Goal: Task Accomplishment & Management: Use online tool/utility

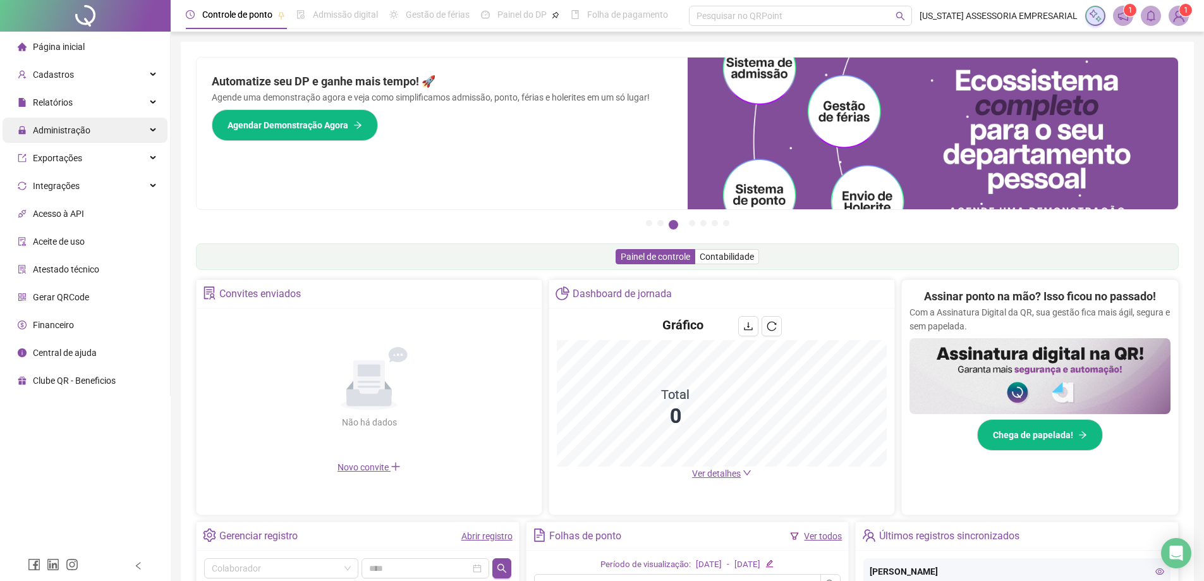
click at [84, 130] on span "Administração" at bounding box center [61, 130] width 57 height 10
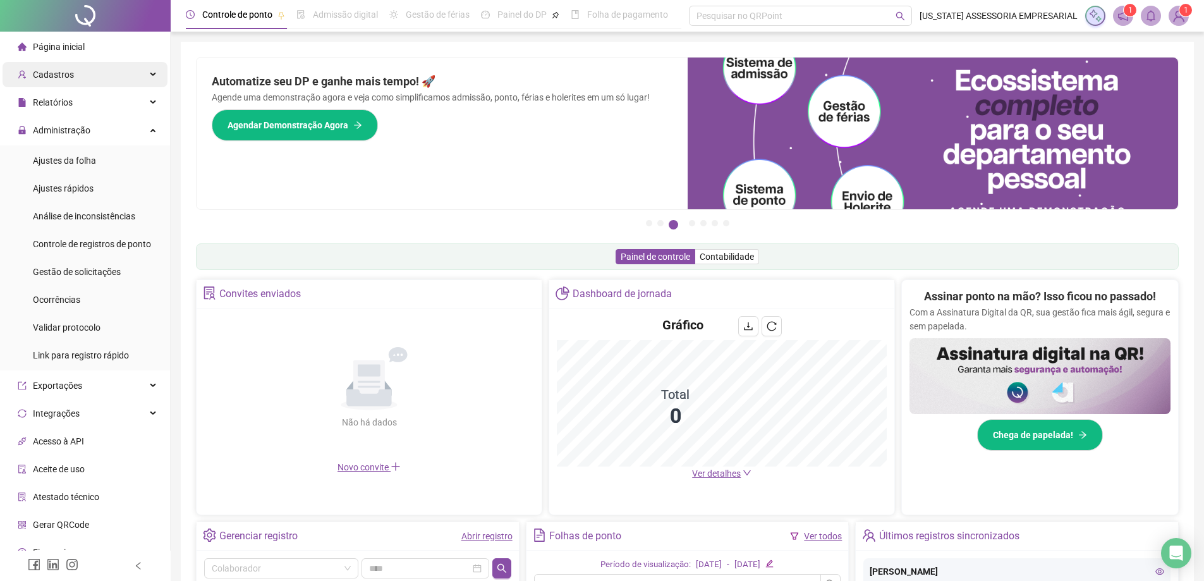
click at [86, 68] on div "Cadastros" at bounding box center [85, 74] width 165 height 25
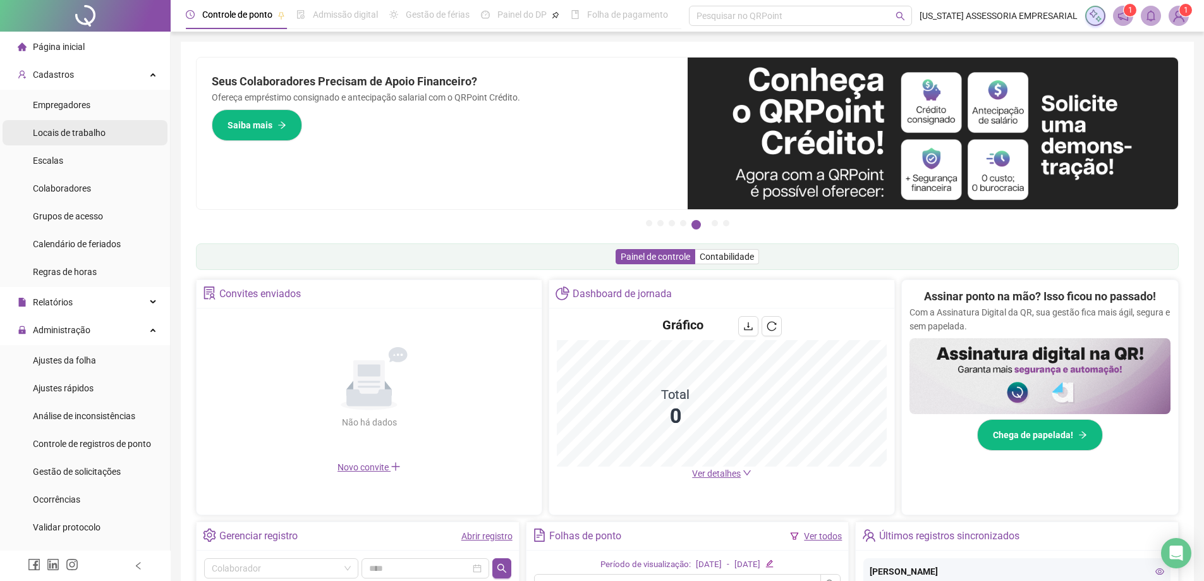
click at [99, 126] on div "Locais de trabalho" at bounding box center [69, 132] width 73 height 25
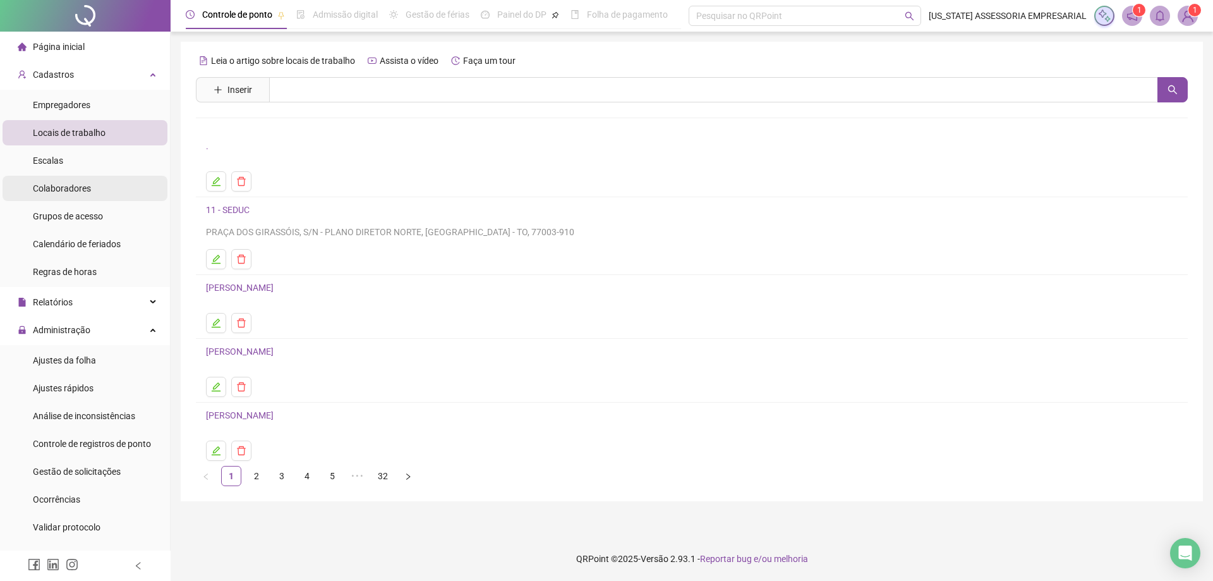
click at [65, 186] on span "Colaboradores" at bounding box center [62, 188] width 58 height 10
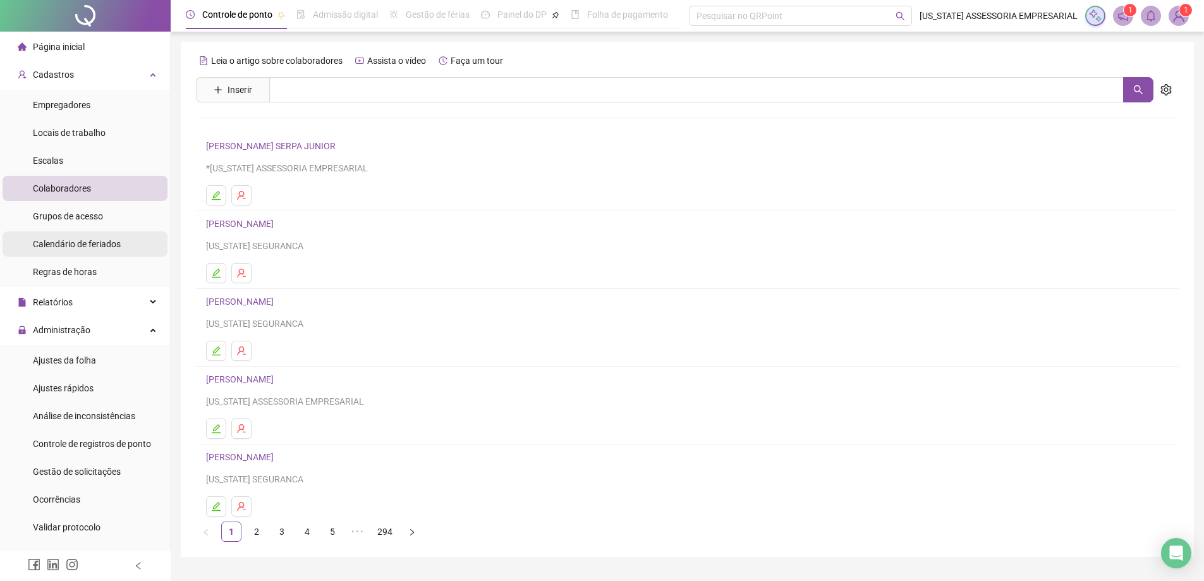
click at [107, 242] on span "Calendário de feriados" at bounding box center [77, 244] width 88 height 10
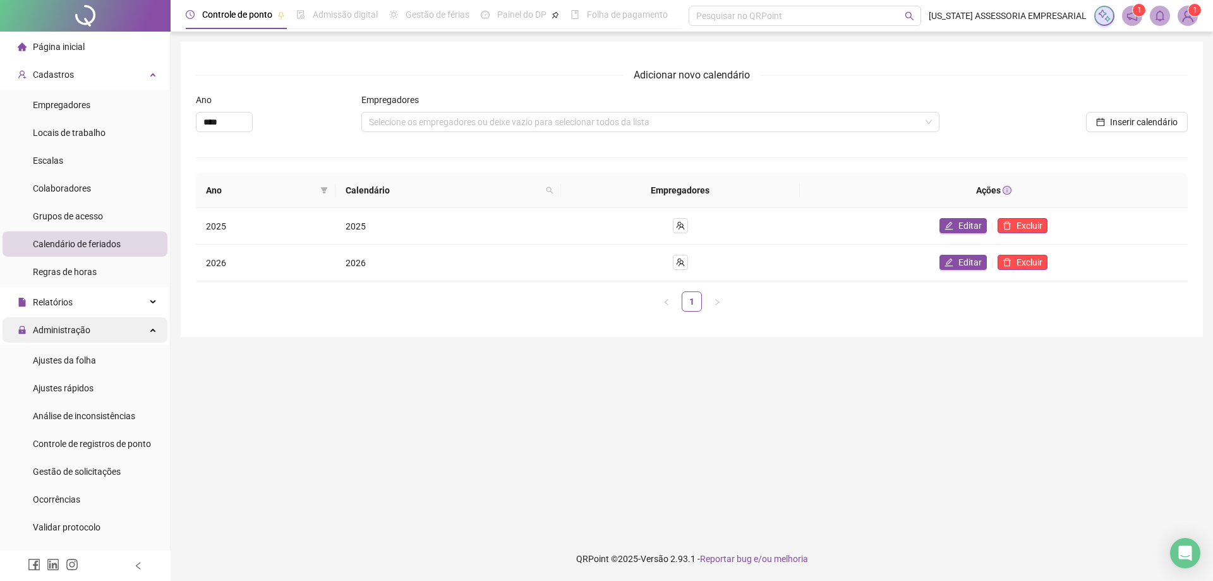
click at [87, 334] on span "Administração" at bounding box center [61, 330] width 57 height 10
click at [70, 329] on span "Administração" at bounding box center [61, 330] width 57 height 10
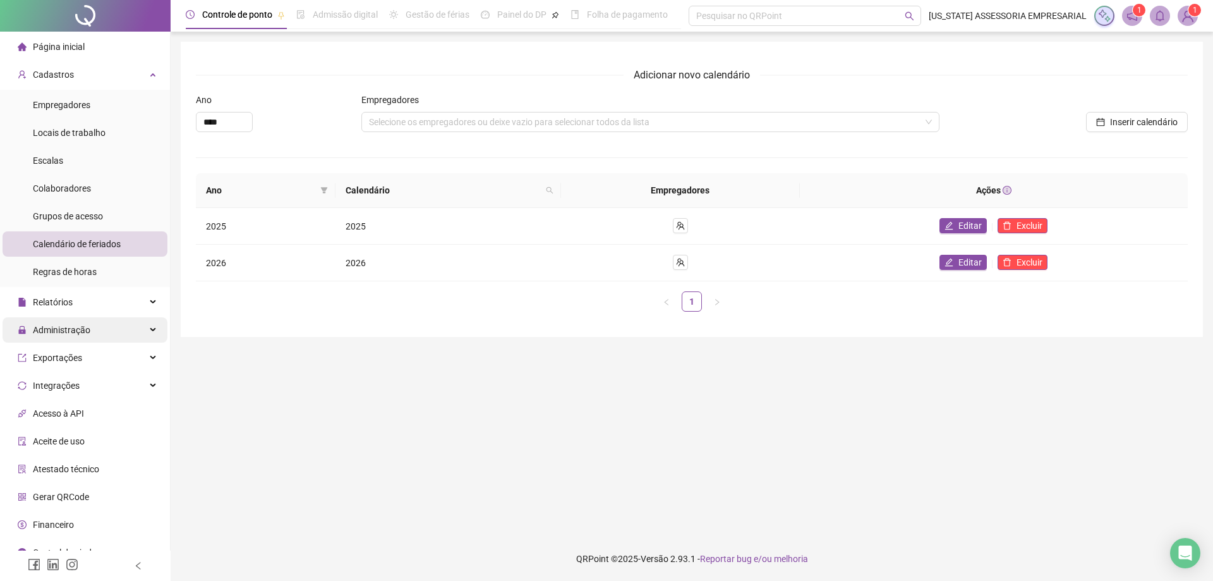
click at [75, 335] on span "Administração" at bounding box center [61, 330] width 57 height 10
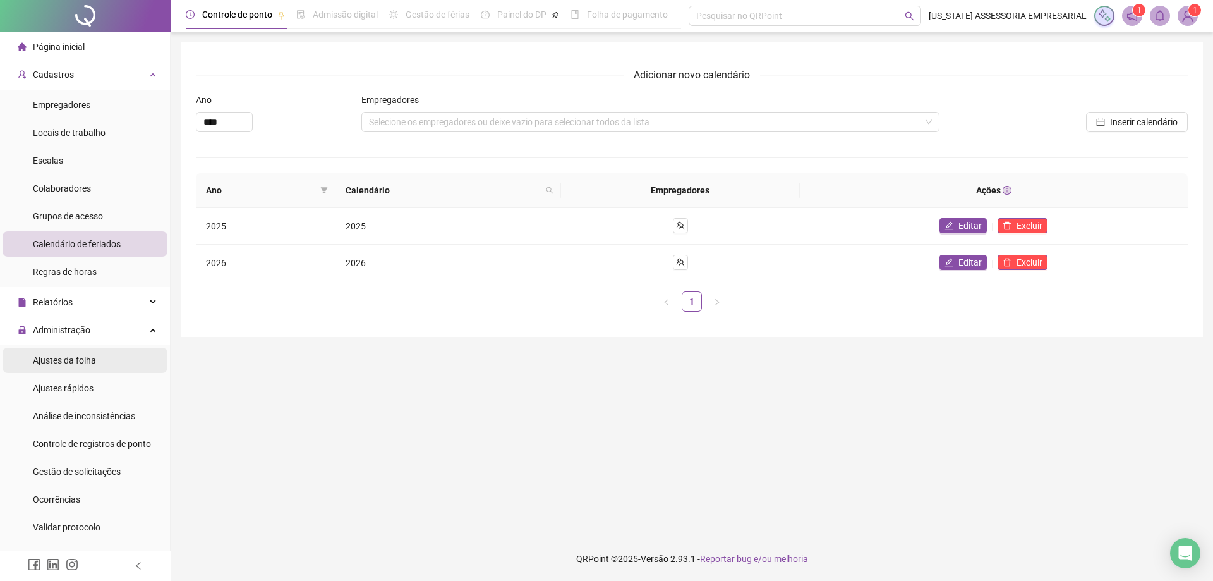
click at [85, 358] on span "Ajustes da folha" at bounding box center [64, 360] width 63 height 10
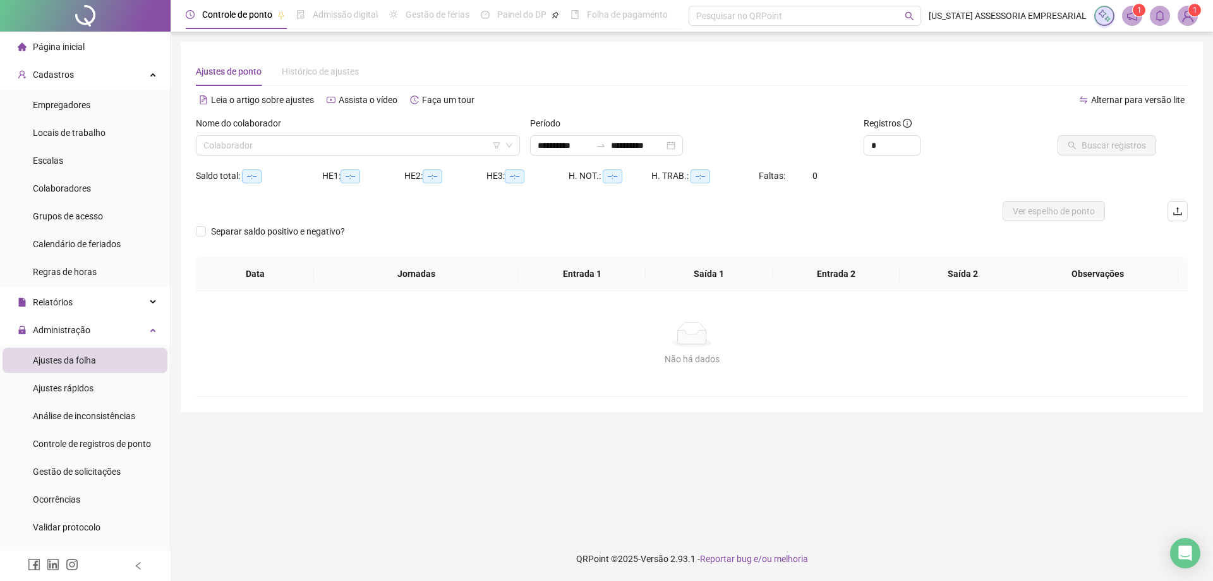
type input "**********"
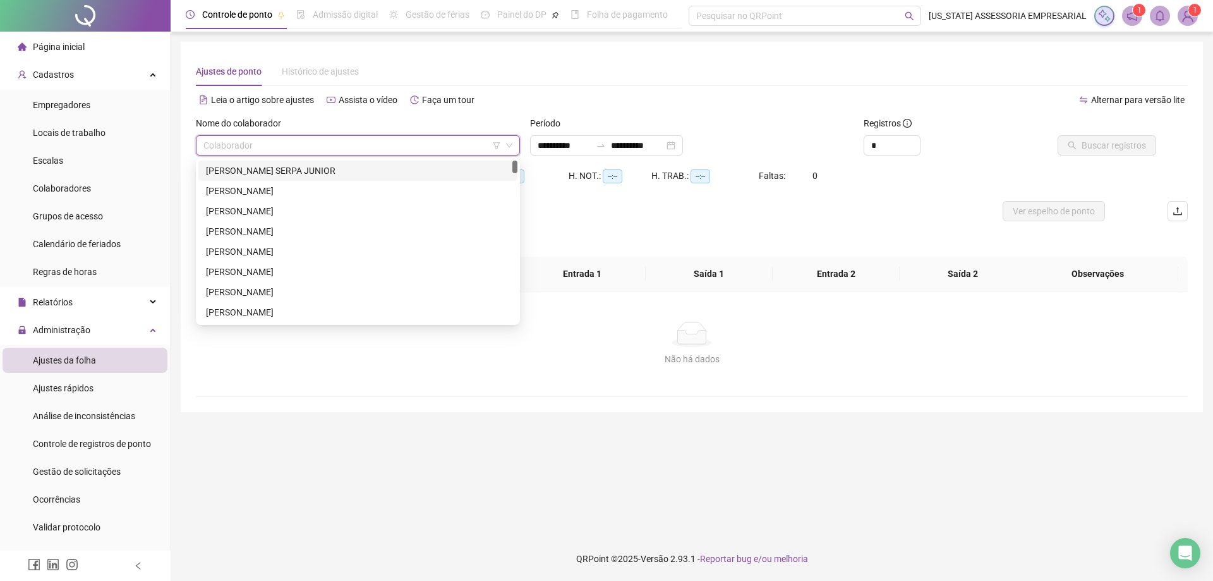
click at [248, 148] on input "search" at bounding box center [352, 145] width 298 height 19
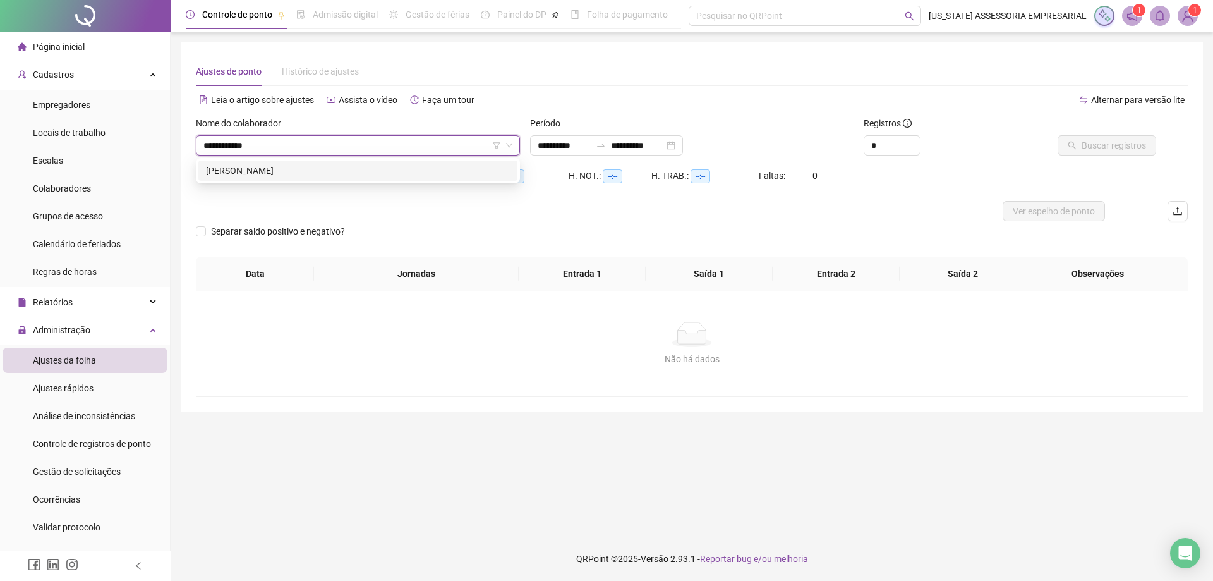
type input "**********"
click at [309, 176] on div "[PERSON_NAME]" at bounding box center [358, 171] width 304 height 14
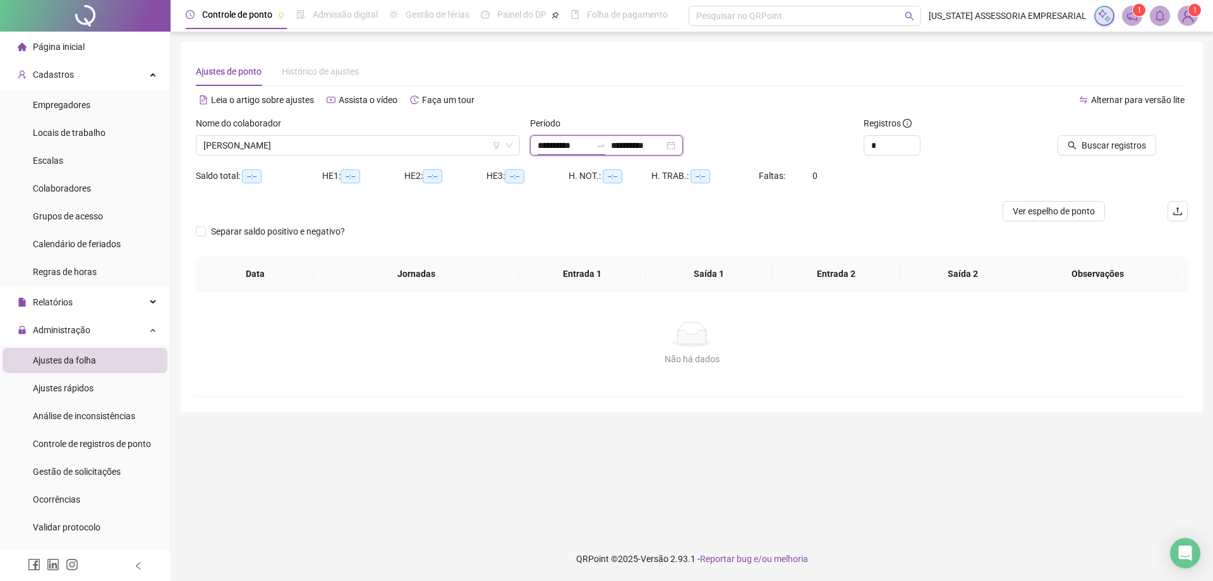
click at [590, 148] on input "**********" at bounding box center [564, 145] width 53 height 14
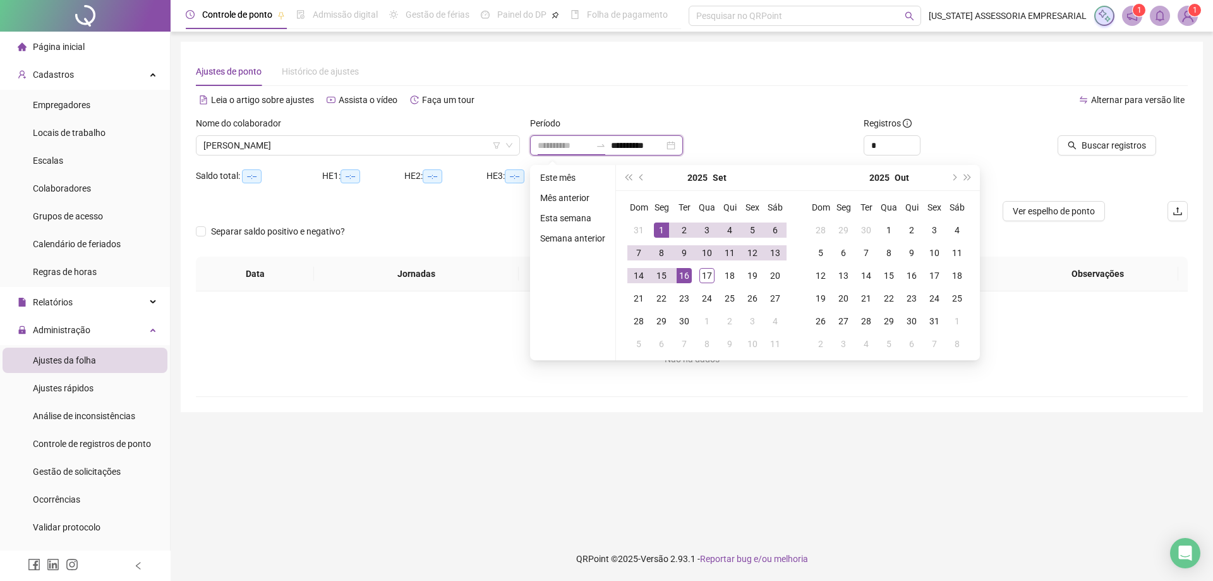
type input "**********"
click at [663, 231] on div "1" at bounding box center [661, 229] width 15 height 15
type input "**********"
click at [710, 279] on div "17" at bounding box center [706, 275] width 15 height 15
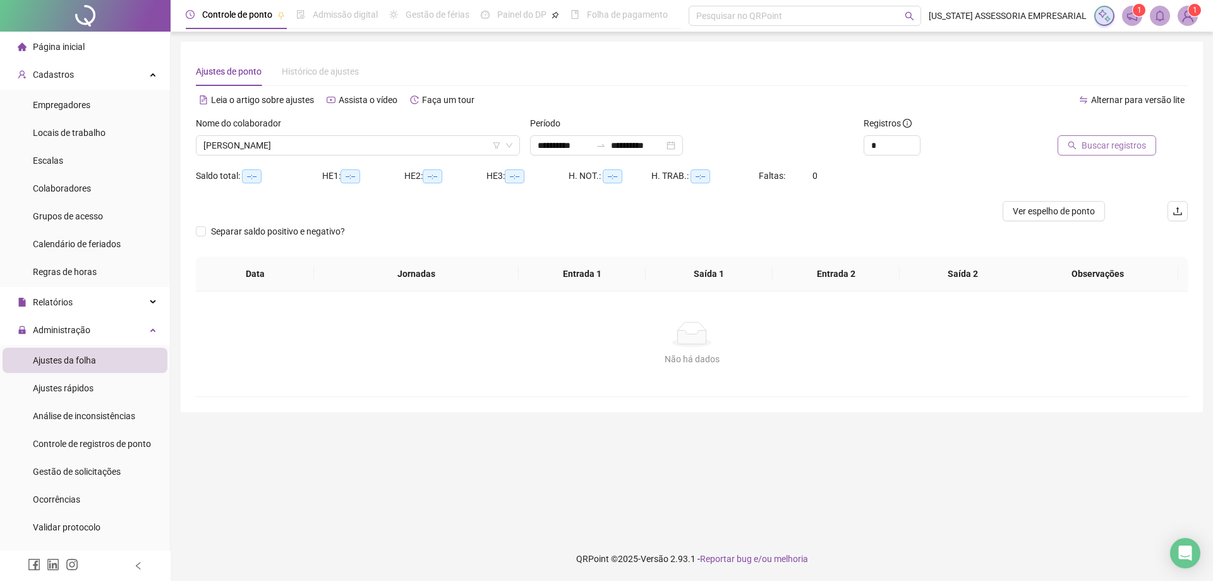
click at [1129, 138] on span "Buscar registros" at bounding box center [1114, 145] width 64 height 14
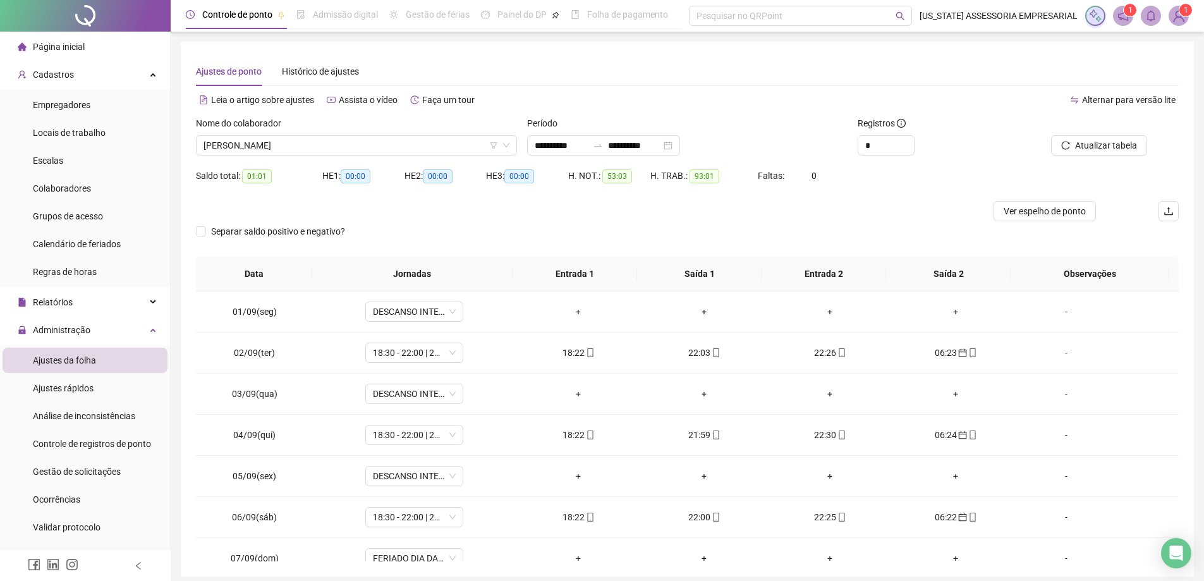
click at [1178, 15] on img at bounding box center [1178, 15] width 19 height 19
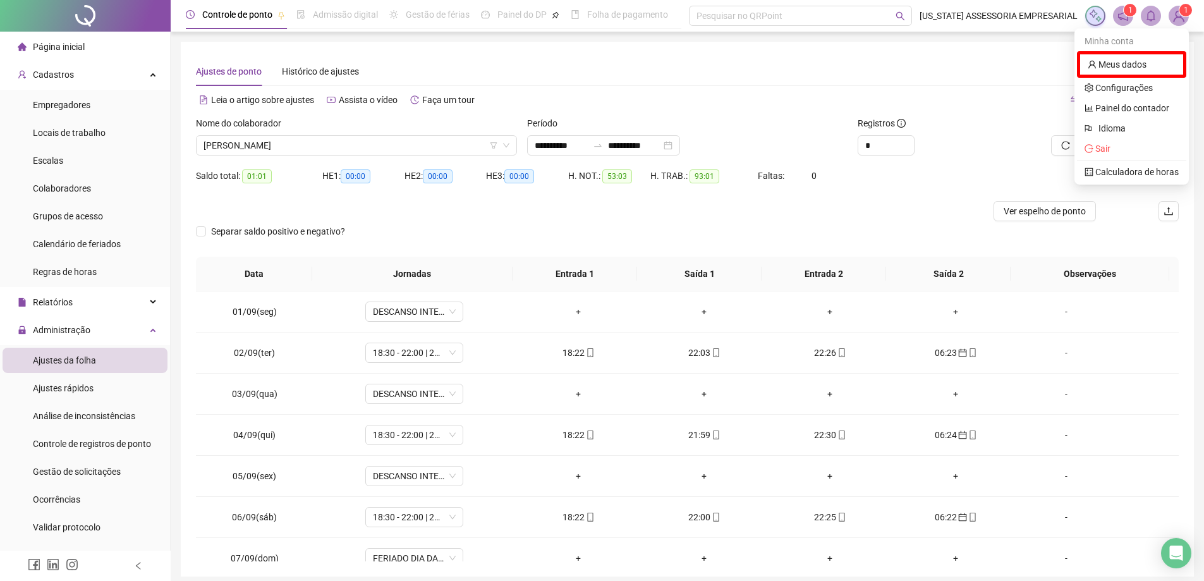
click at [1177, 17] on img at bounding box center [1178, 15] width 19 height 19
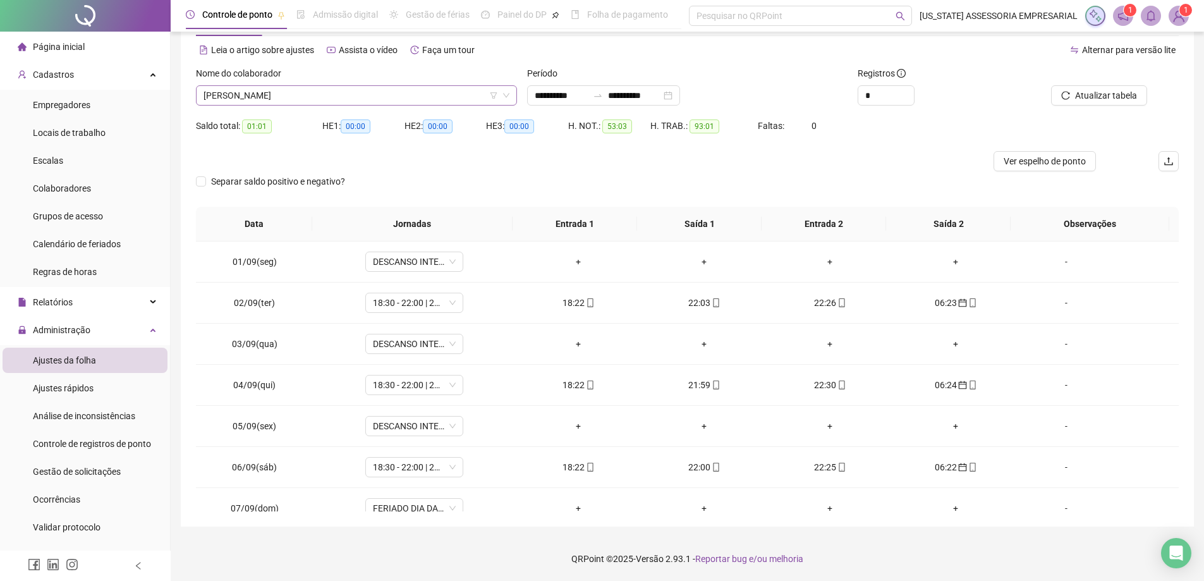
click at [323, 97] on span "[PERSON_NAME]" at bounding box center [356, 95] width 306 height 19
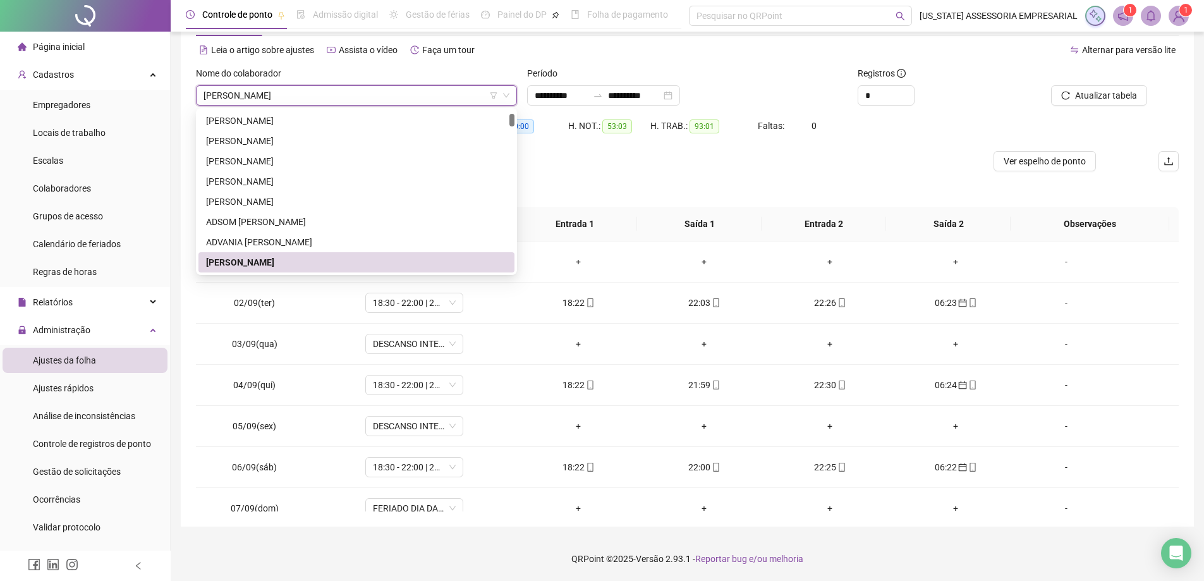
click at [323, 94] on span "[PERSON_NAME]" at bounding box center [356, 95] width 306 height 19
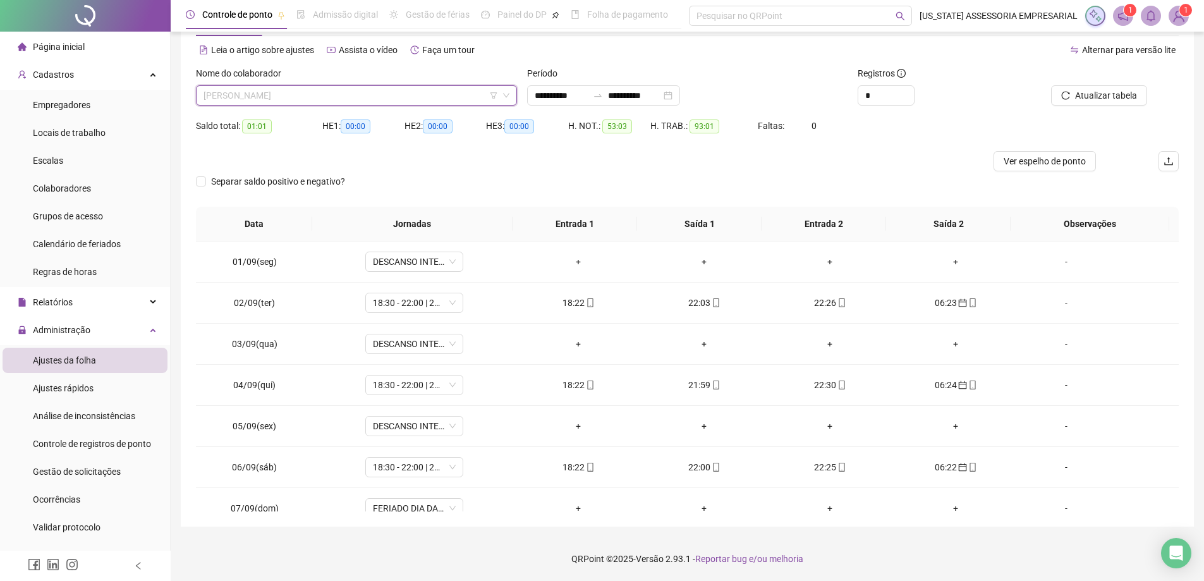
click at [323, 94] on span "[PERSON_NAME]" at bounding box center [356, 95] width 306 height 19
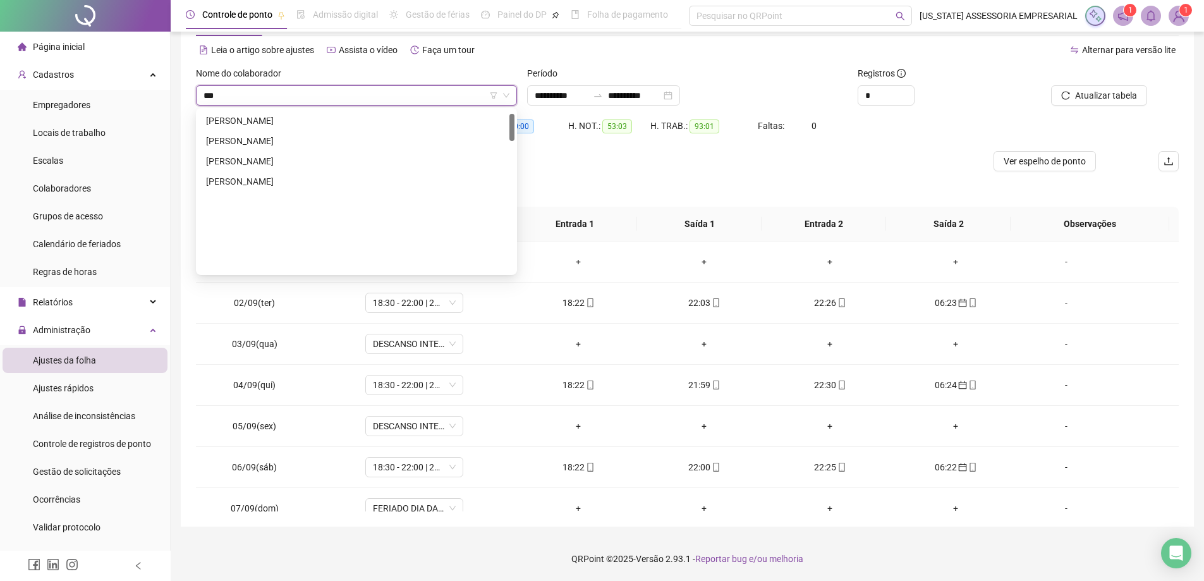
scroll to position [20, 0]
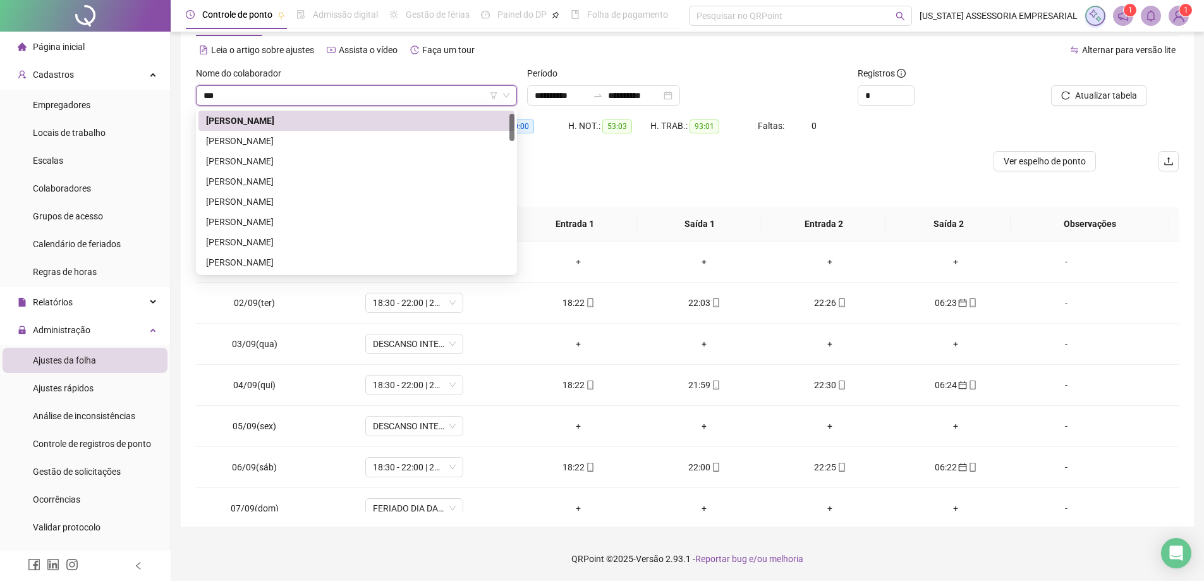
type input "****"
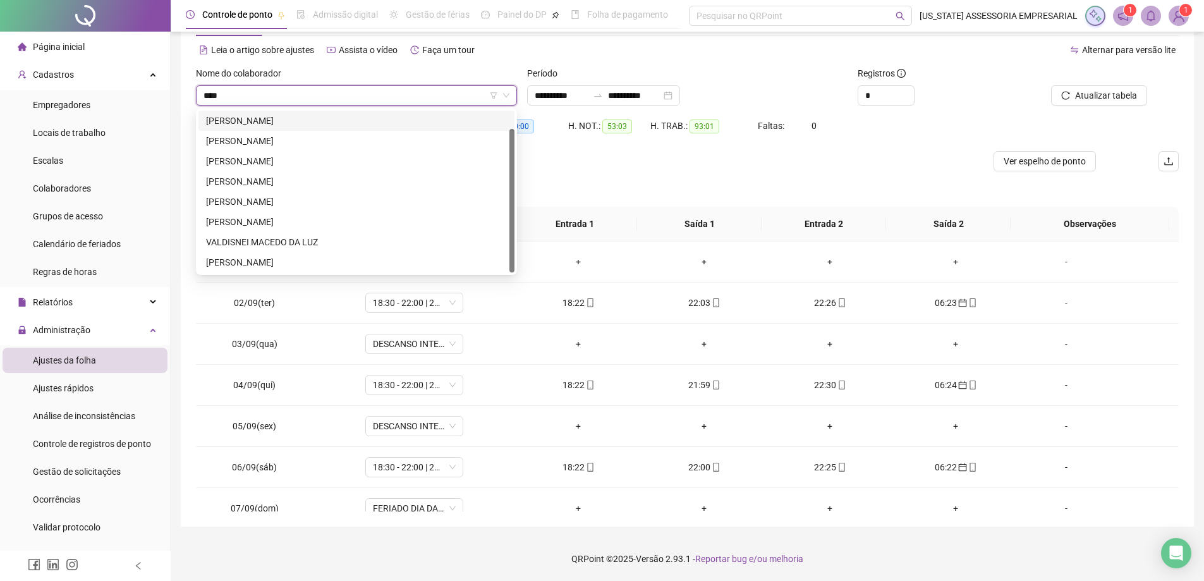
click at [305, 116] on div "[PERSON_NAME]" at bounding box center [356, 121] width 301 height 14
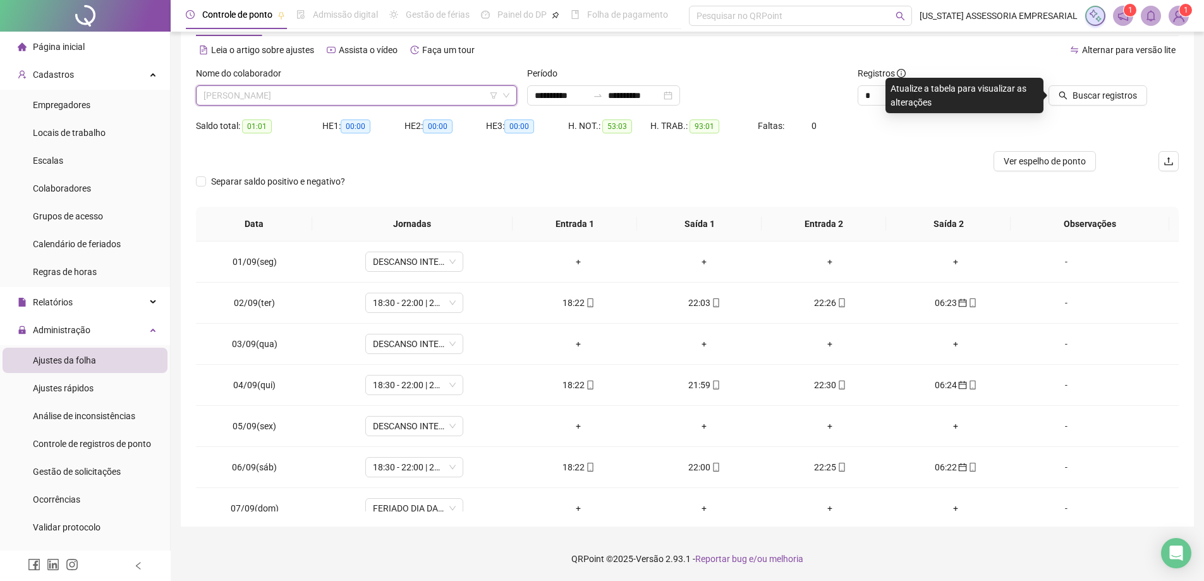
click at [344, 95] on span "[PERSON_NAME]" at bounding box center [356, 95] width 306 height 19
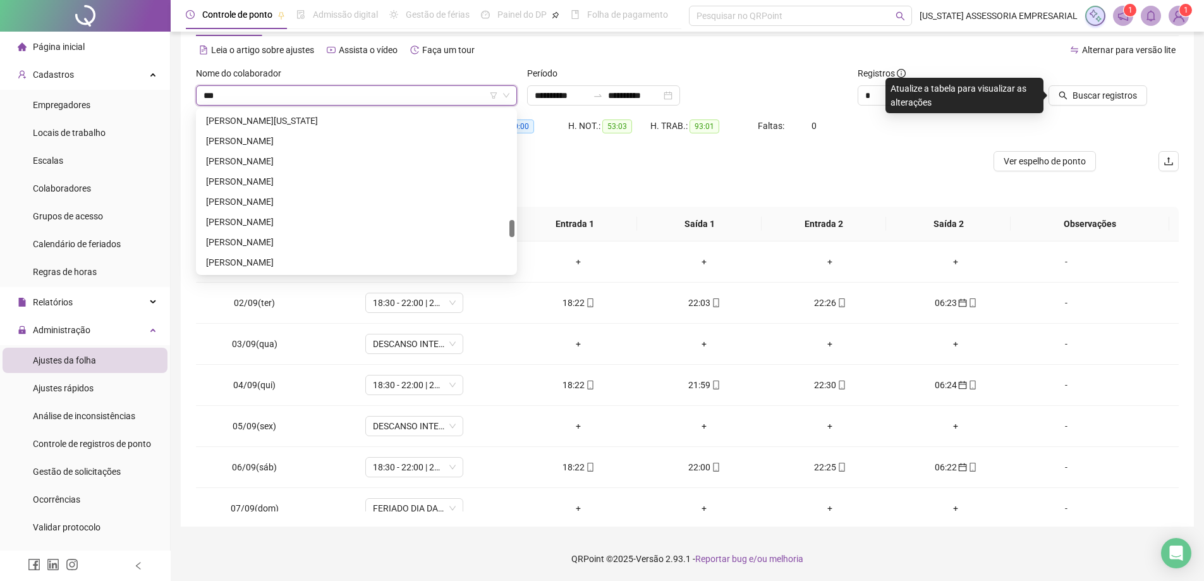
scroll to position [0, 0]
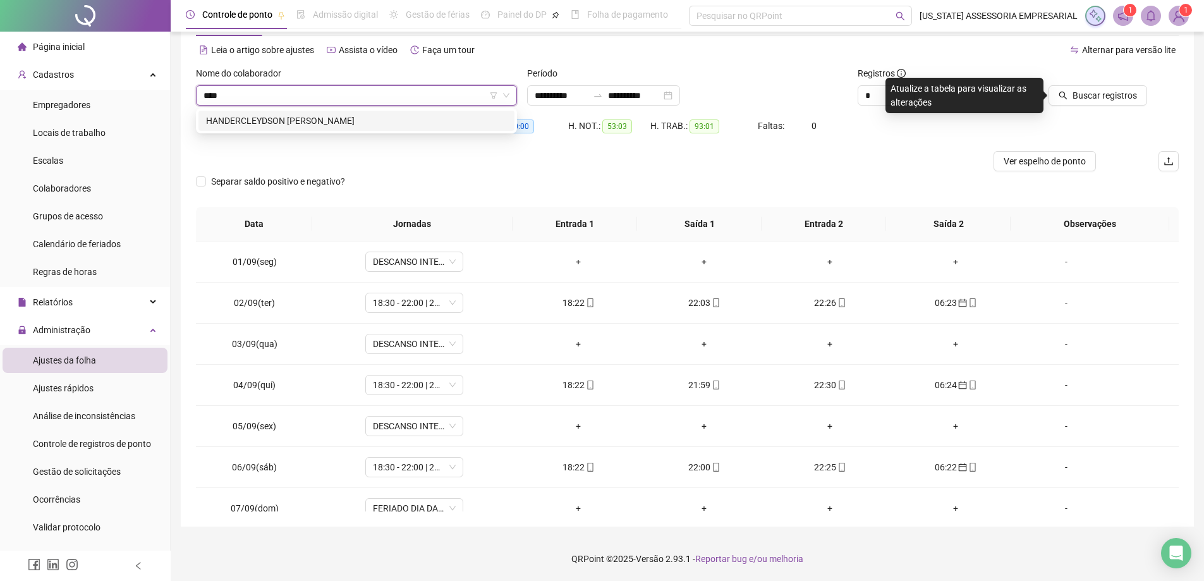
type input "*****"
click at [232, 124] on div "HANDERCLEYDSON [PERSON_NAME]" at bounding box center [356, 121] width 301 height 14
click at [1087, 95] on span "Buscar registros" at bounding box center [1104, 95] width 64 height 14
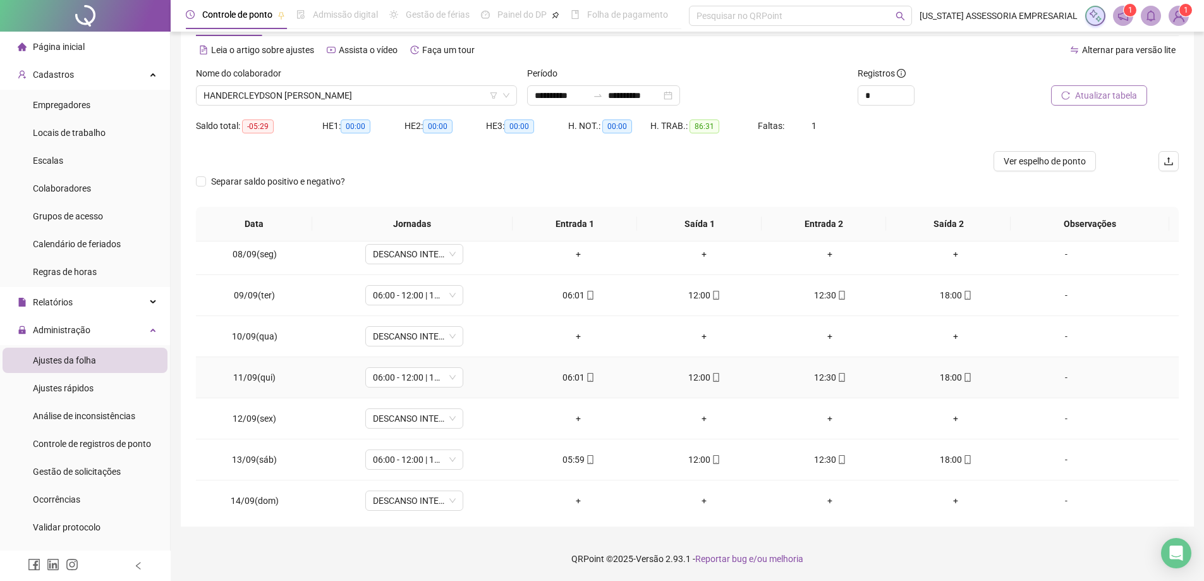
scroll to position [316, 0]
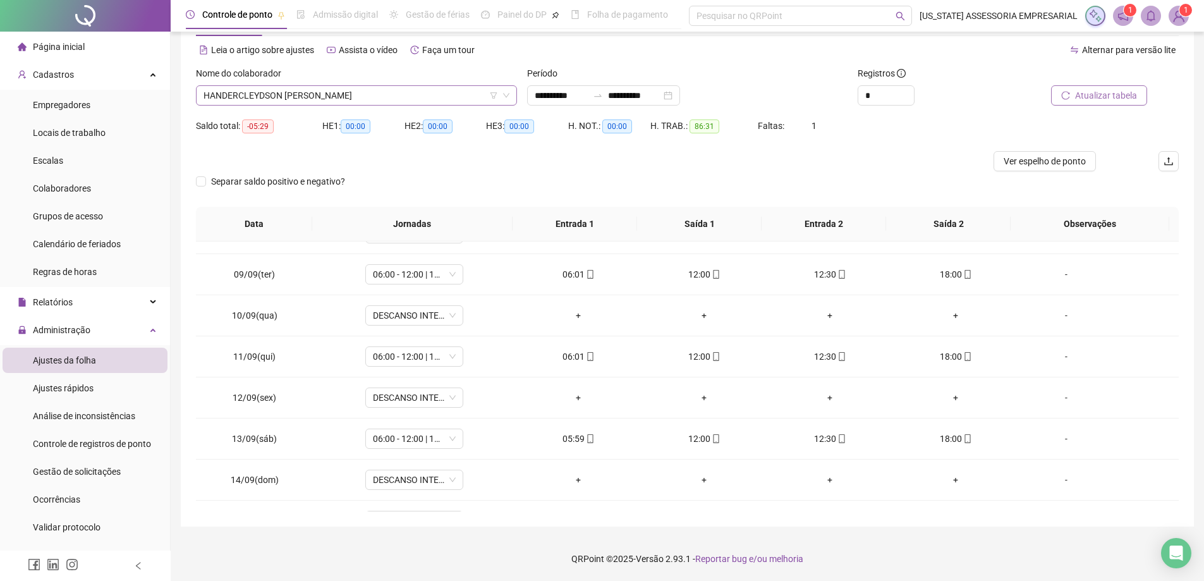
click at [382, 96] on span "HANDERCLEYDSON [PERSON_NAME]" at bounding box center [356, 95] width 306 height 19
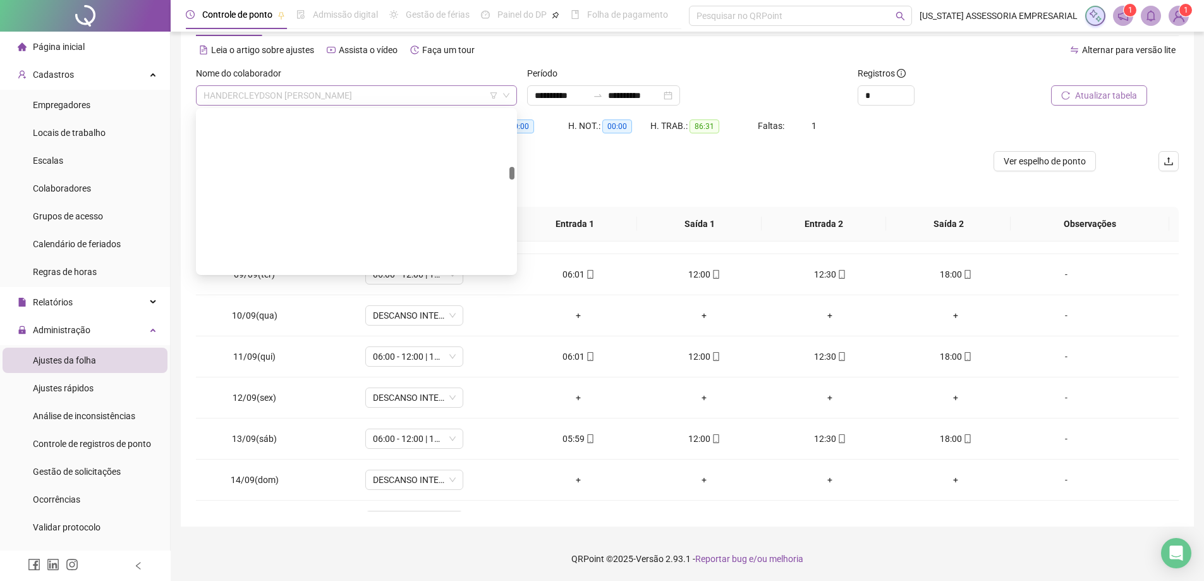
scroll to position [11101, 0]
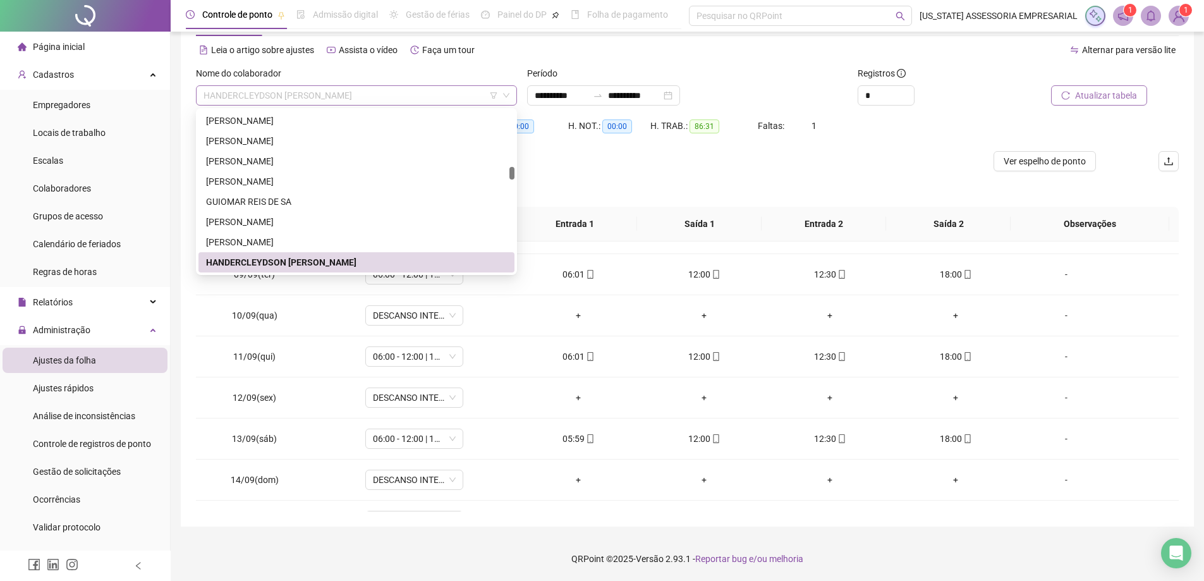
click at [382, 96] on span "HANDERCLEYDSON [PERSON_NAME]" at bounding box center [356, 95] width 306 height 19
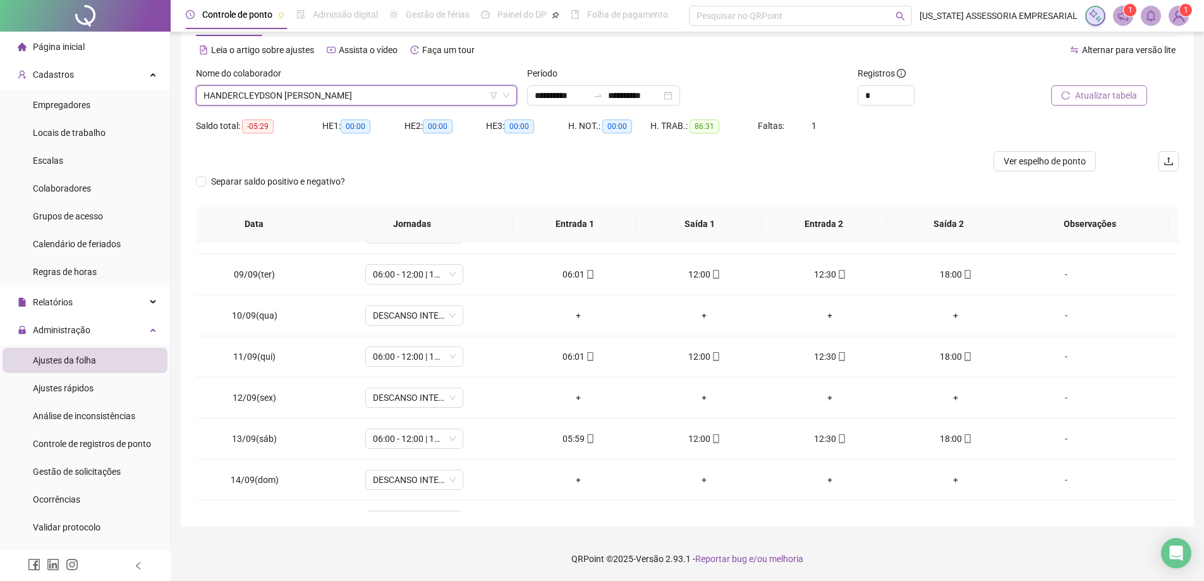
click at [382, 96] on span "HANDERCLEYDSON [PERSON_NAME]" at bounding box center [356, 95] width 306 height 19
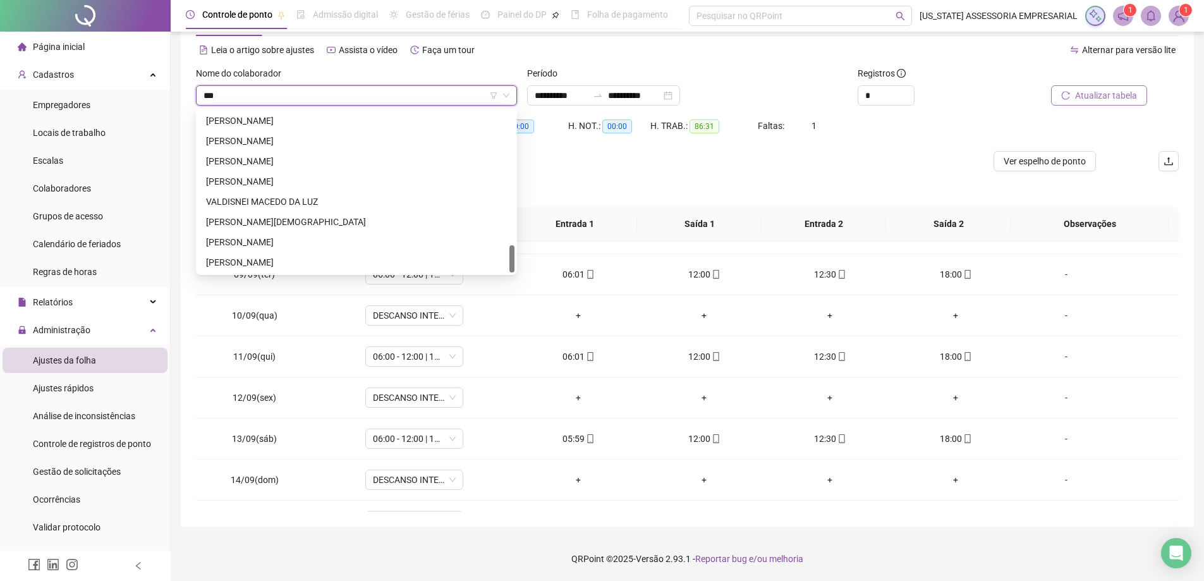
type input "****"
click at [296, 122] on div "[PERSON_NAME]" at bounding box center [356, 121] width 301 height 14
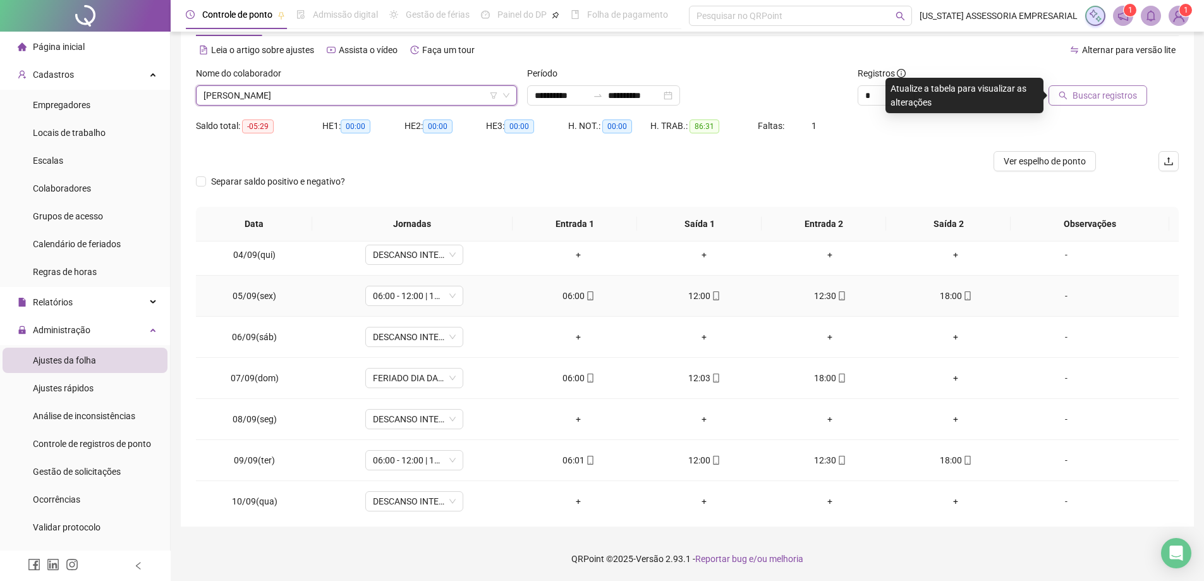
scroll to position [0, 0]
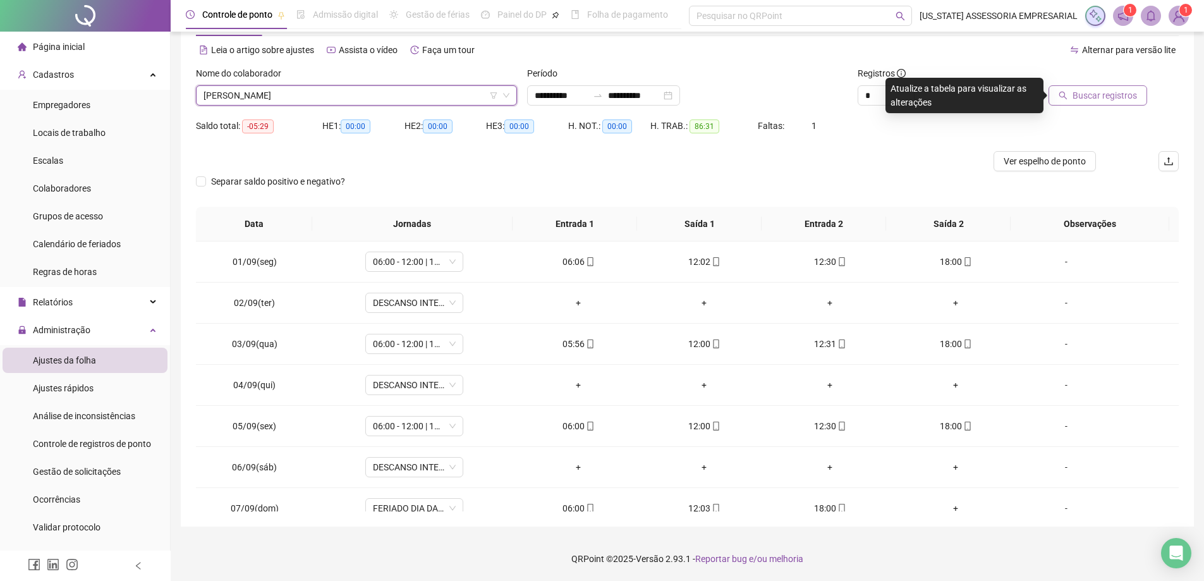
click at [363, 101] on span "[PERSON_NAME]" at bounding box center [356, 95] width 306 height 19
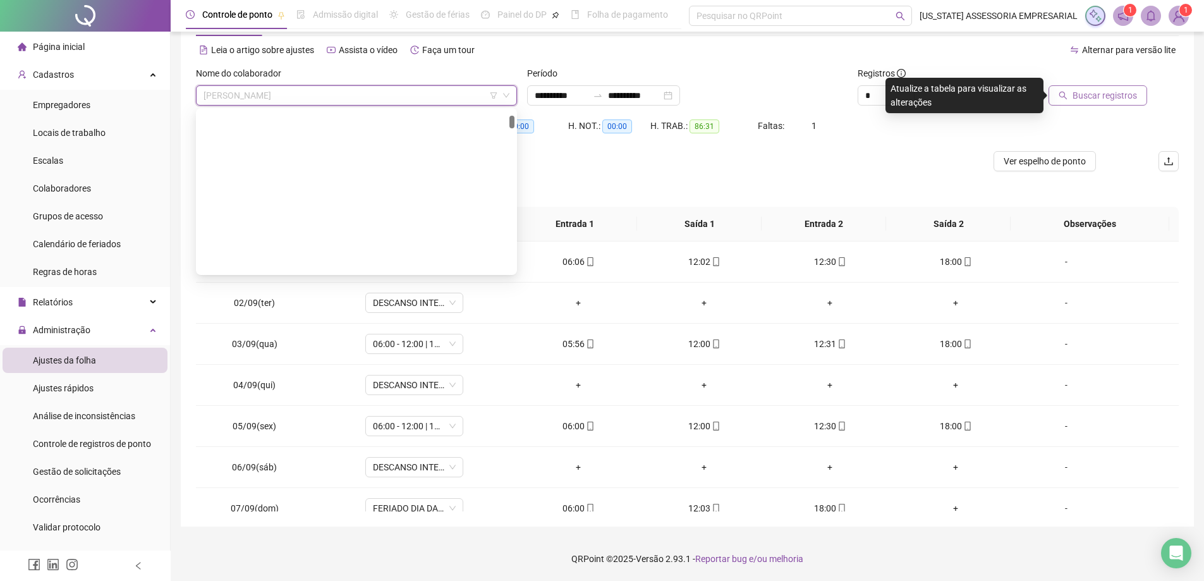
scroll to position [1011, 0]
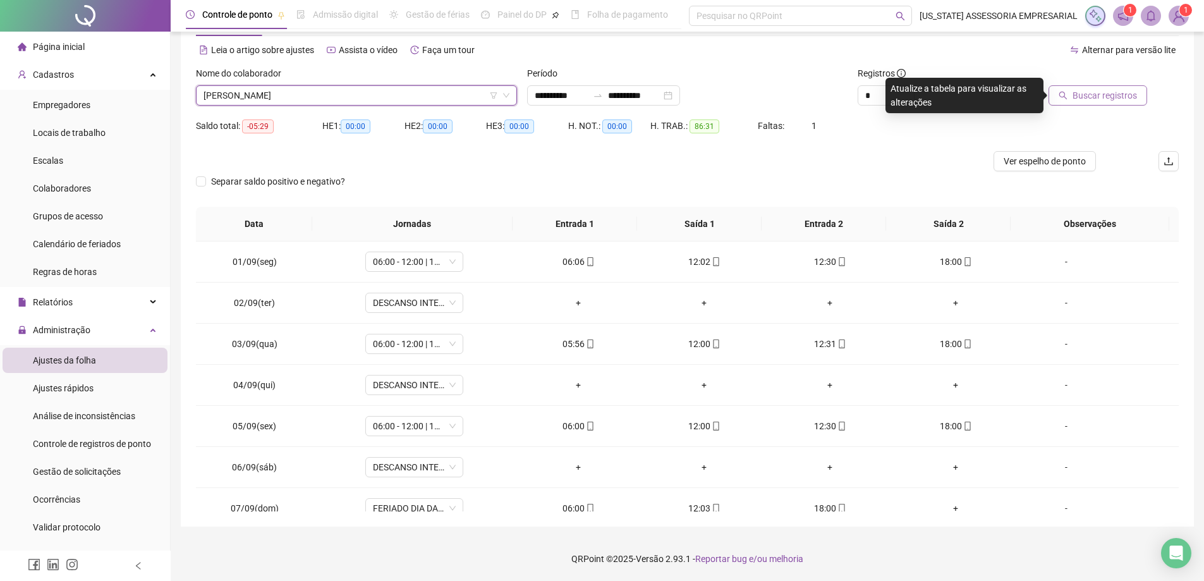
click at [364, 101] on span "[PERSON_NAME]" at bounding box center [356, 95] width 306 height 19
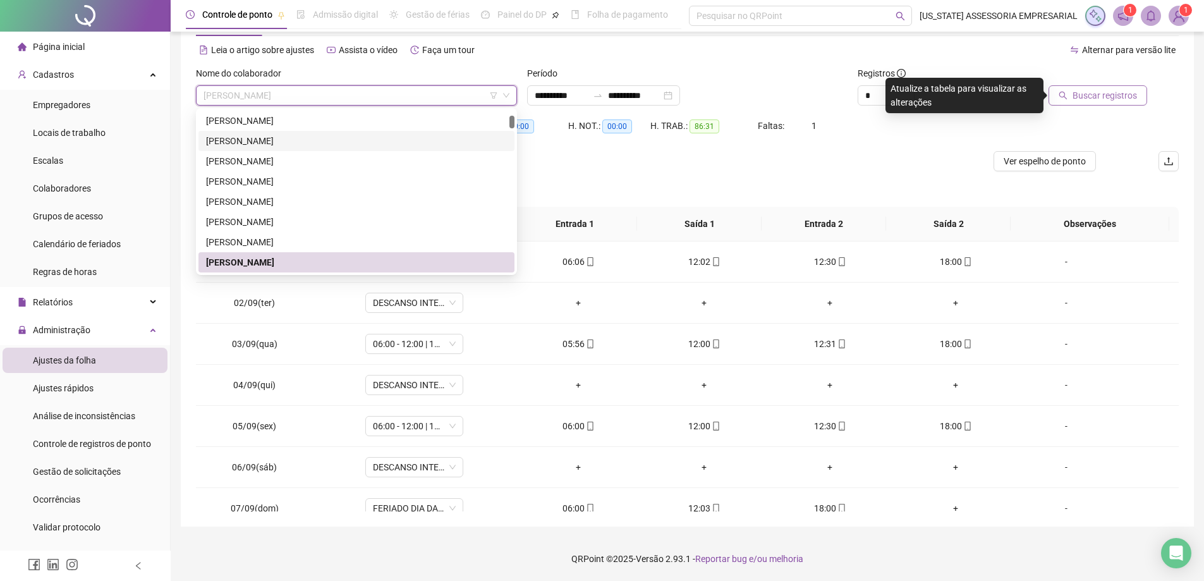
click at [258, 142] on div "[PERSON_NAME]" at bounding box center [356, 141] width 301 height 14
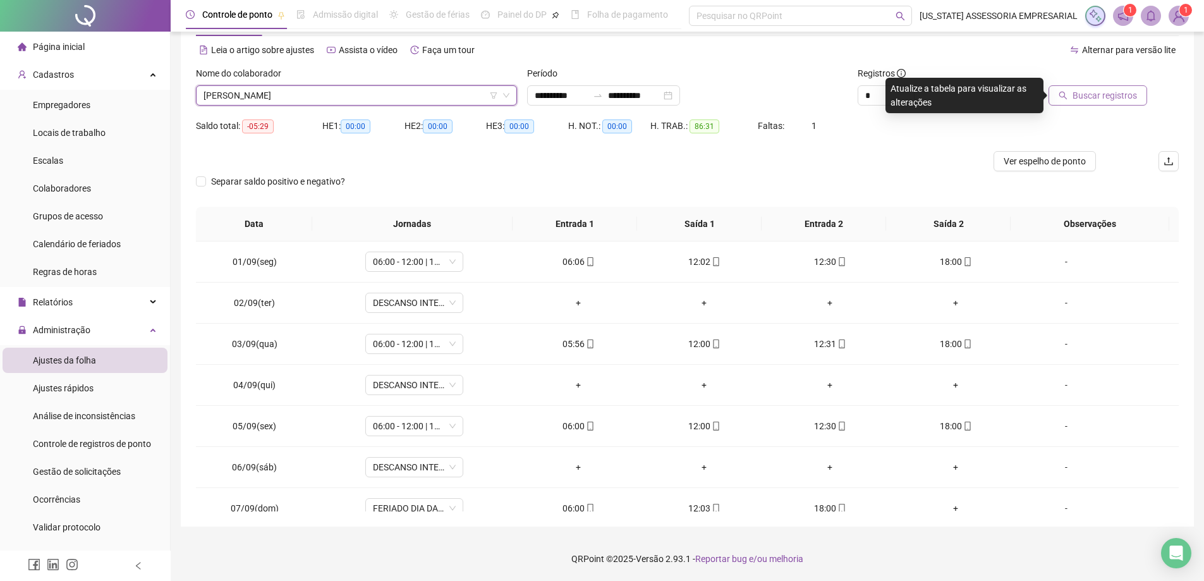
click at [317, 100] on span "[PERSON_NAME]" at bounding box center [356, 95] width 306 height 19
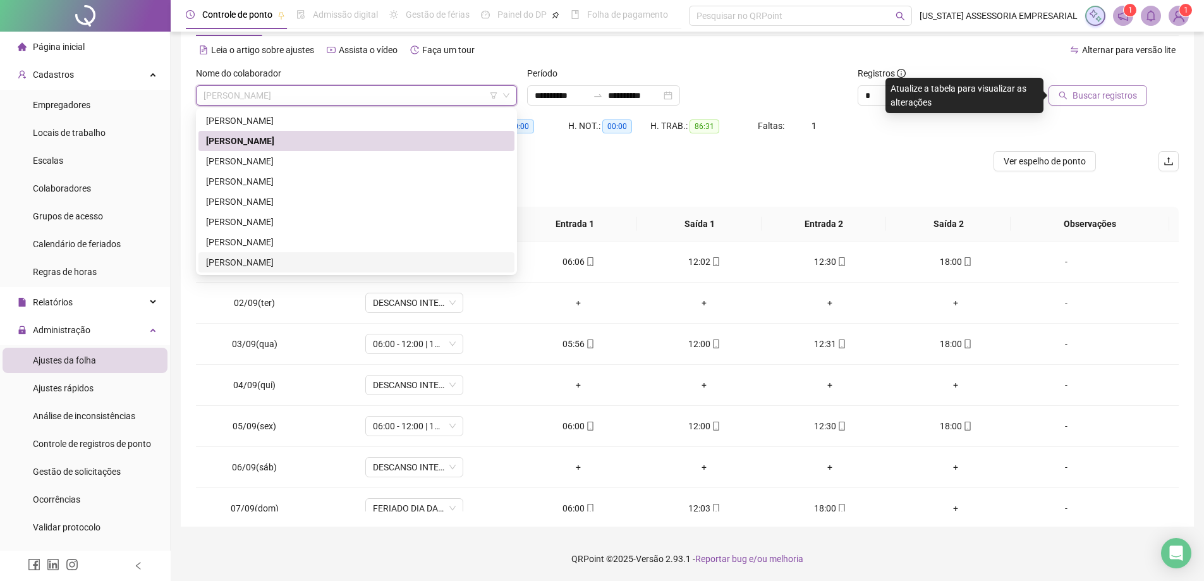
click at [259, 255] on div "[PERSON_NAME]" at bounding box center [356, 262] width 316 height 20
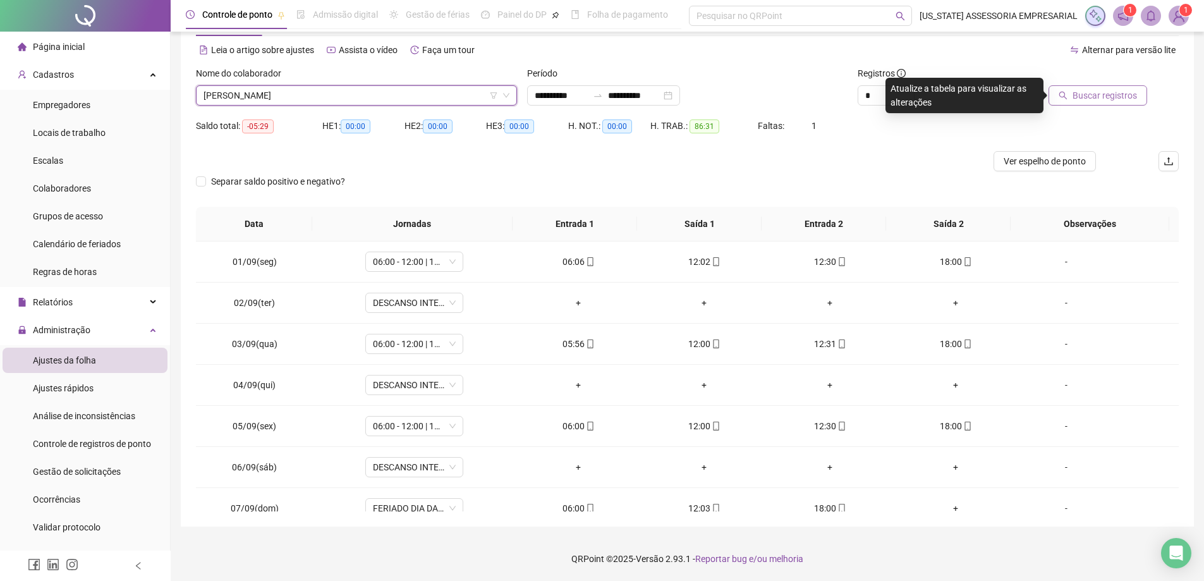
drag, startPoint x: 1045, startPoint y: 123, endPoint x: 1039, endPoint y: 120, distance: 6.5
click at [1041, 123] on div "Saldo total: -05:29 HE 1: 00:00 HE 2: 00:00 HE 3: 00:00 H. NOT.: 00:00 H. TRAB.…" at bounding box center [687, 133] width 983 height 35
click at [1086, 88] on button "Buscar registros" at bounding box center [1097, 95] width 99 height 20
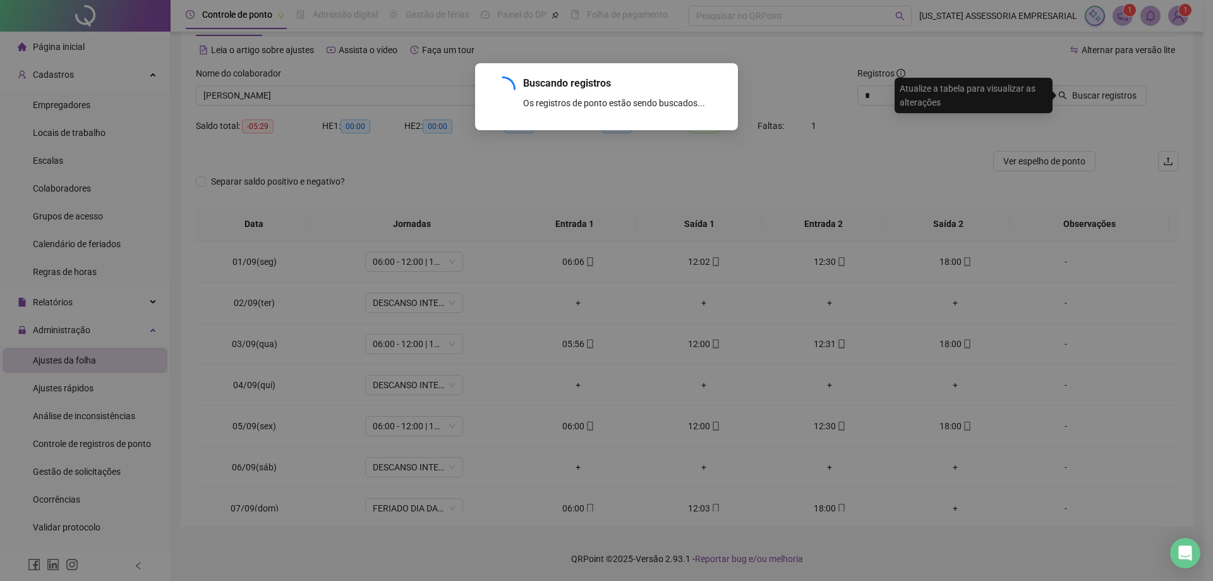
click at [694, 112] on div "Buscando registros Os registros de ponto estão sendo buscados... OK" at bounding box center [606, 97] width 233 height 42
click at [674, 187] on div "Buscando registros Os registros de ponto estão sendo buscados... OK" at bounding box center [606, 290] width 1213 height 581
click at [632, 106] on div "Os registros de ponto estão sendo buscados..." at bounding box center [623, 103] width 200 height 14
click at [618, 151] on div "Buscando registros Os registros de ponto estão sendo buscados... OK" at bounding box center [606, 290] width 1213 height 581
click at [629, 116] on div "Buscando registros Os registros de ponto estão sendo buscados... OK" at bounding box center [606, 97] width 233 height 42
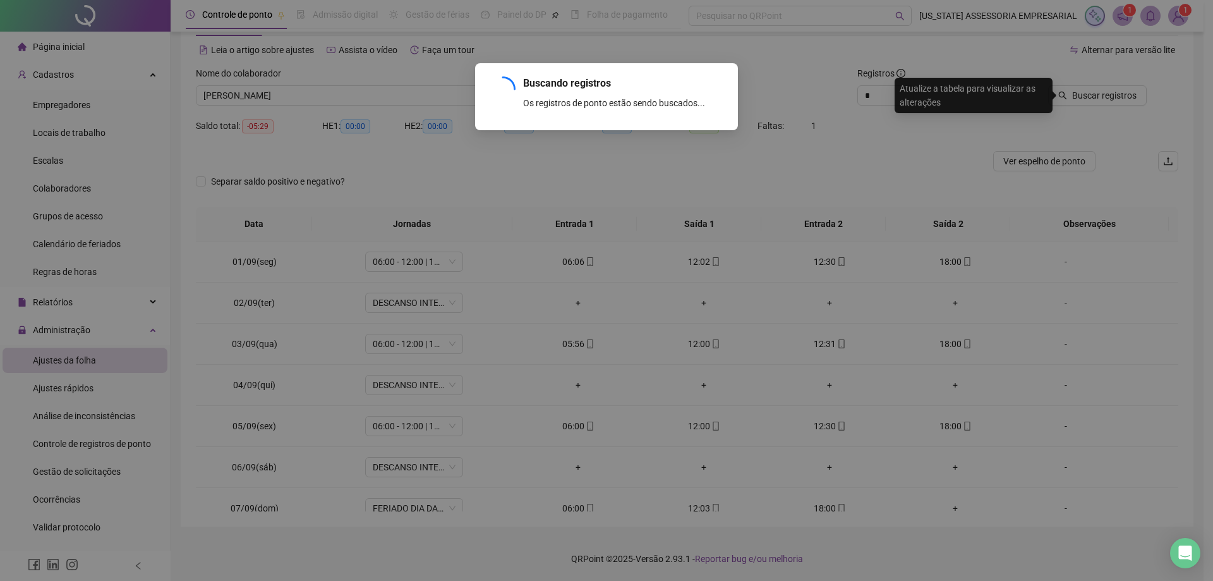
click at [590, 177] on div "Buscando registros Os registros de ponto estão sendo buscados... OK" at bounding box center [606, 290] width 1213 height 581
click at [402, 156] on div "Buscando registros Os registros de ponto estão sendo buscados... OK" at bounding box center [606, 290] width 1213 height 581
click at [548, 67] on div "Buscando registros Os registros de ponto estão sendo buscados... OK" at bounding box center [606, 96] width 263 height 67
click at [549, 81] on div "Buscando registros" at bounding box center [623, 83] width 200 height 15
click at [525, 90] on div "Buscando registros" at bounding box center [623, 83] width 200 height 15
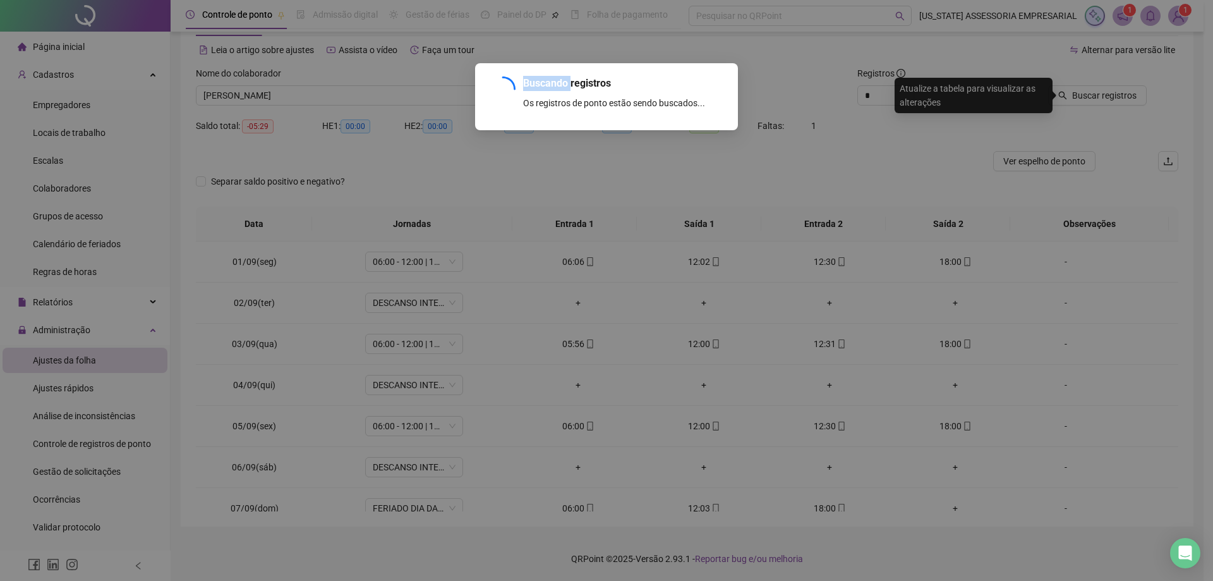
click at [525, 90] on div "Buscando registros" at bounding box center [623, 83] width 200 height 15
click at [503, 78] on icon "loading" at bounding box center [503, 89] width 33 height 33
click at [511, 99] on icon "loading" at bounding box center [503, 89] width 32 height 32
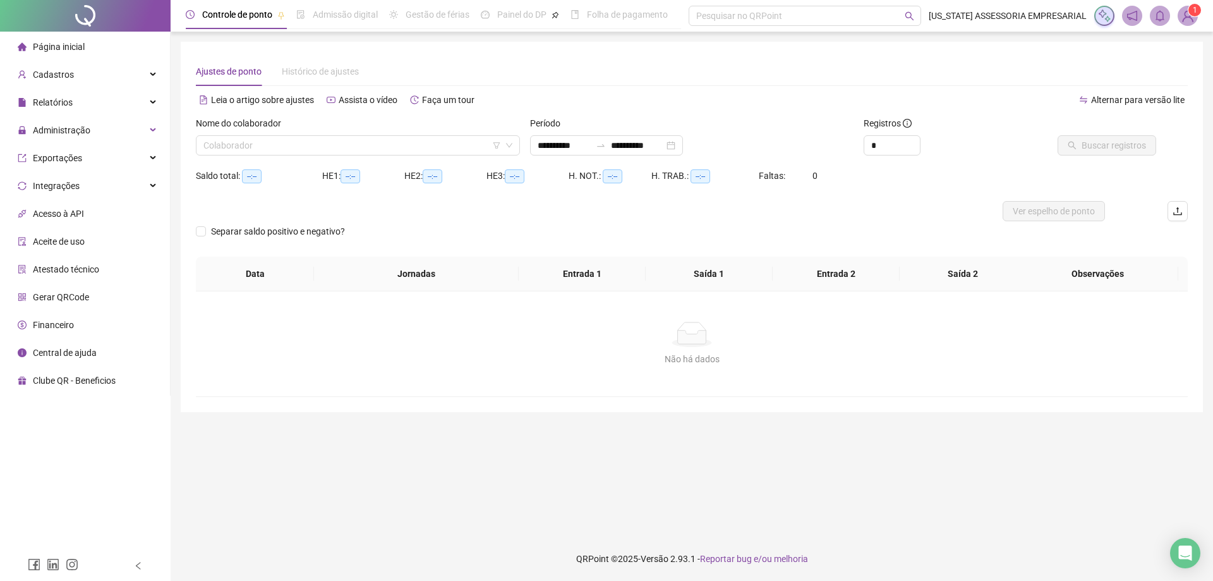
type input "**********"
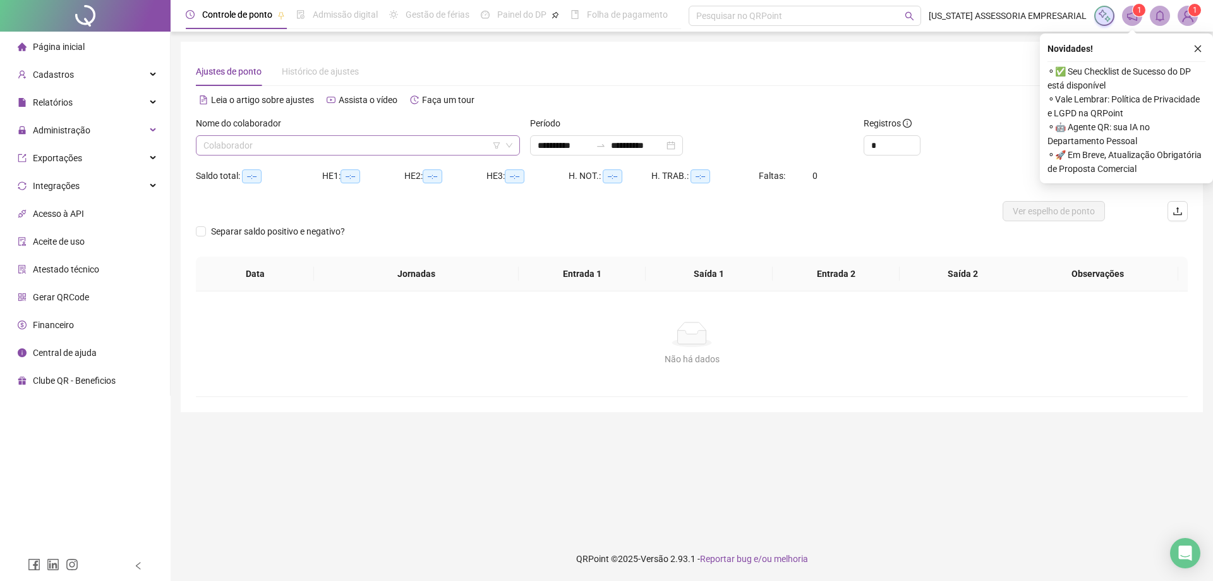
click at [461, 147] on input "search" at bounding box center [352, 145] width 298 height 19
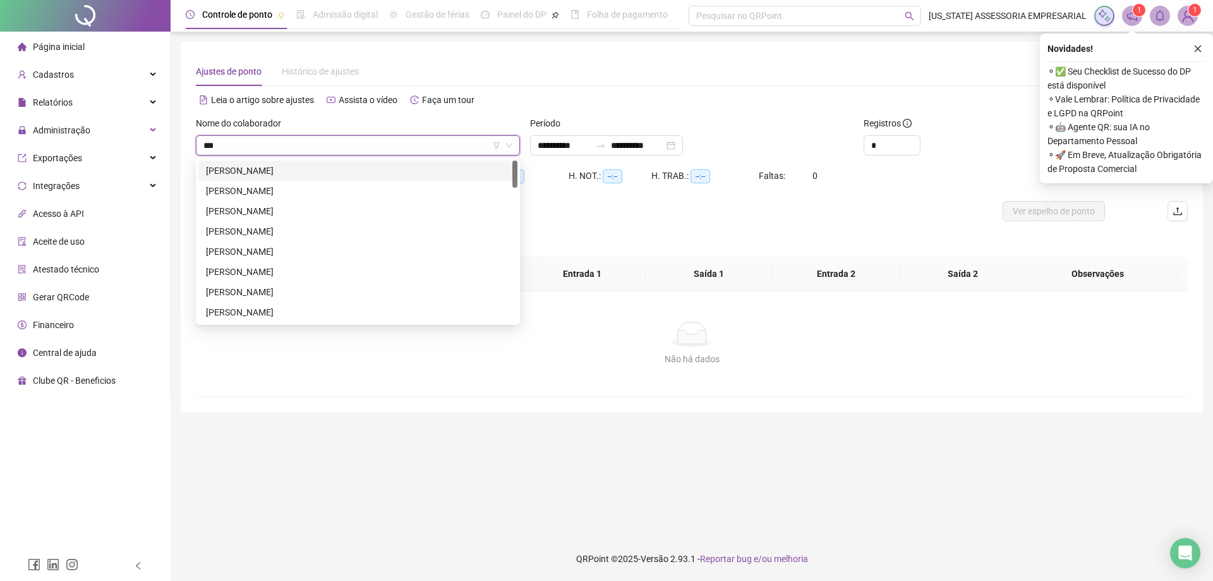
type input "****"
click at [248, 188] on div "[PERSON_NAME]" at bounding box center [358, 191] width 304 height 14
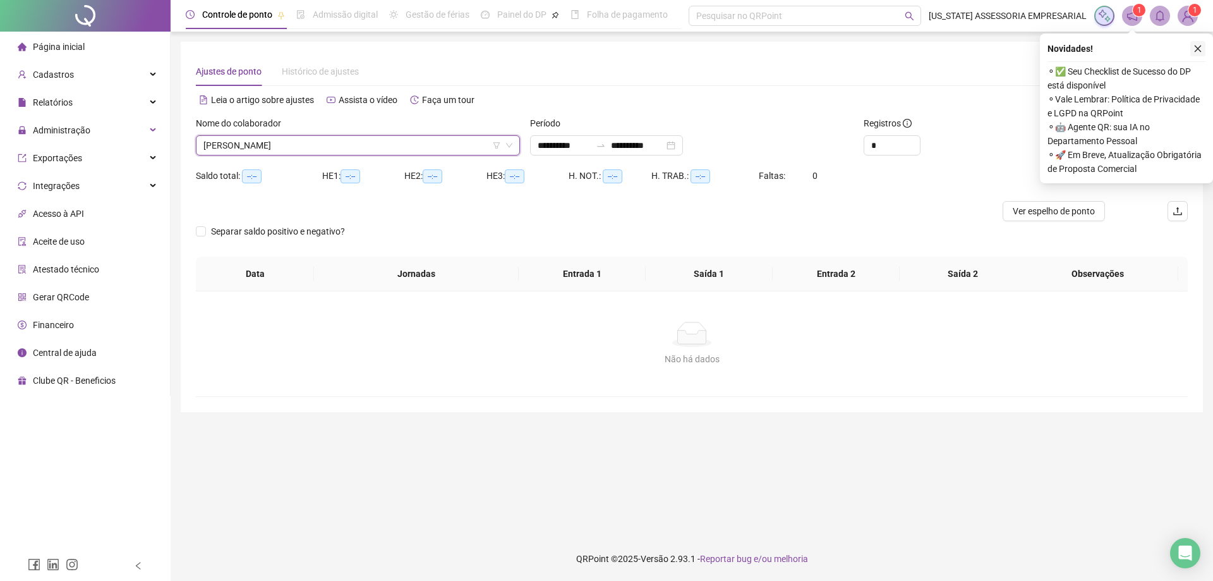
click at [1194, 47] on icon "close" at bounding box center [1198, 48] width 9 height 9
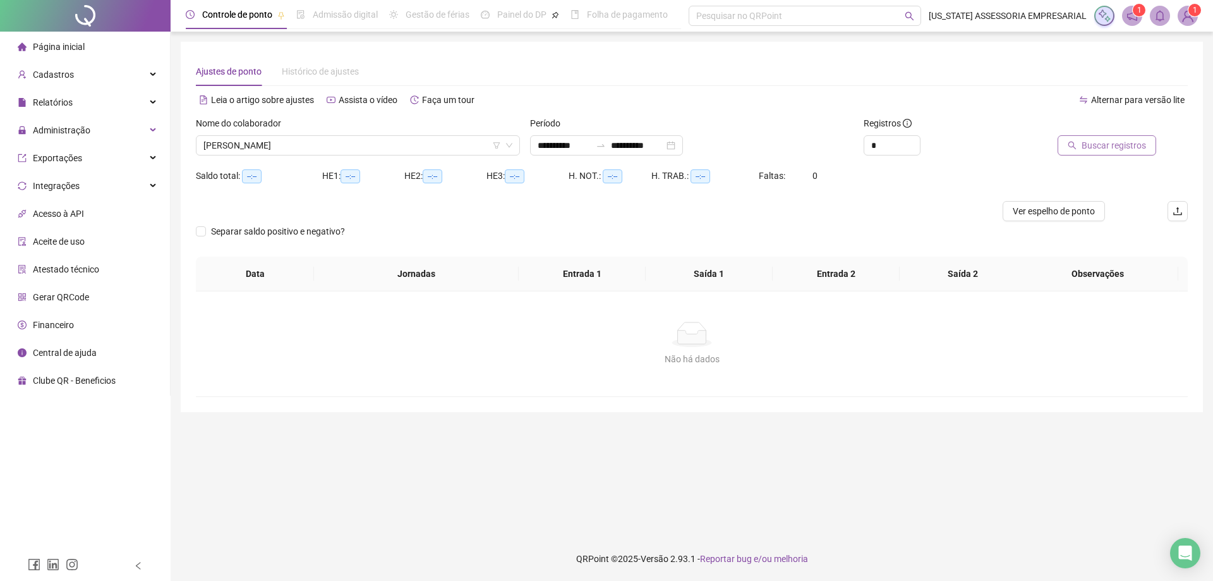
click at [1112, 144] on span "Buscar registros" at bounding box center [1114, 145] width 64 height 14
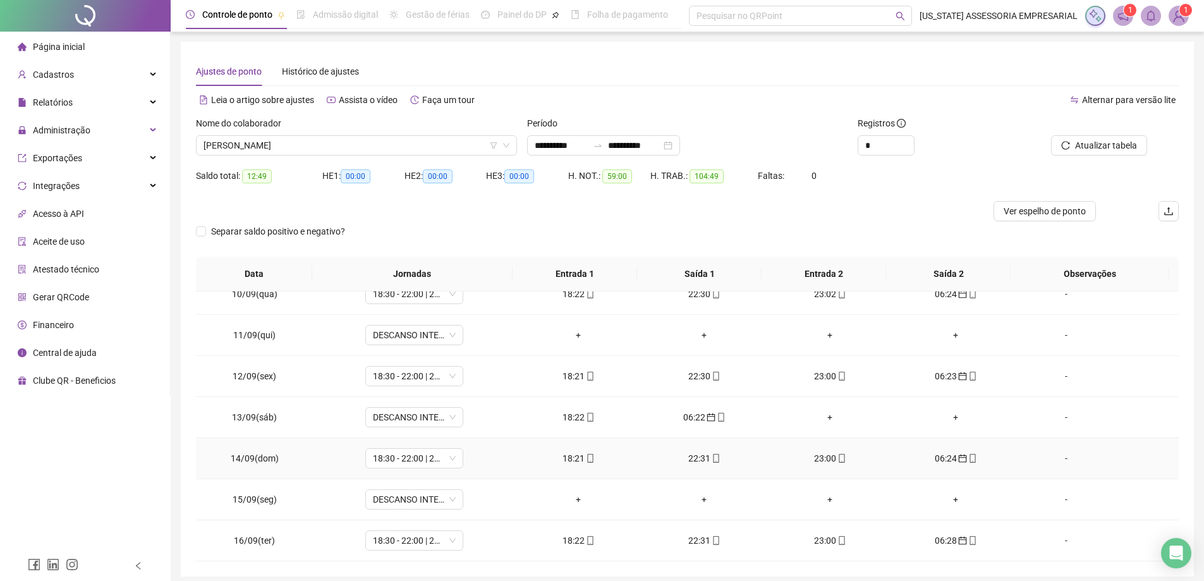
scroll to position [50, 0]
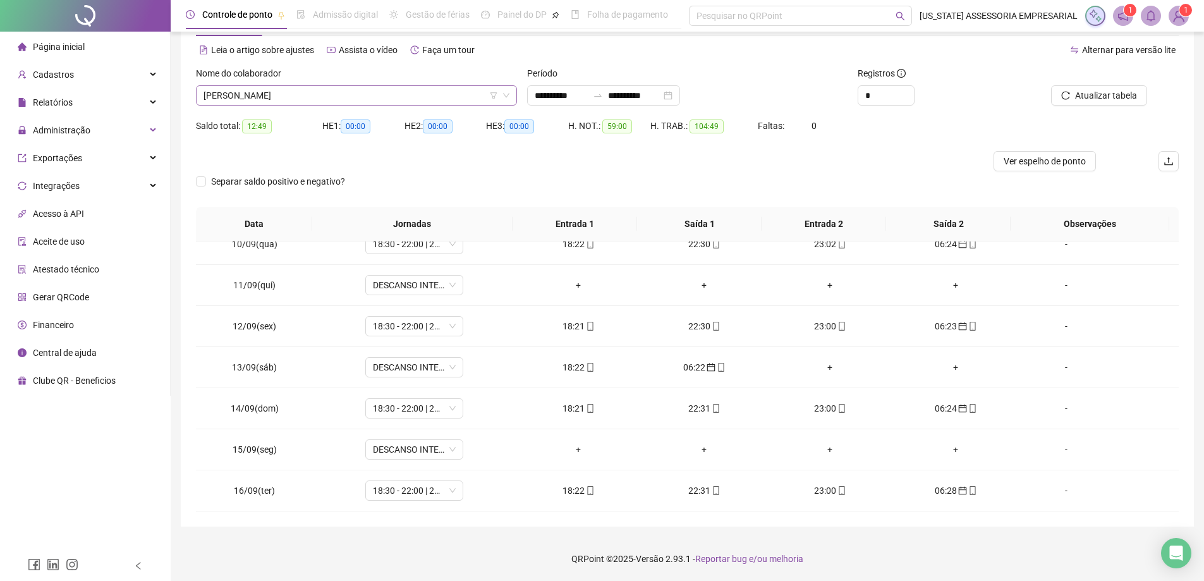
click at [322, 86] on span "[PERSON_NAME]" at bounding box center [356, 95] width 306 height 19
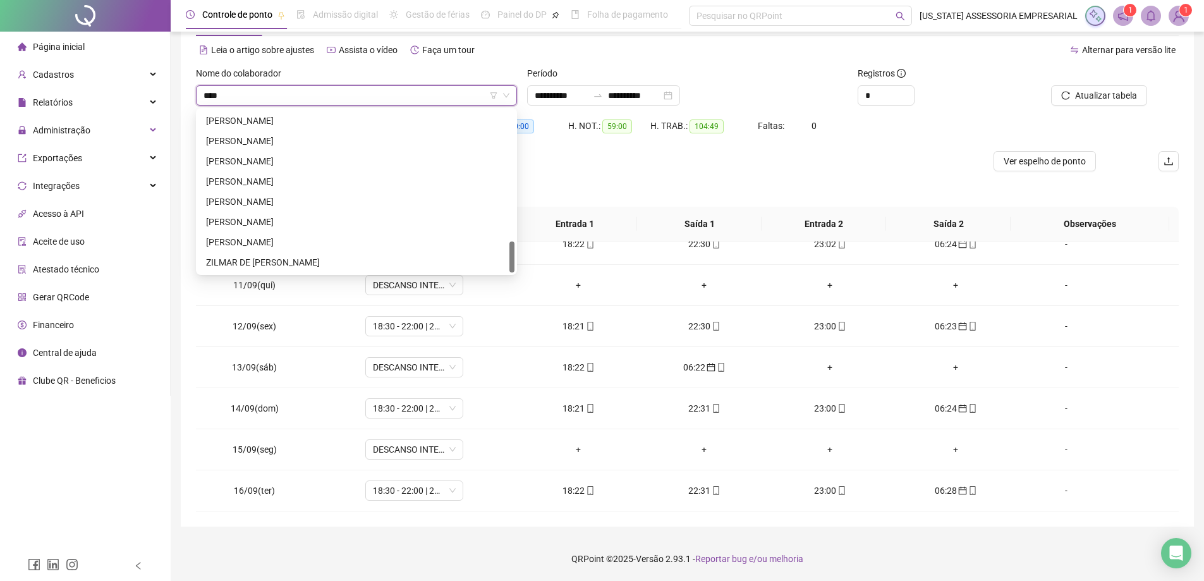
scroll to position [0, 0]
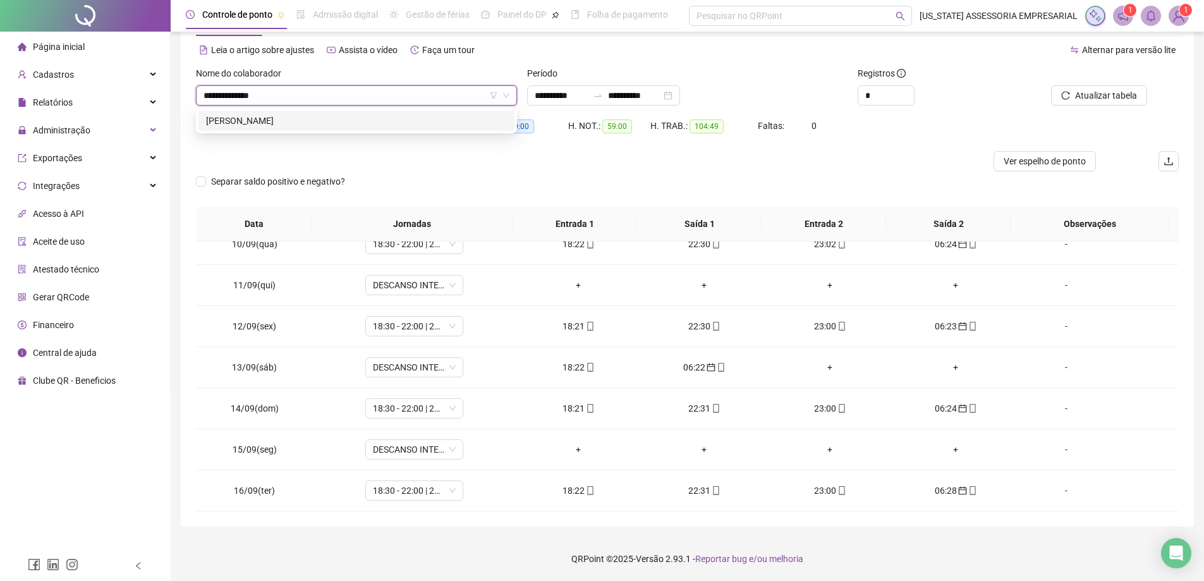
type input "**********"
click at [327, 119] on div "CHARLES CRISPIM DA SILVA" at bounding box center [356, 121] width 301 height 14
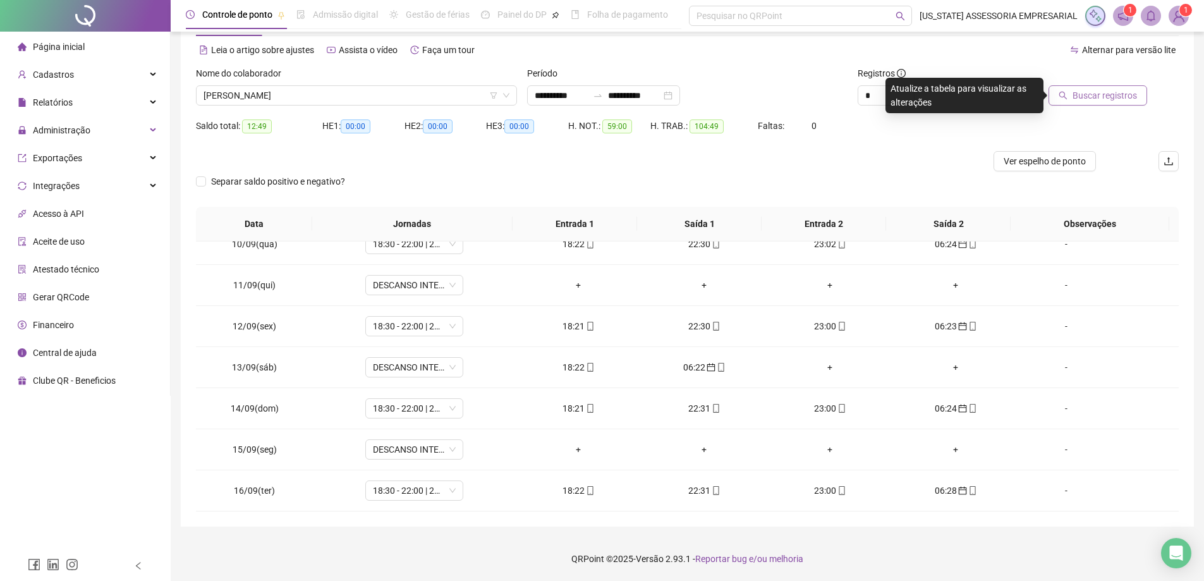
click at [1106, 94] on span "Buscar registros" at bounding box center [1104, 95] width 64 height 14
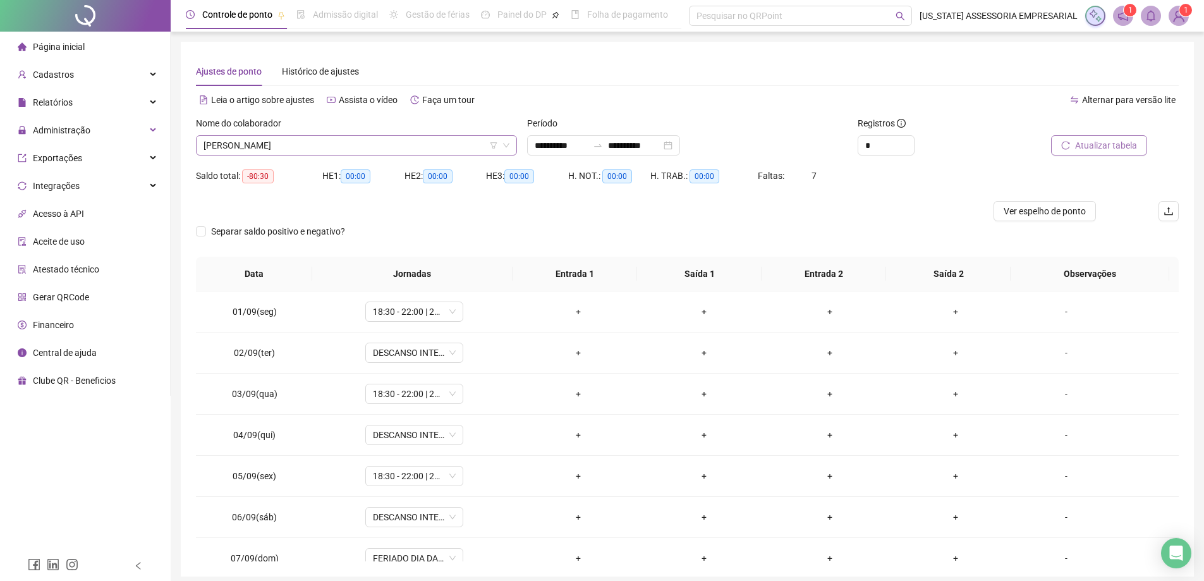
click at [356, 140] on span "CHARLES CRISPIM DA SILVA" at bounding box center [356, 145] width 306 height 19
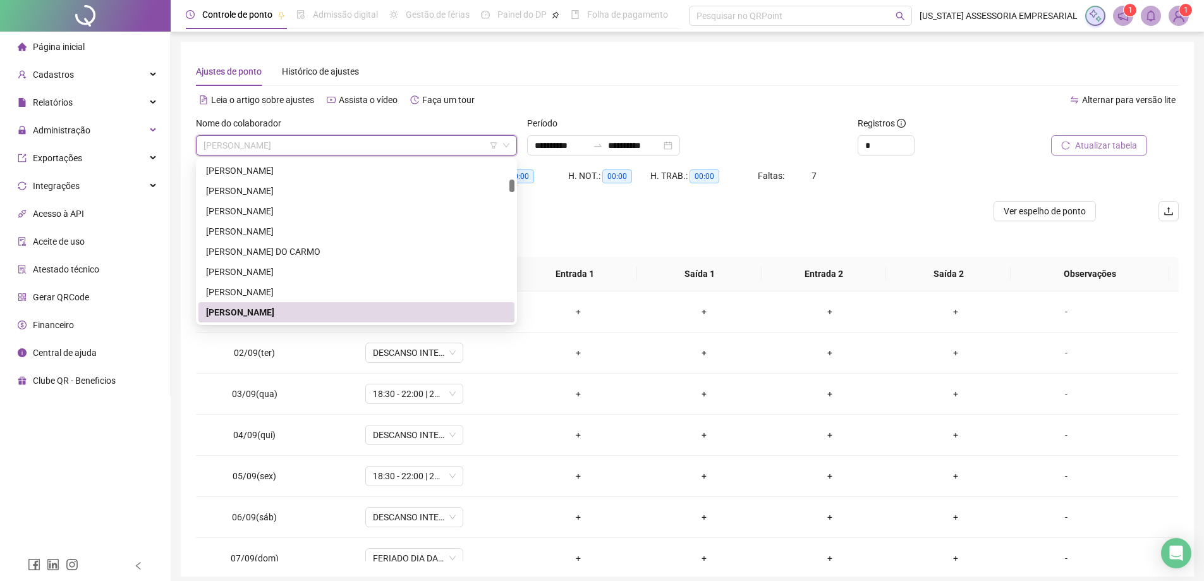
click at [354, 142] on span "CHARLES CRISPIM DA SILVA" at bounding box center [356, 145] width 306 height 19
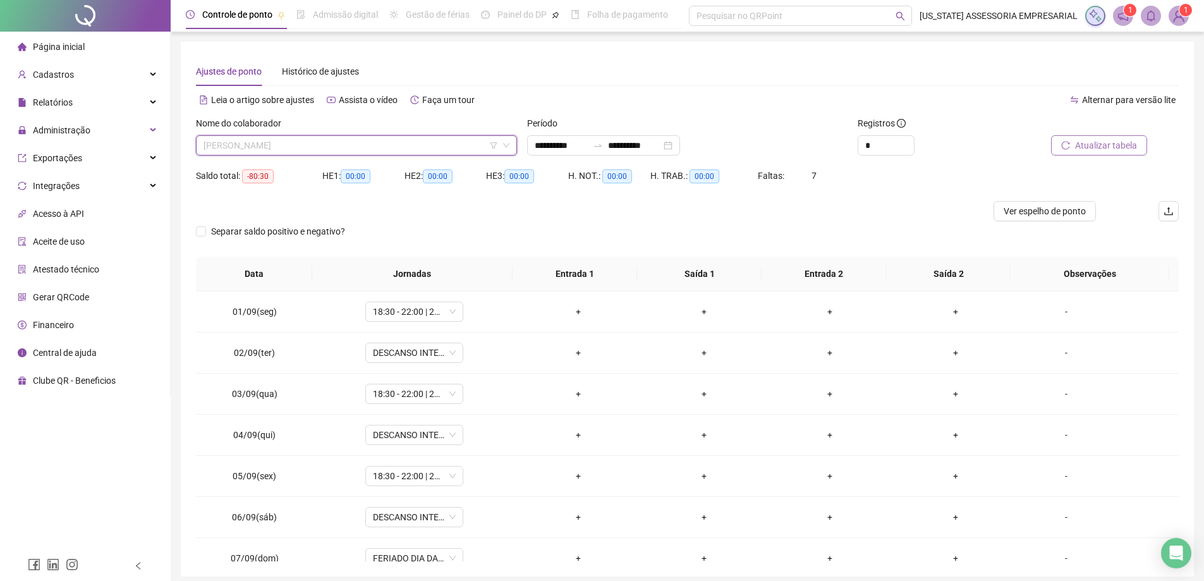
click at [352, 142] on span "CHARLES CRISPIM DA SILVA" at bounding box center [356, 145] width 306 height 19
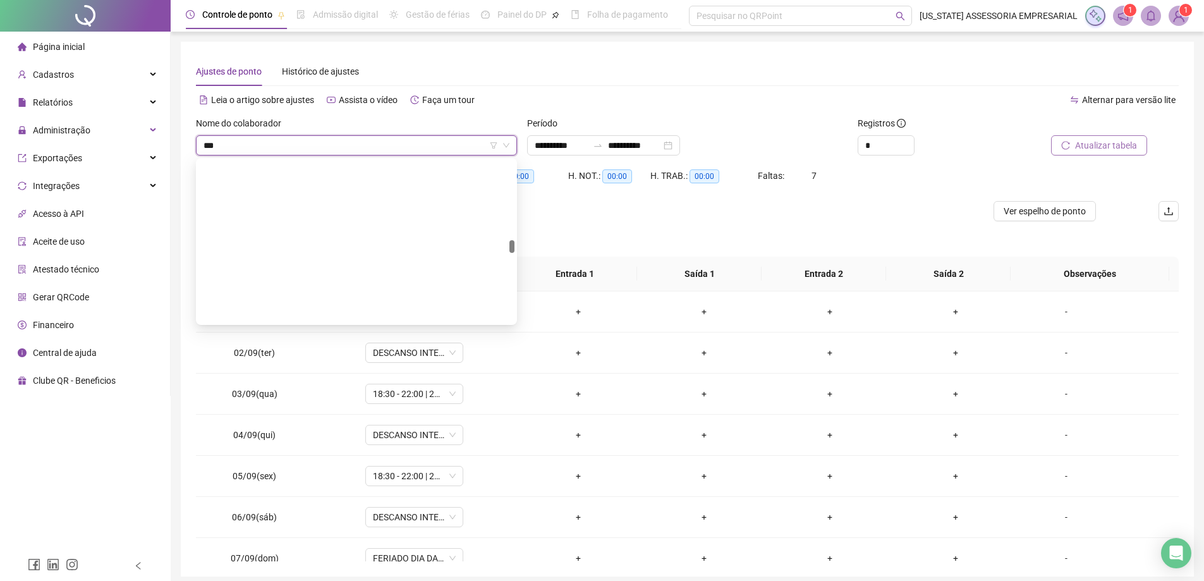
type input "****"
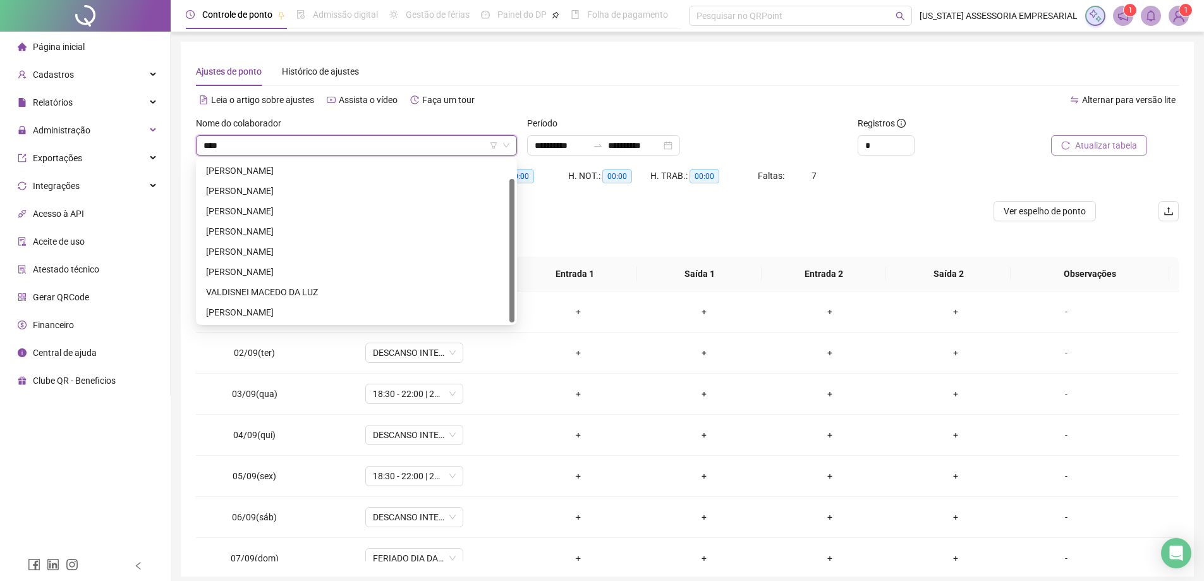
scroll to position [20, 0]
click at [263, 164] on div "[PERSON_NAME]" at bounding box center [356, 171] width 301 height 14
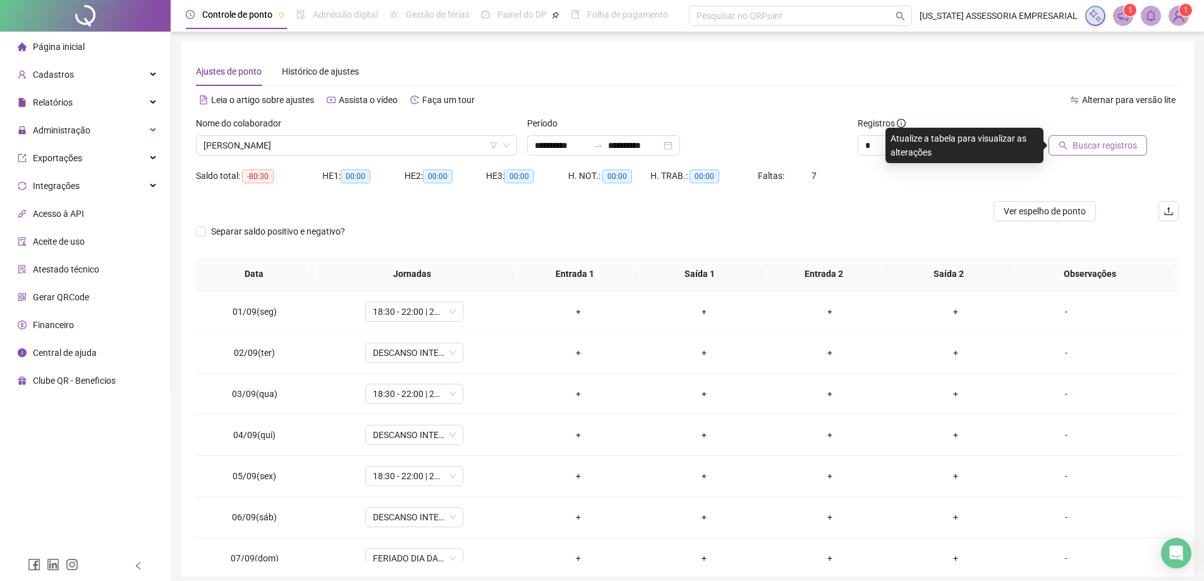
click at [1111, 148] on span "Buscar registros" at bounding box center [1104, 145] width 64 height 14
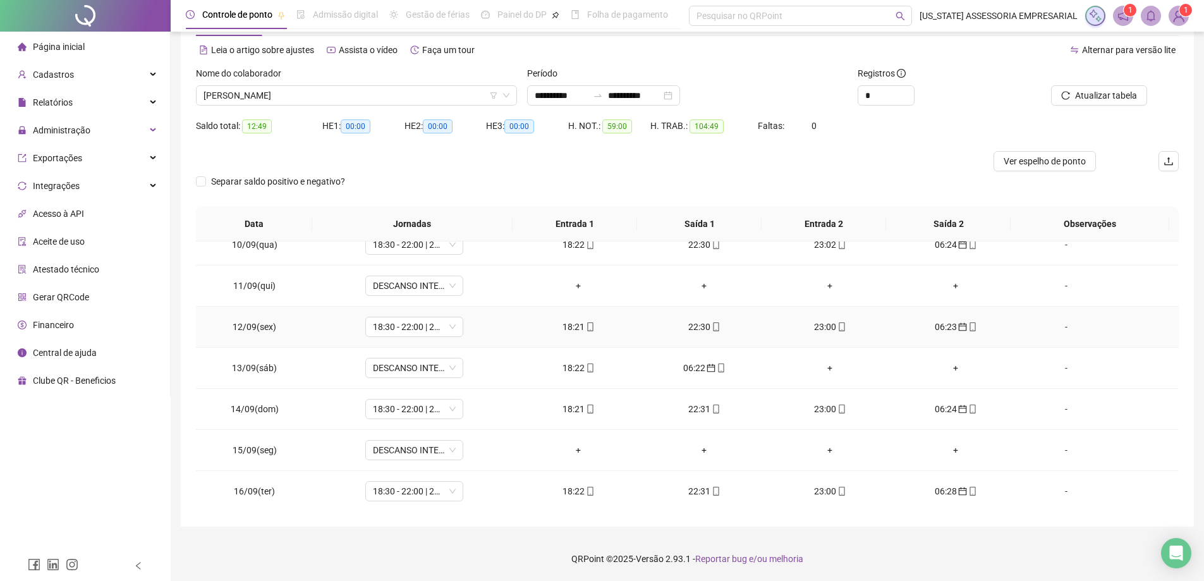
scroll to position [387, 0]
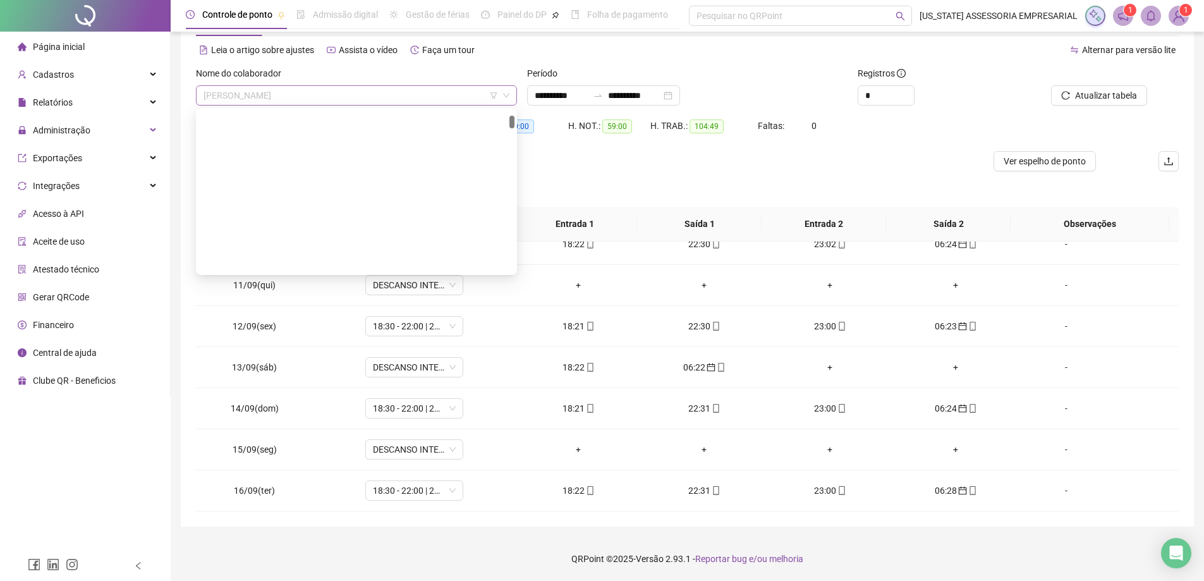
click at [345, 88] on span "[PERSON_NAME]" at bounding box center [356, 95] width 306 height 19
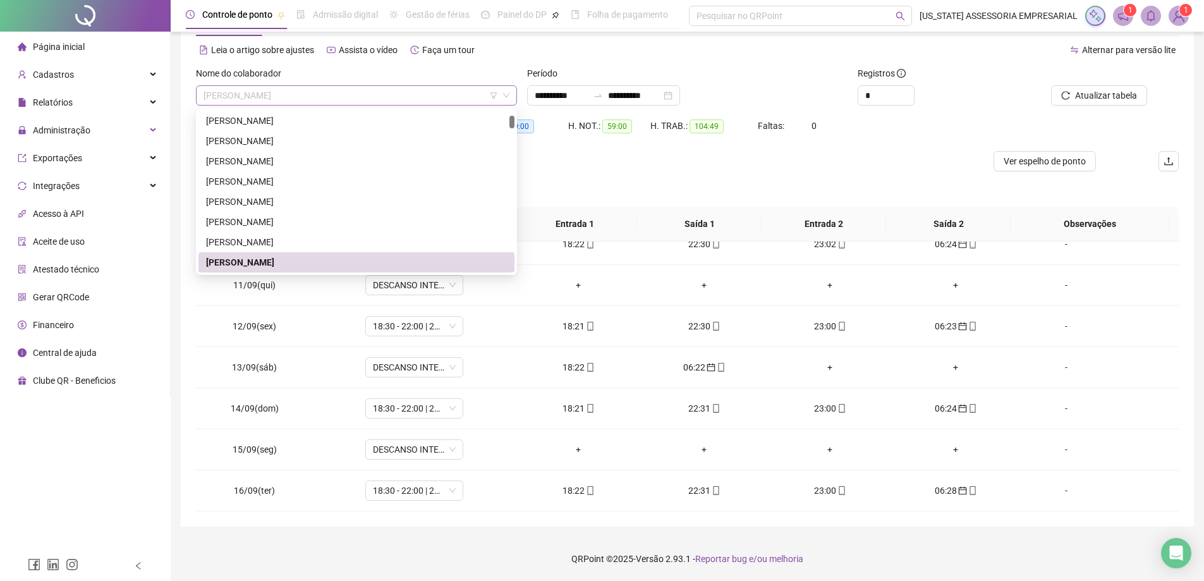
click at [345, 88] on span "[PERSON_NAME]" at bounding box center [356, 95] width 306 height 19
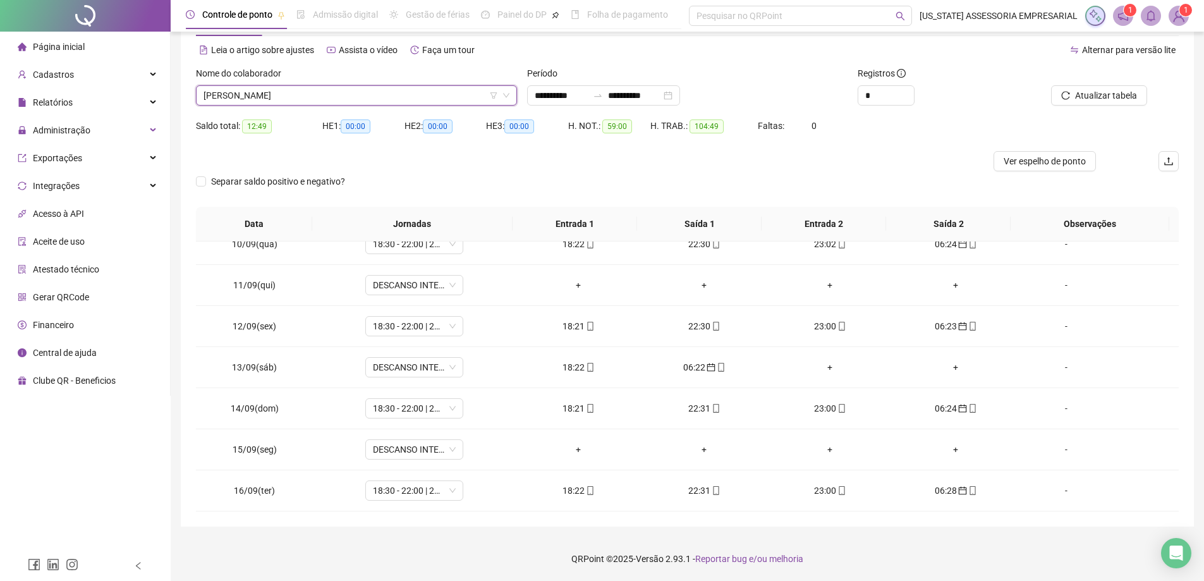
click at [345, 88] on span "[PERSON_NAME]" at bounding box center [356, 95] width 306 height 19
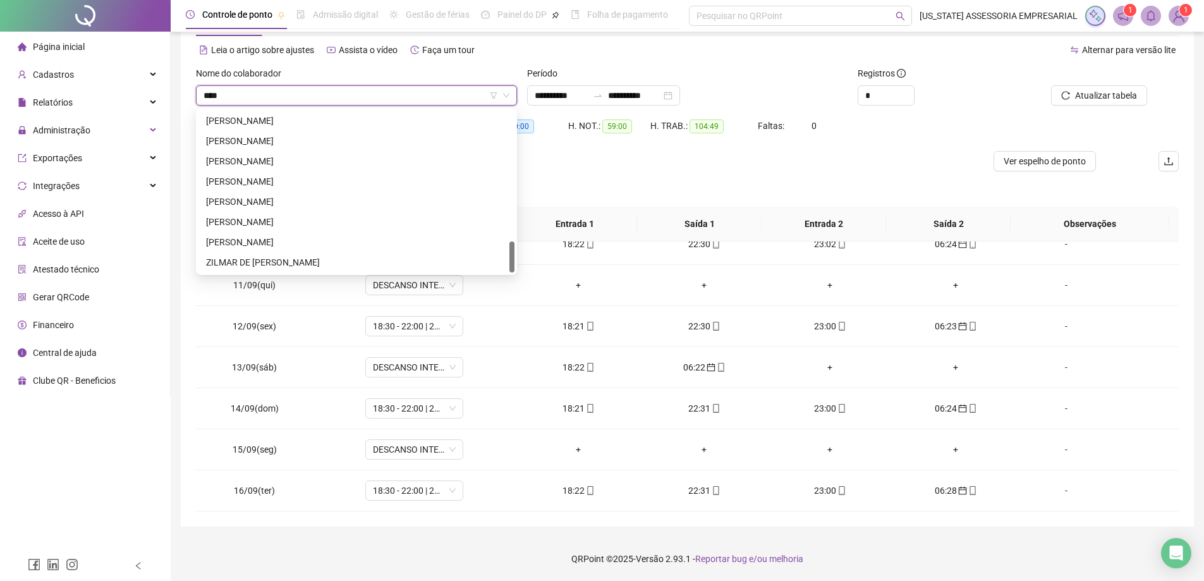
scroll to position [0, 0]
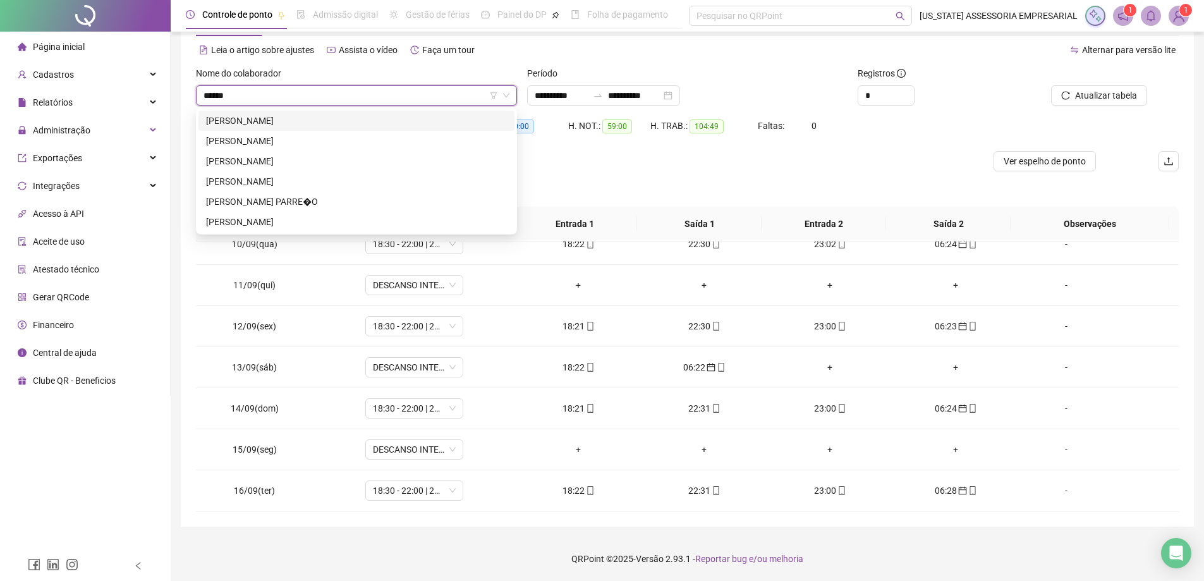
type input "*******"
click at [340, 111] on div "CHARLES CRISPIM DA SILVA" at bounding box center [356, 121] width 316 height 20
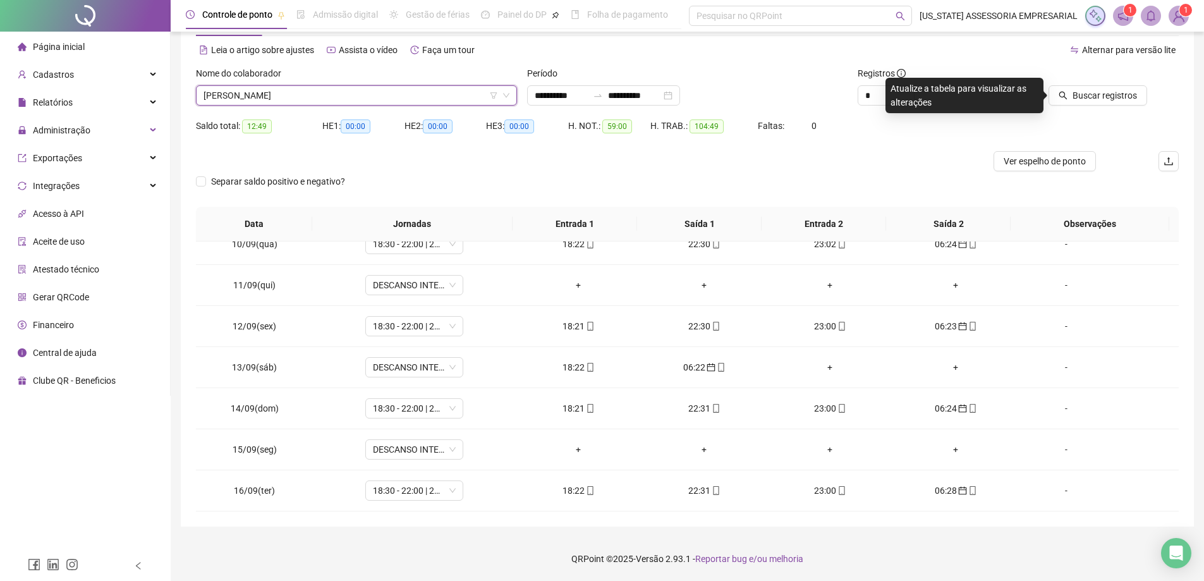
drag, startPoint x: 1113, startPoint y: 88, endPoint x: 1113, endPoint y: 78, distance: 9.5
click at [1113, 85] on button "Buscar registros" at bounding box center [1097, 95] width 99 height 20
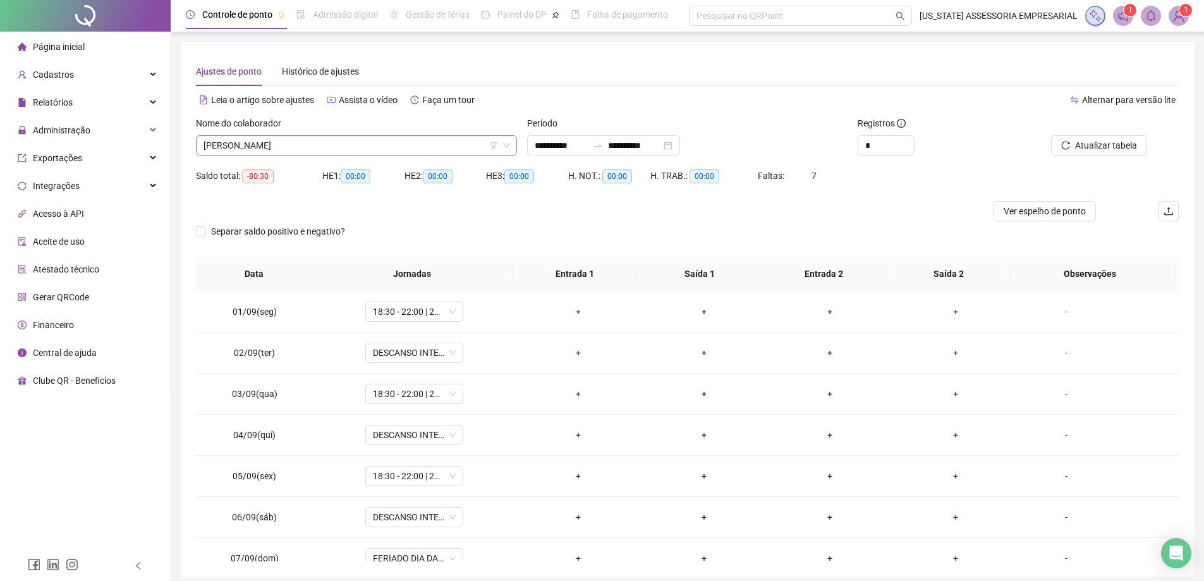
click at [326, 147] on span "CHARLES CRISPIM DA SILVA" at bounding box center [356, 145] width 306 height 19
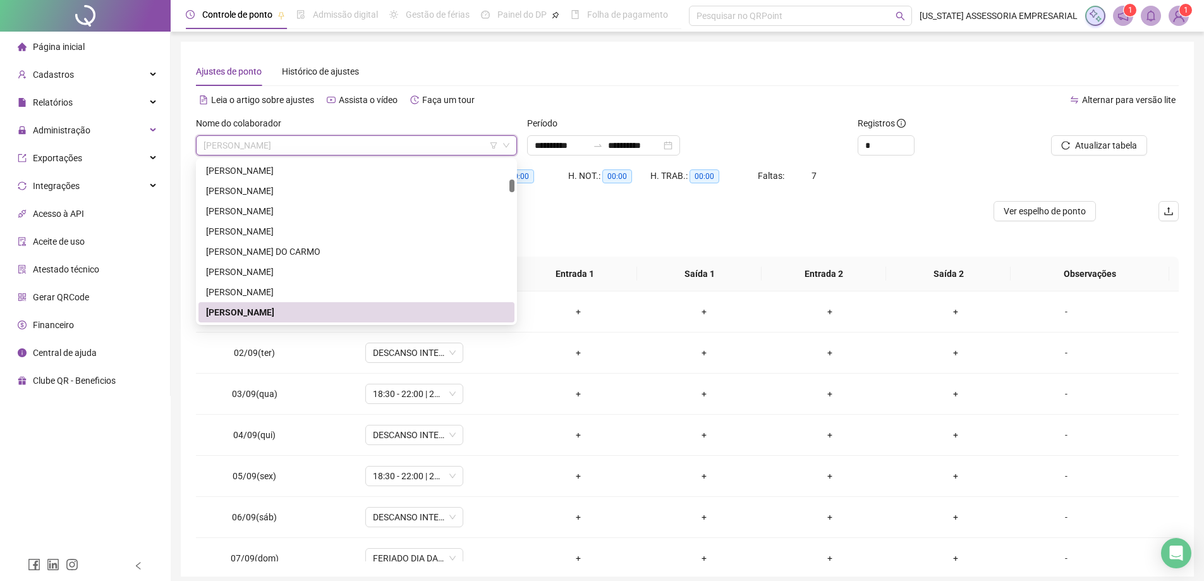
click at [326, 147] on span "CHARLES CRISPIM DA SILVA" at bounding box center [356, 145] width 306 height 19
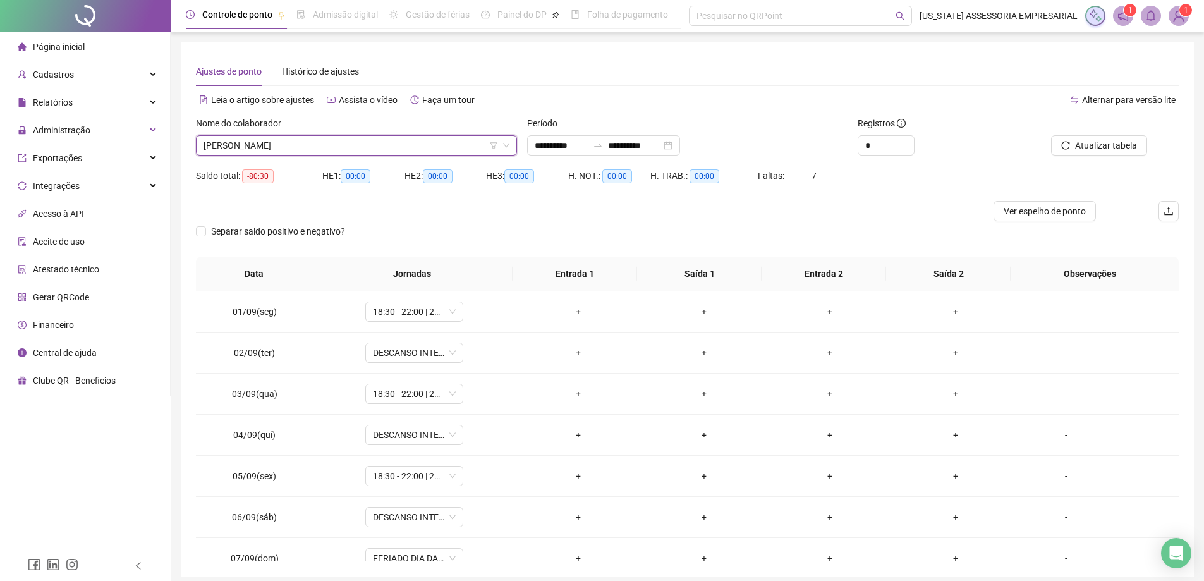
click at [326, 147] on span "CHARLES CRISPIM DA SILVA" at bounding box center [356, 145] width 306 height 19
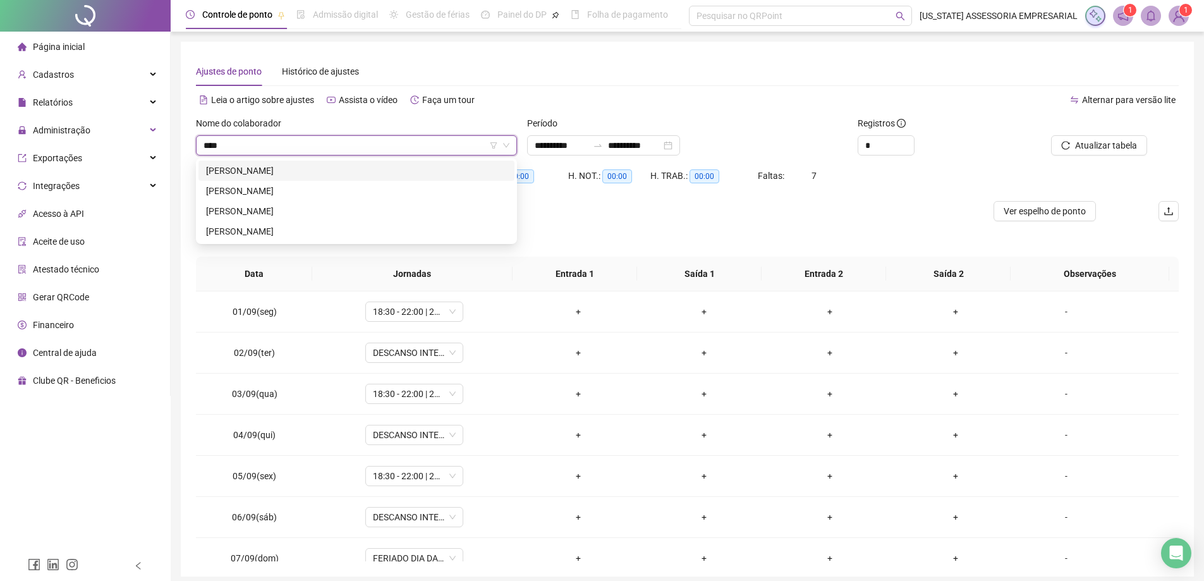
scroll to position [0, 0]
type input "**********"
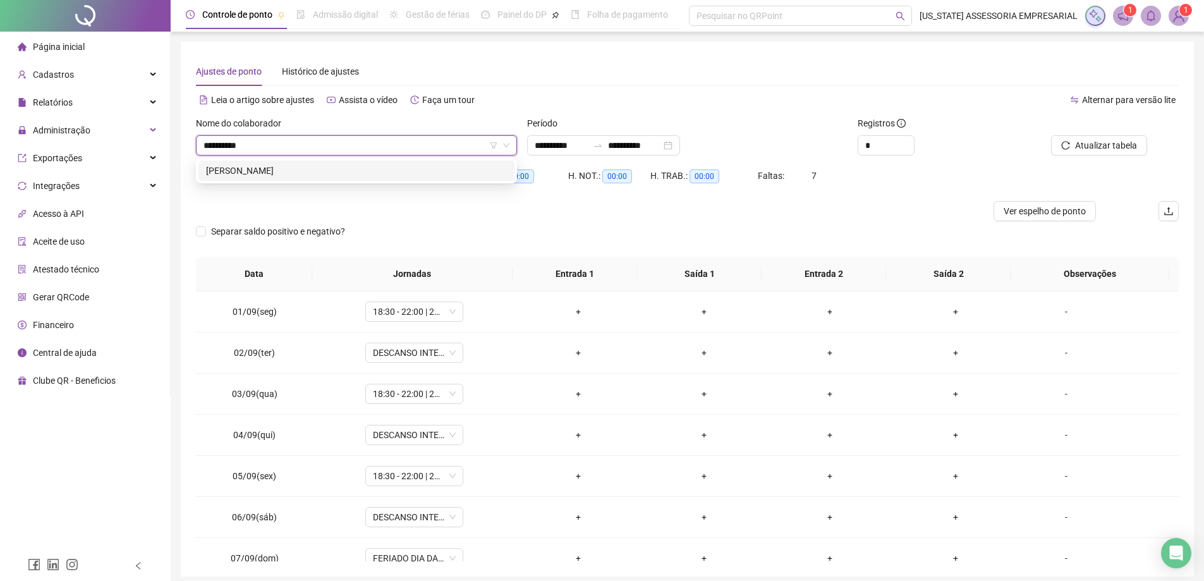
click at [326, 167] on div "GERALDO LALAU DE SOUZA" at bounding box center [356, 171] width 301 height 14
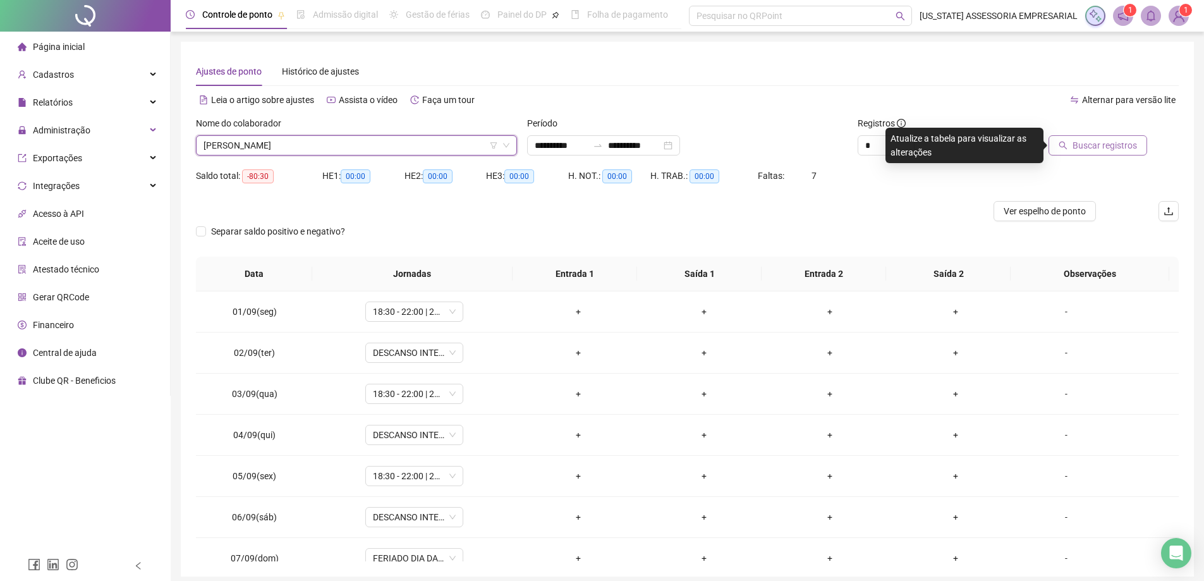
click at [1104, 152] on span "Buscar registros" at bounding box center [1104, 145] width 64 height 14
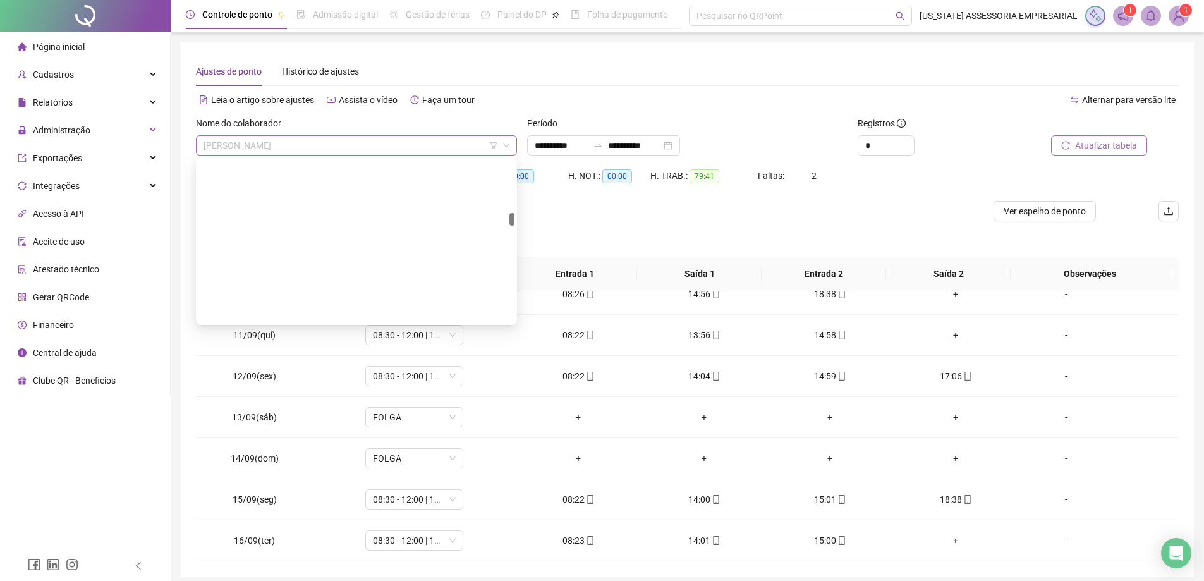
click at [412, 139] on span "GERALDO LALAU DE SOUZA" at bounding box center [356, 145] width 306 height 19
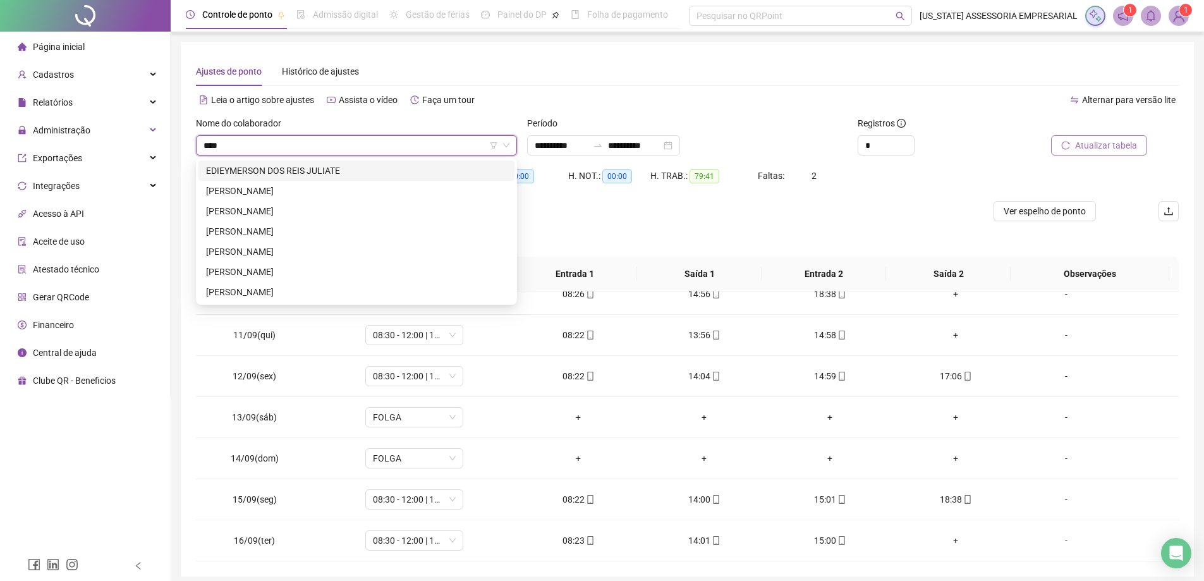
click at [349, 147] on input "****" at bounding box center [350, 145] width 294 height 19
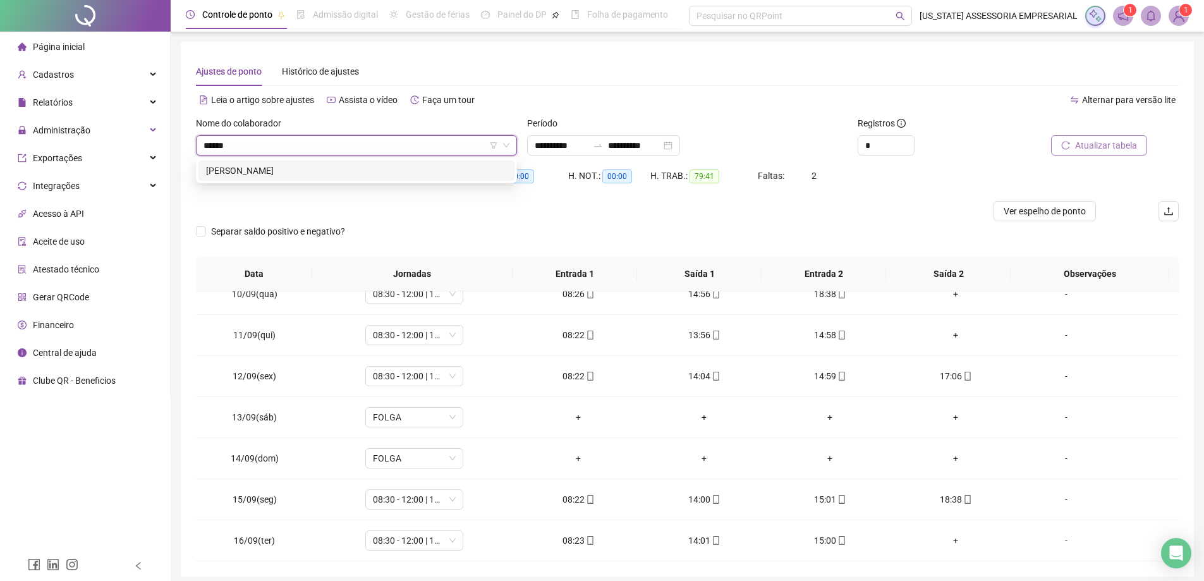
type input "*******"
click at [348, 170] on div "LUZIVAN PEREIRA DE SOUSA" at bounding box center [356, 171] width 301 height 14
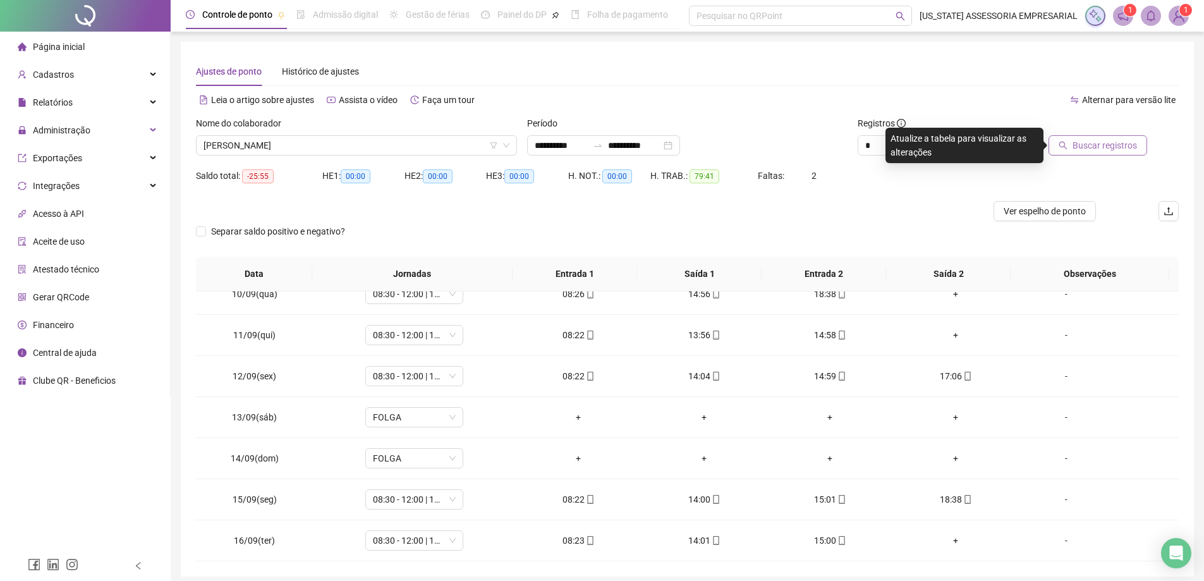
click at [1106, 145] on span "Buscar registros" at bounding box center [1104, 145] width 64 height 14
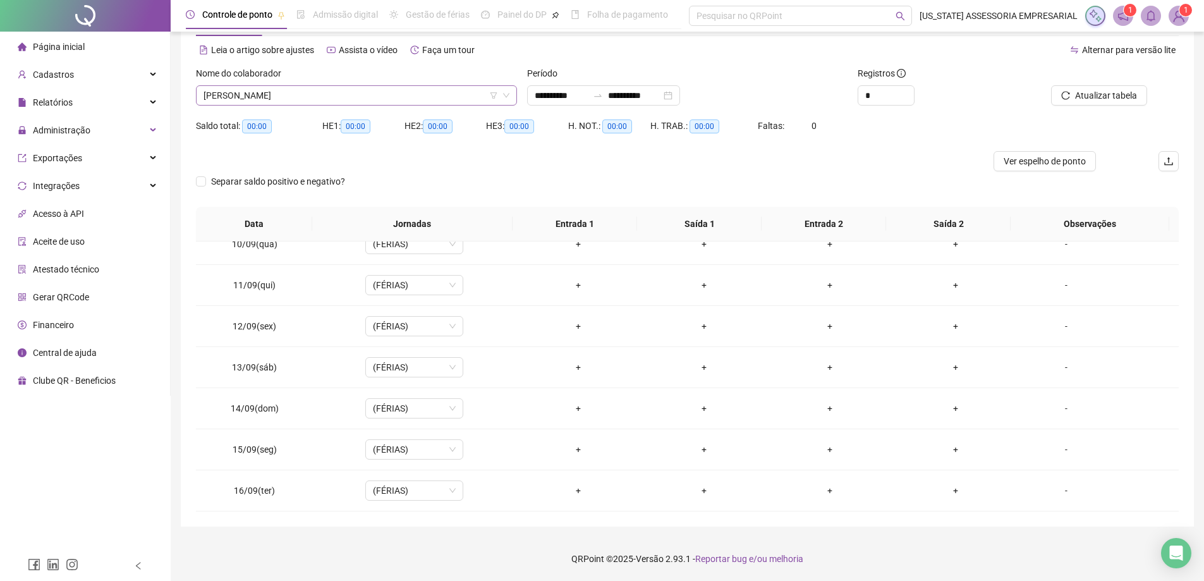
scroll to position [17672, 0]
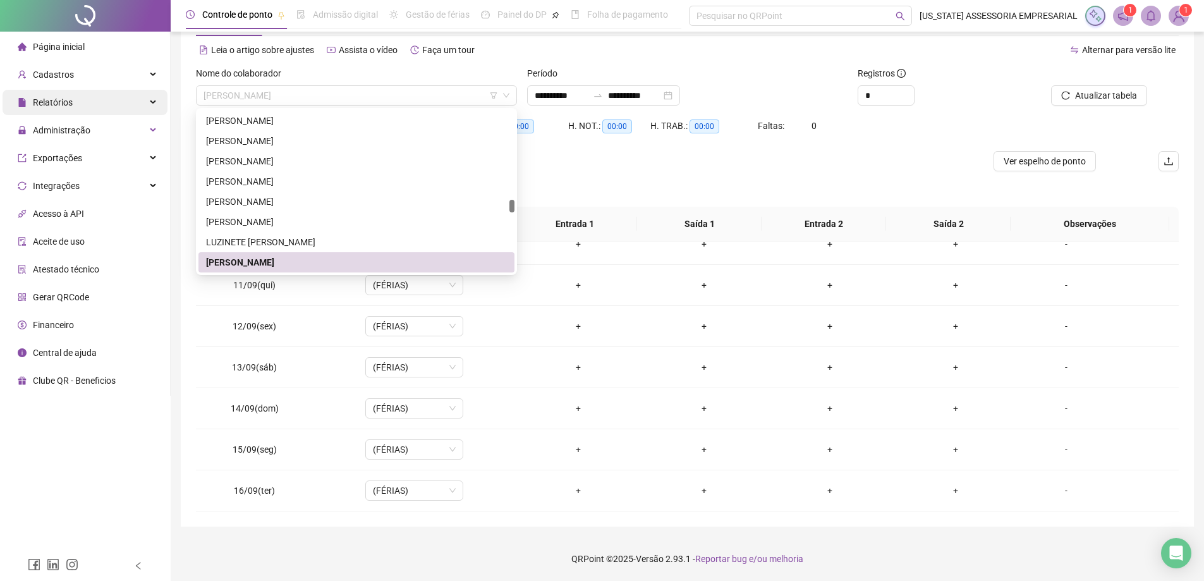
drag, startPoint x: 341, startPoint y: 95, endPoint x: 75, endPoint y: 111, distance: 266.5
click at [75, 111] on div "**********" at bounding box center [602, 265] width 1204 height 631
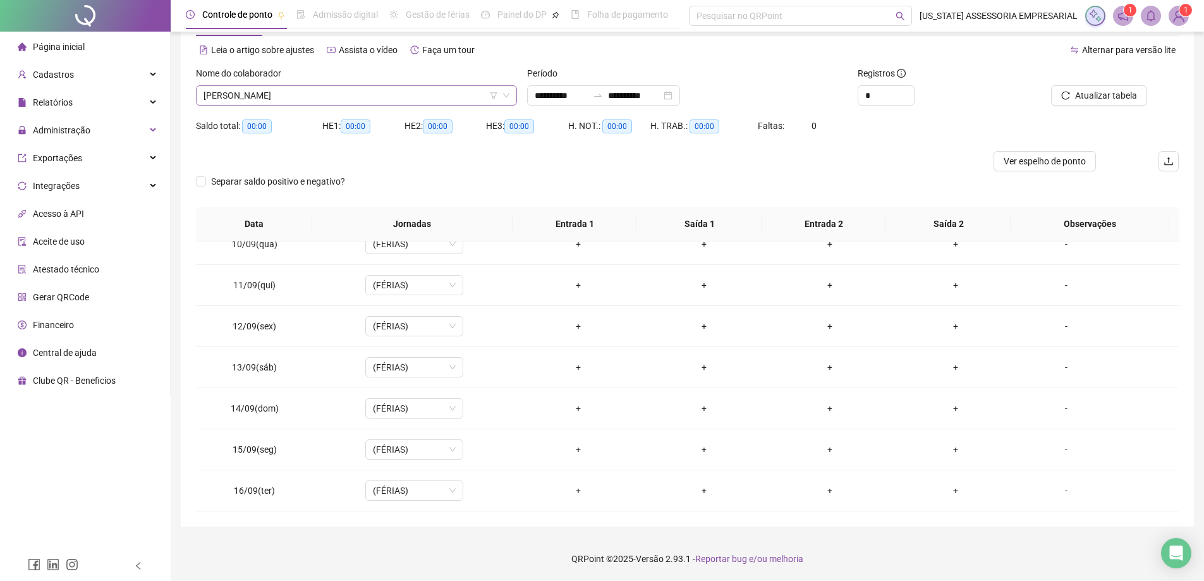
click at [417, 97] on span "LUZIVAN PEREIRA DE SOUSA" at bounding box center [356, 95] width 306 height 19
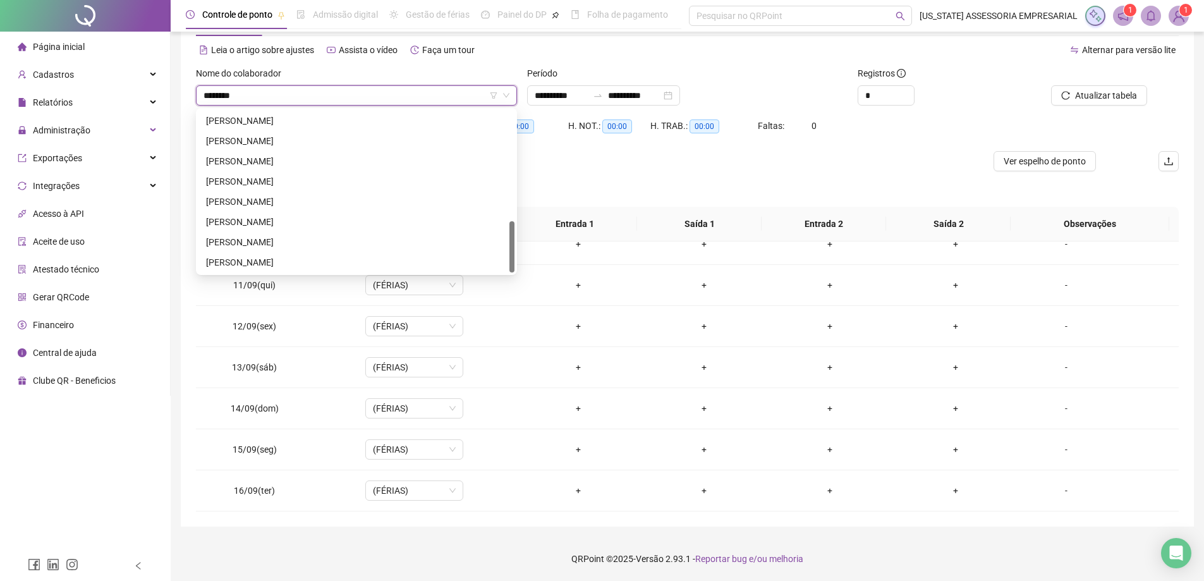
scroll to position [0, 0]
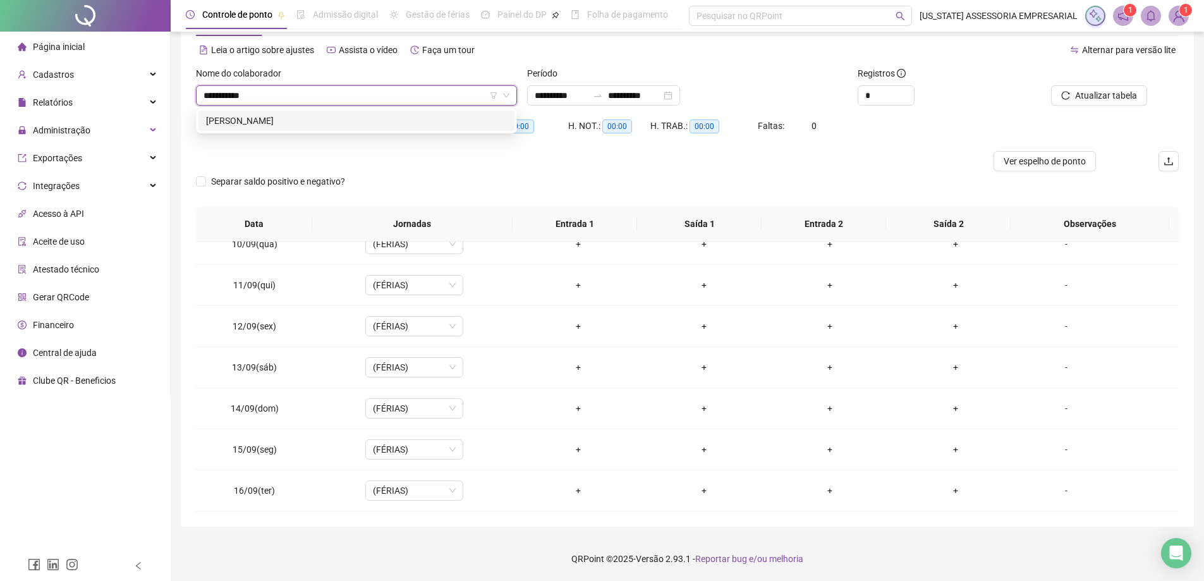
type input "**********"
click at [310, 128] on div "MARCOS GOMES DE SOUSA" at bounding box center [356, 121] width 316 height 20
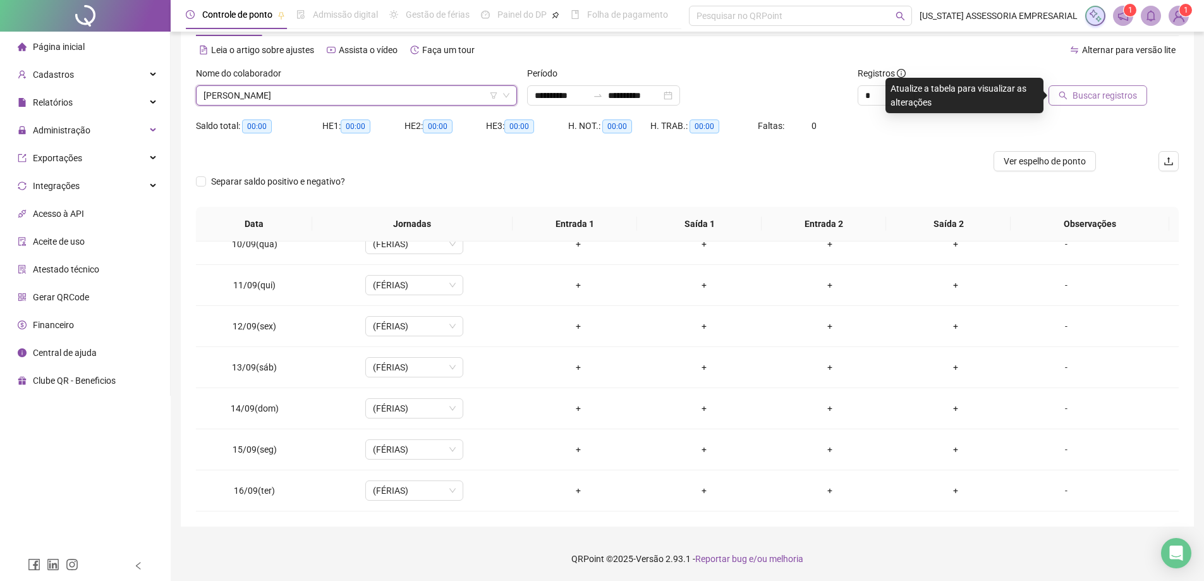
click at [1088, 94] on span "Buscar registros" at bounding box center [1104, 95] width 64 height 14
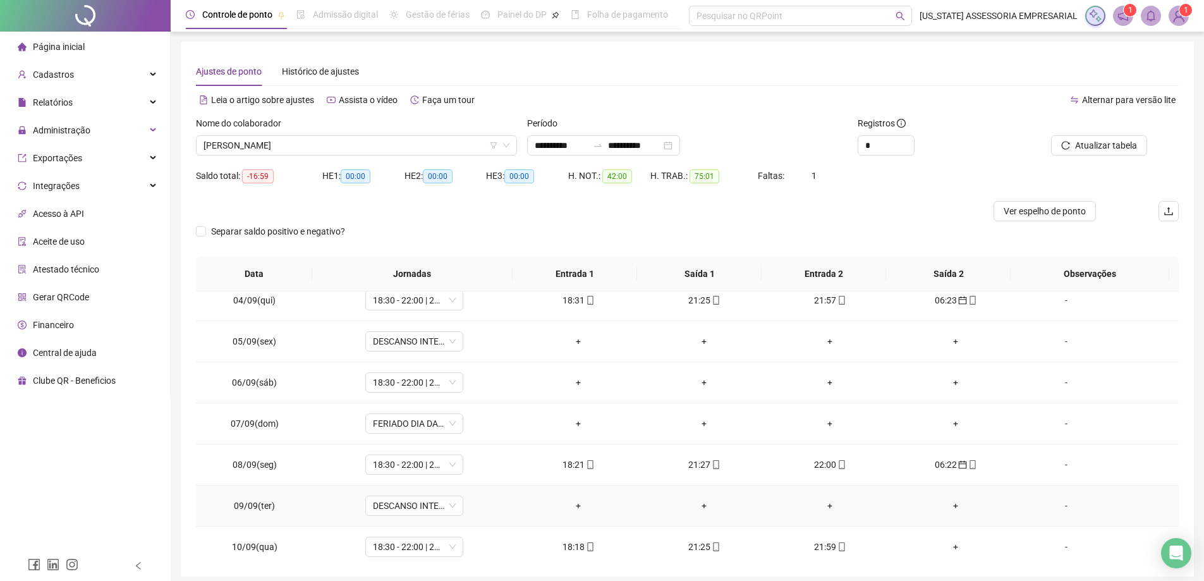
scroll to position [387, 0]
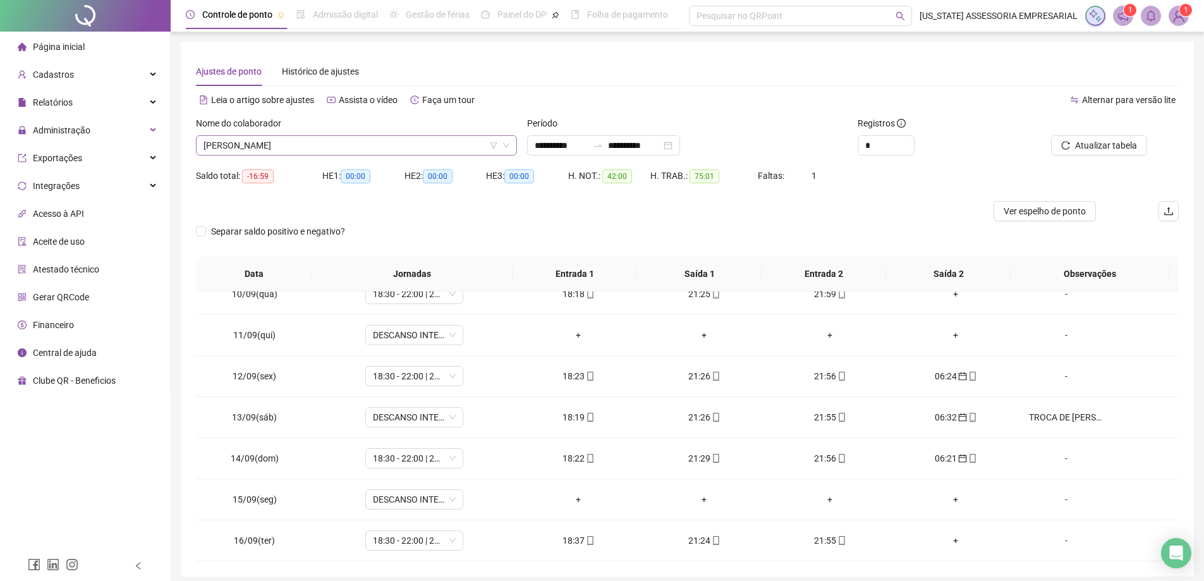
click at [384, 143] on span "MARCOS GOMES DE SOUSA" at bounding box center [356, 145] width 306 height 19
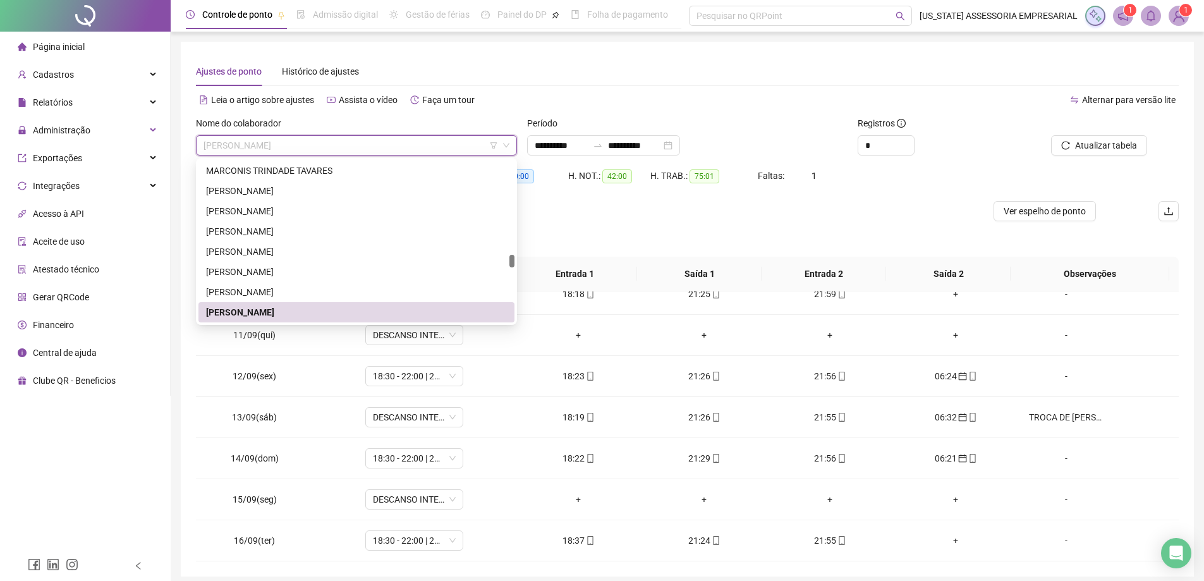
click at [382, 142] on span "MARCOS GOMES DE SOUSA" at bounding box center [356, 145] width 306 height 19
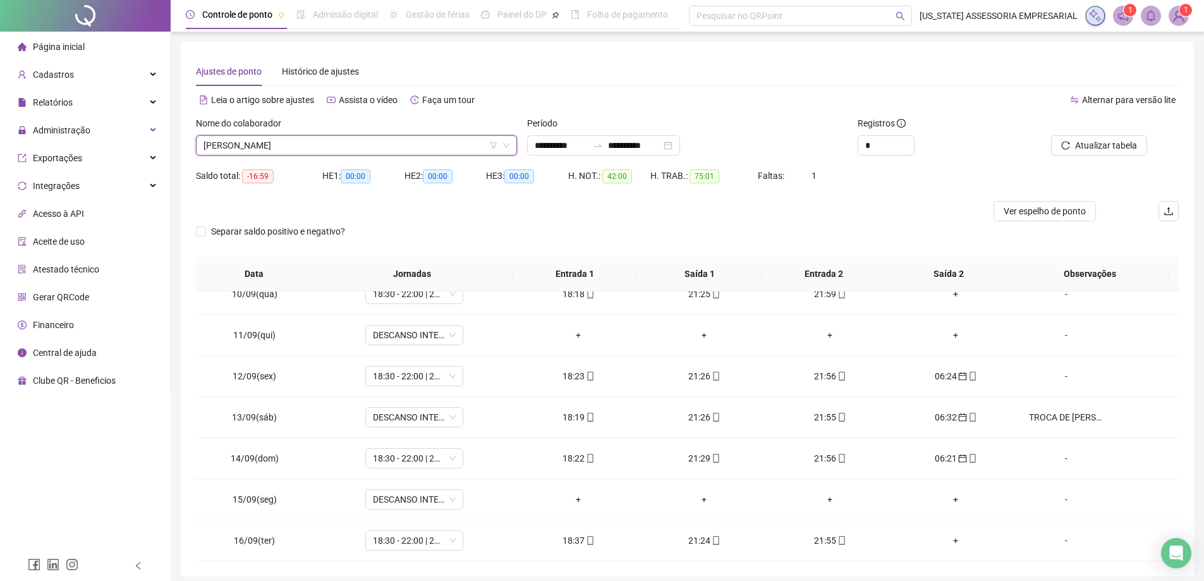
click at [384, 144] on span "MARCOS GOMES DE SOUSA" at bounding box center [356, 145] width 306 height 19
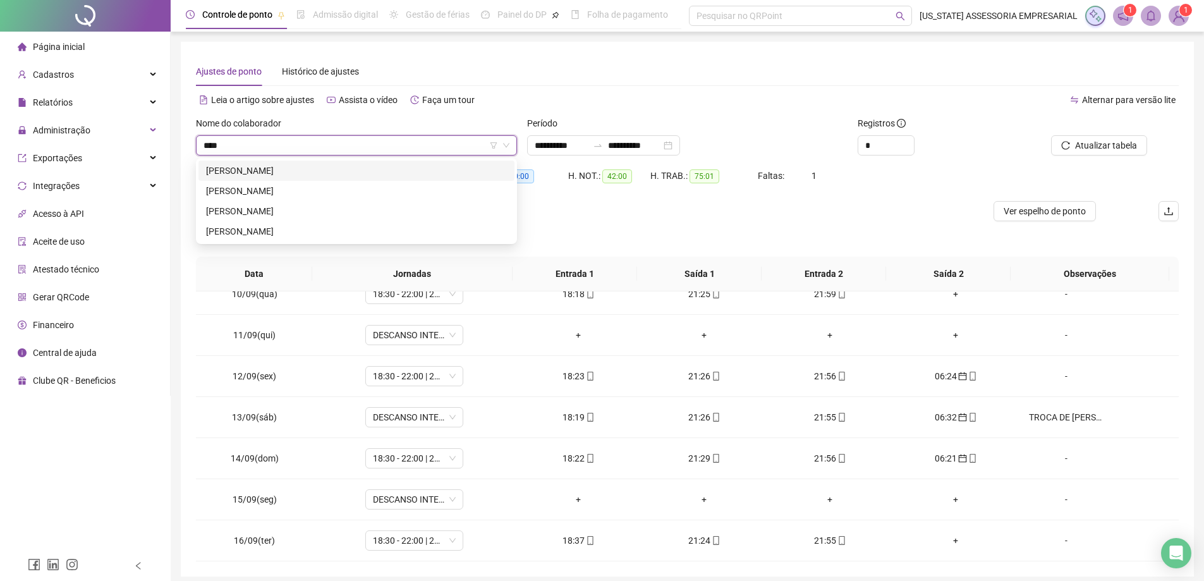
scroll to position [0, 0]
type input "*******"
click at [295, 229] on div "RONALDO VIEIRA NASCIMENTO" at bounding box center [356, 231] width 301 height 14
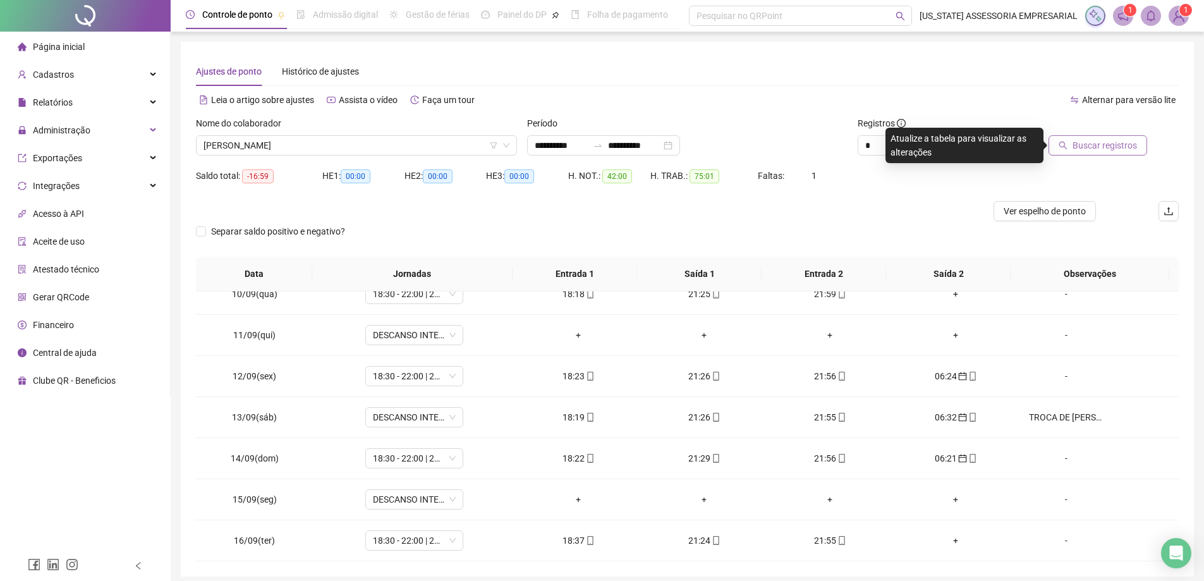
click at [1093, 147] on span "Buscar registros" at bounding box center [1104, 145] width 64 height 14
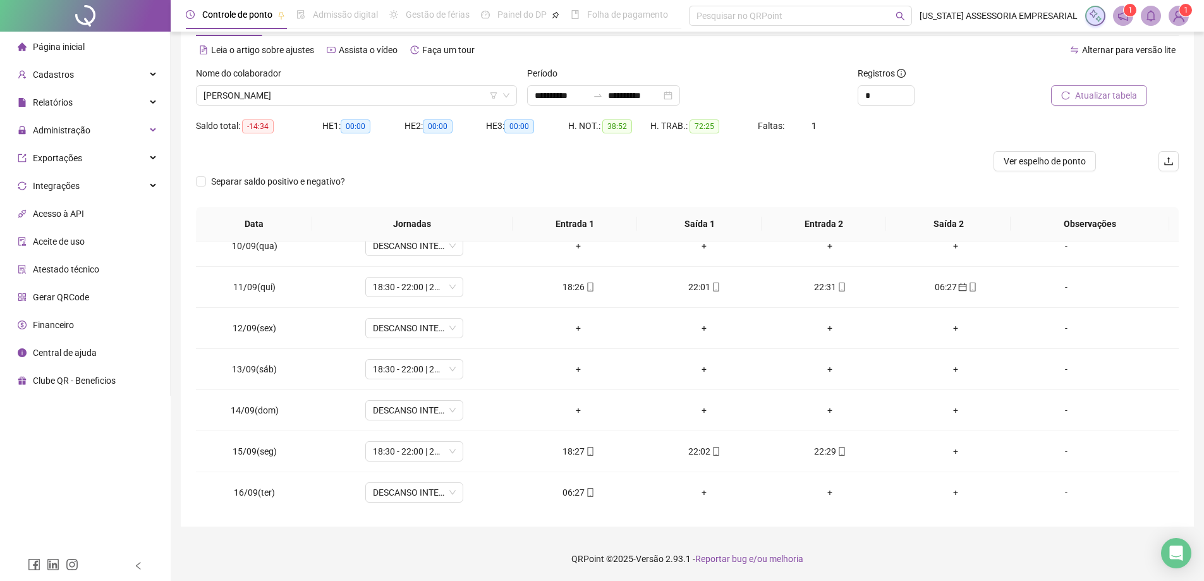
scroll to position [387, 0]
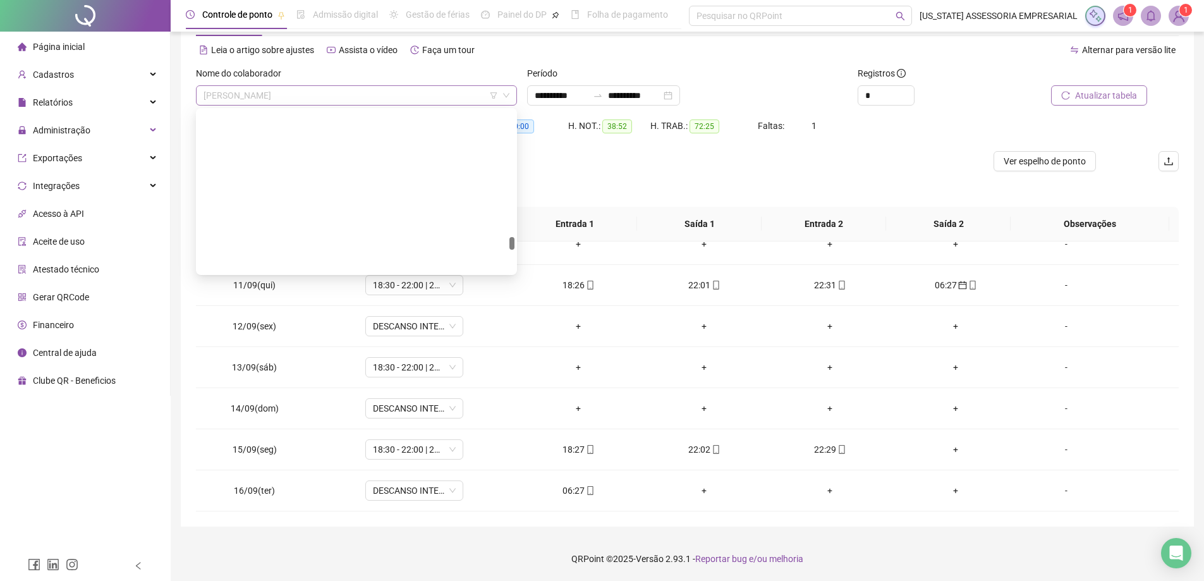
click at [369, 92] on span "RONALDO VIEIRA NASCIMENTO" at bounding box center [356, 95] width 306 height 19
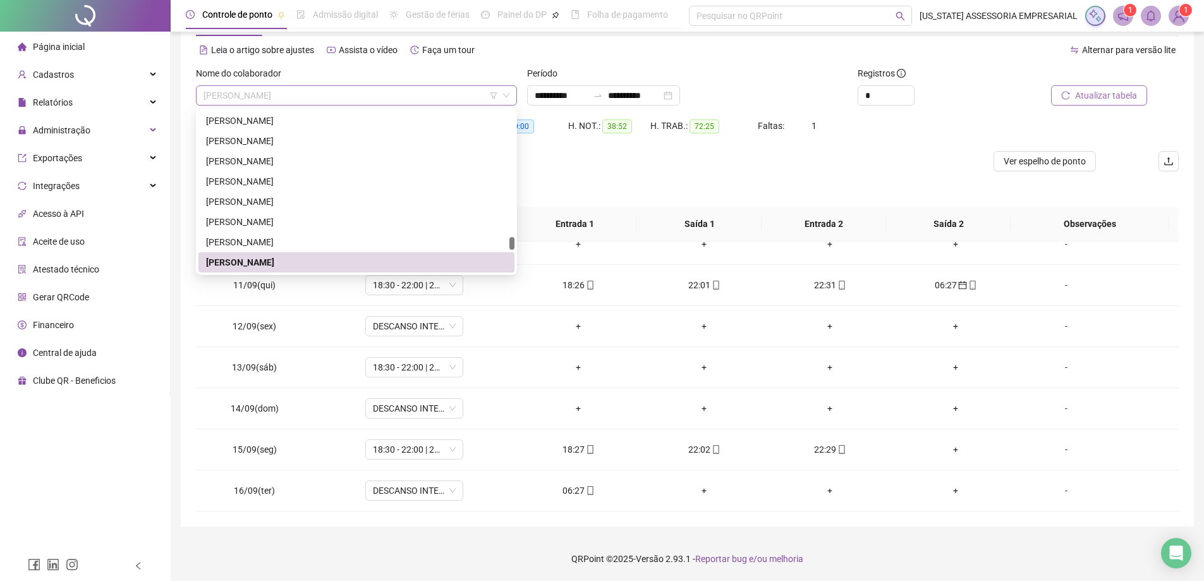
click at [364, 93] on span "RONALDO VIEIRA NASCIMENTO" at bounding box center [356, 95] width 306 height 19
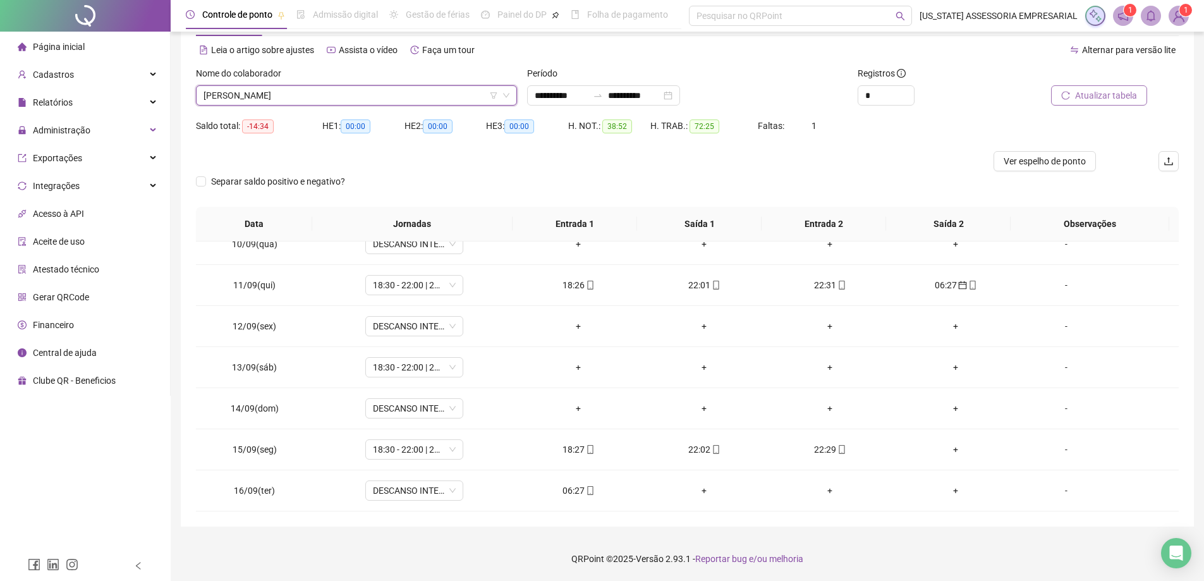
click at [364, 92] on span "RONALDO VIEIRA NASCIMENTO" at bounding box center [356, 95] width 306 height 19
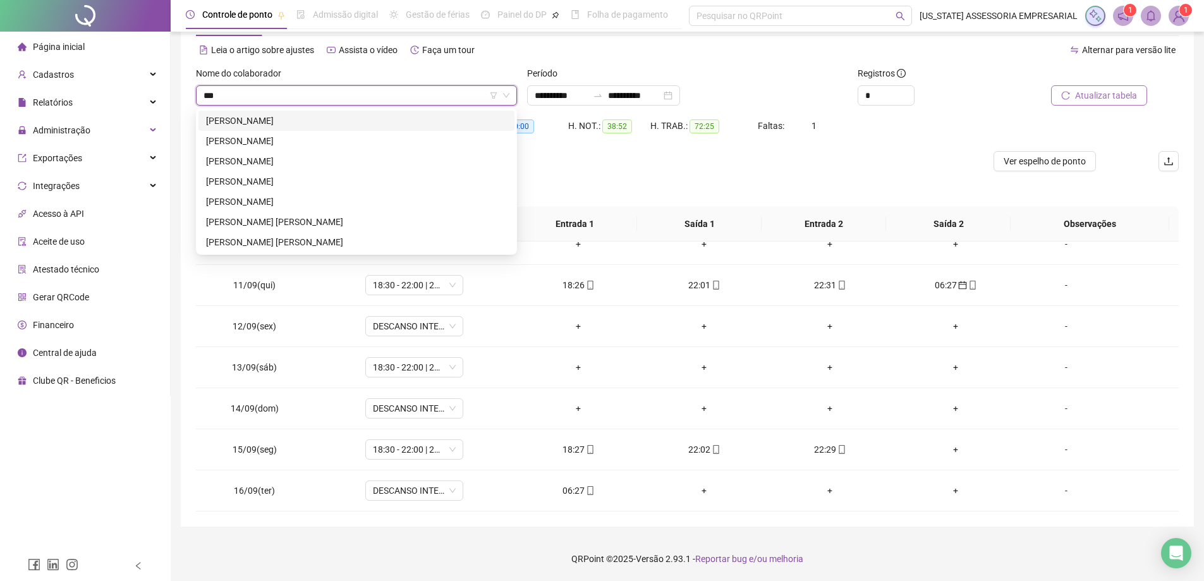
scroll to position [0, 0]
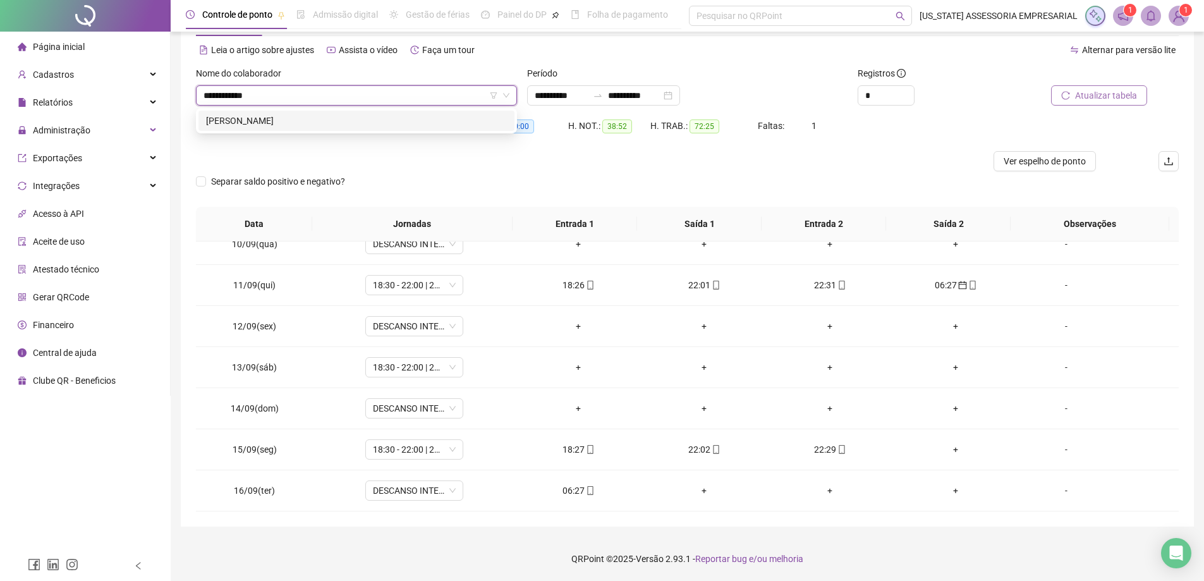
type input "**********"
click at [351, 121] on div "THIAGO CASTRO DOS SANTOS" at bounding box center [356, 121] width 301 height 14
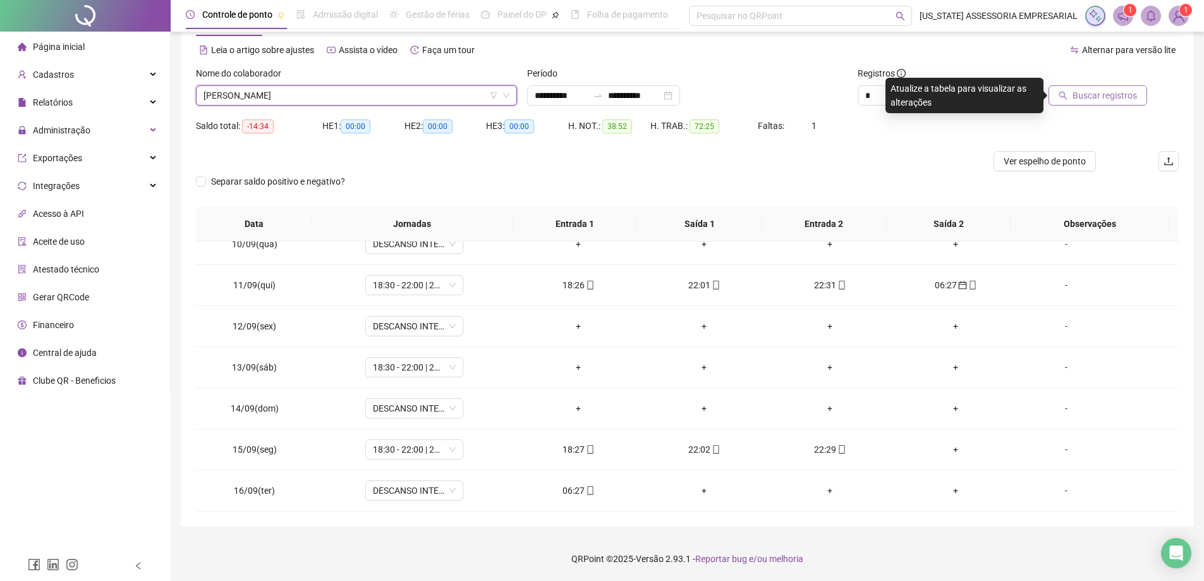
click at [1109, 89] on span "Buscar registros" at bounding box center [1104, 95] width 64 height 14
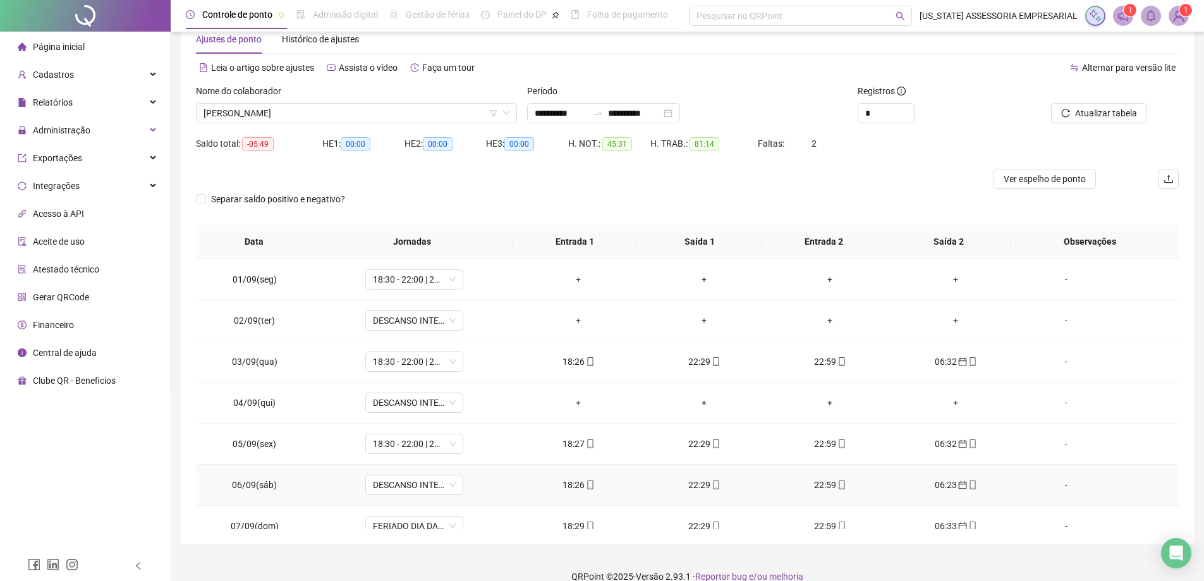
scroll to position [50, 0]
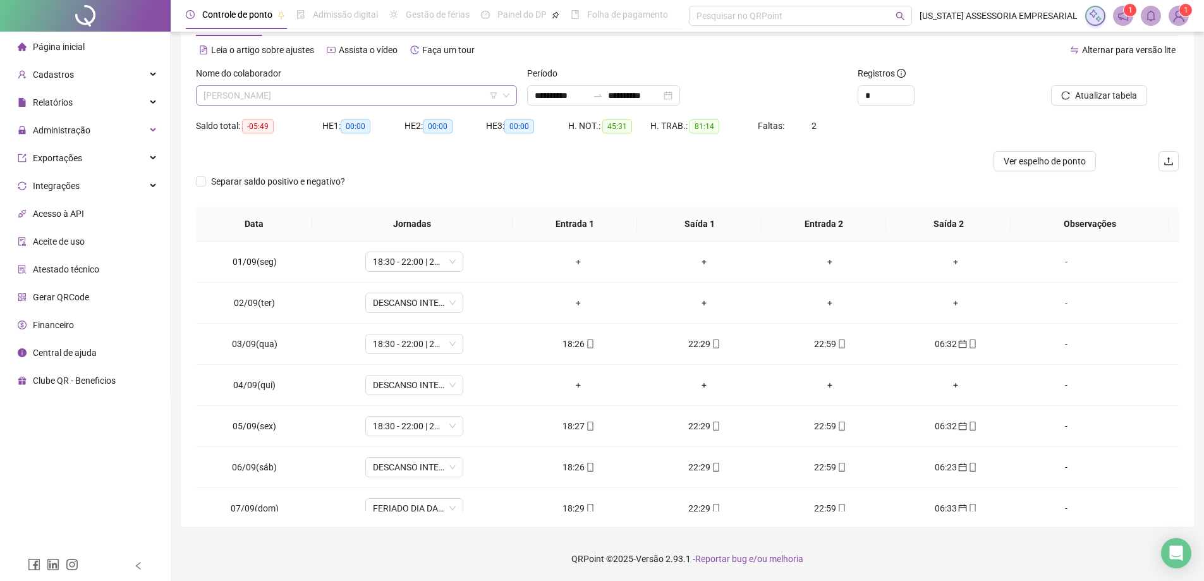
click at [385, 100] on span "THIAGO CASTRO DOS SANTOS" at bounding box center [356, 95] width 306 height 19
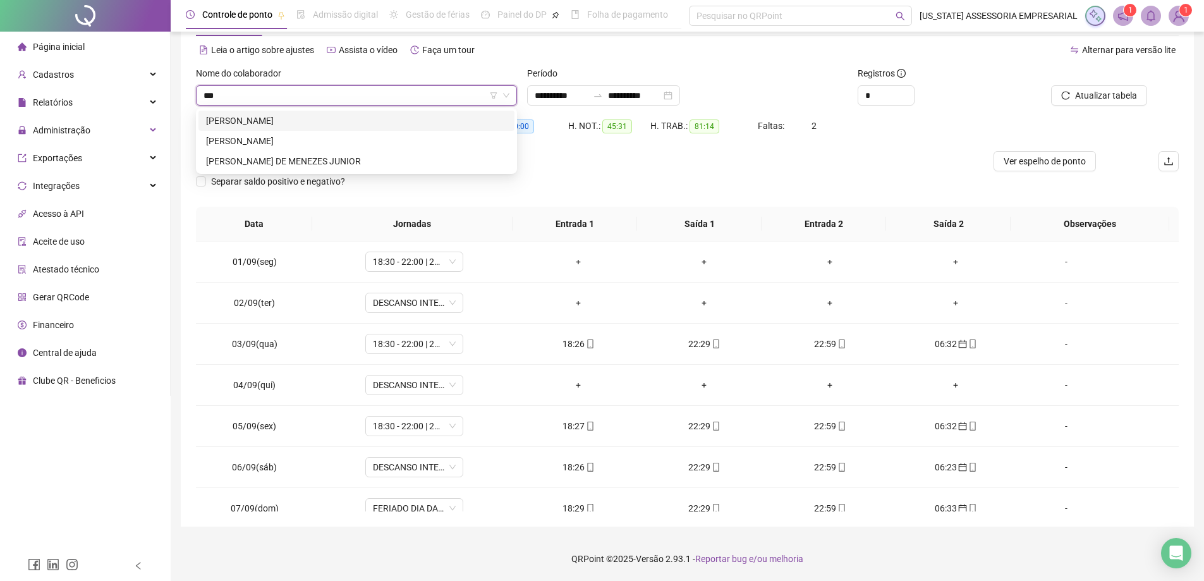
scroll to position [0, 0]
type input "******"
click at [344, 117] on div "[PERSON_NAME]" at bounding box center [356, 121] width 301 height 14
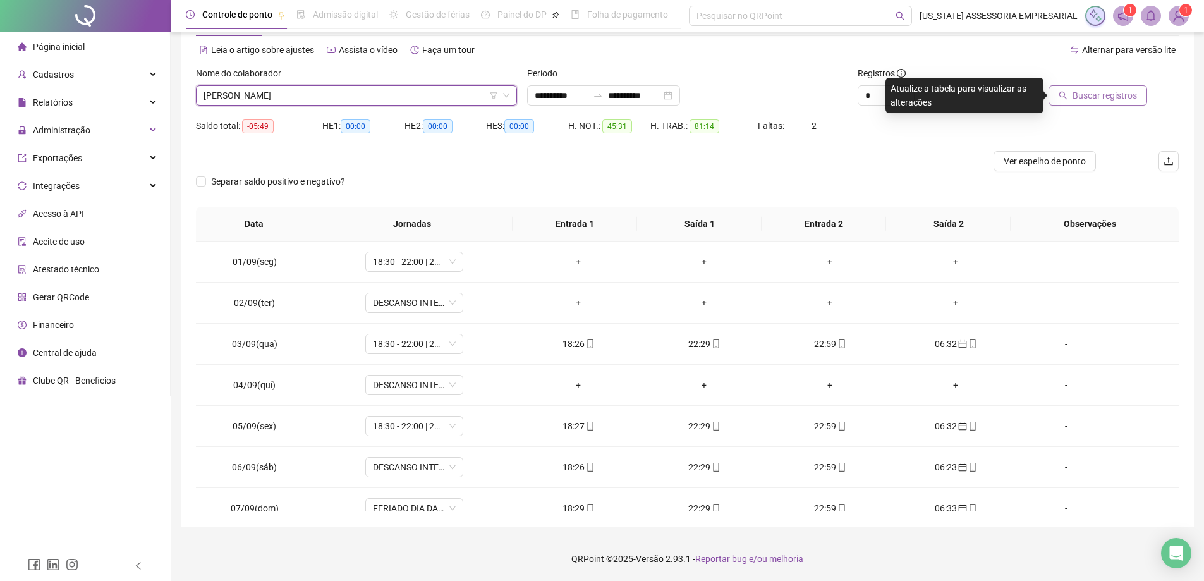
click at [1115, 93] on span "Buscar registros" at bounding box center [1104, 95] width 64 height 14
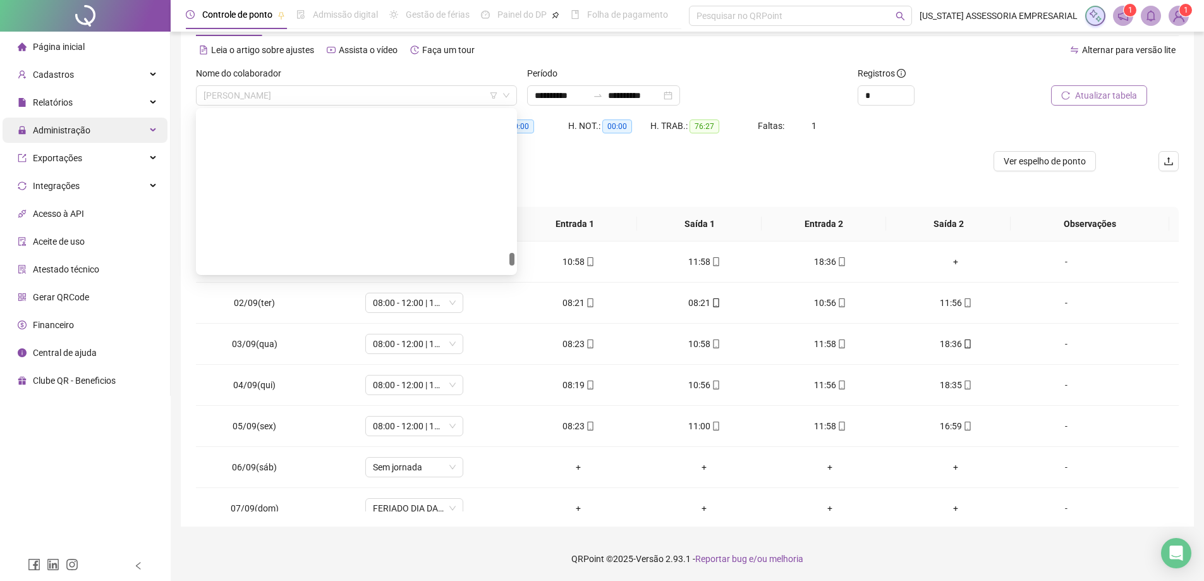
scroll to position [28105, 0]
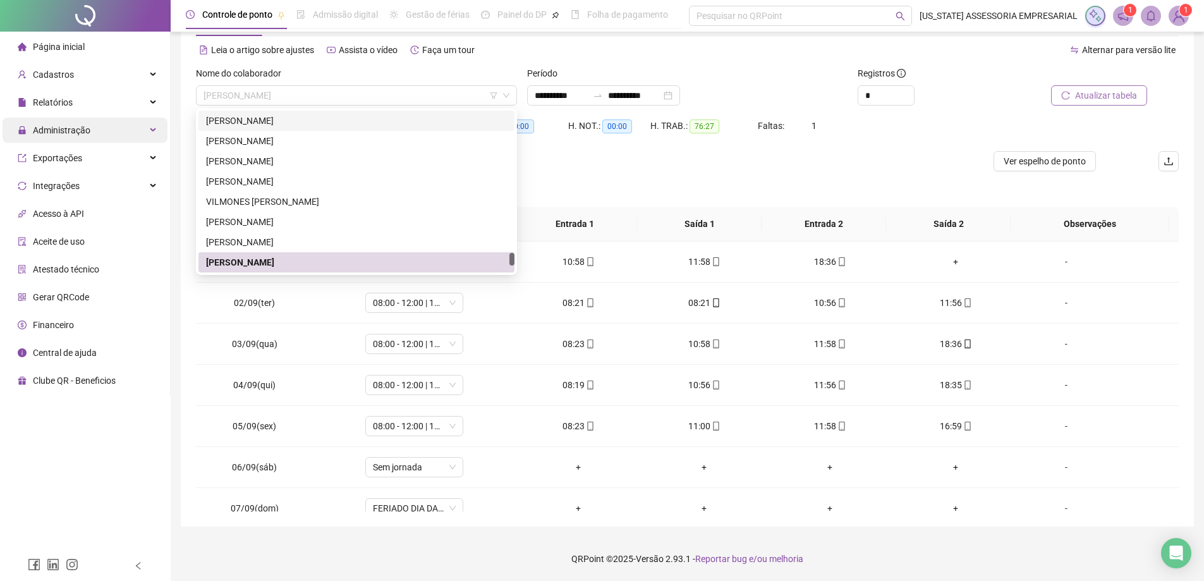
drag, startPoint x: 351, startPoint y: 94, endPoint x: 84, endPoint y: 133, distance: 269.4
click at [84, 133] on div "**********" at bounding box center [602, 265] width 1204 height 631
click at [238, 94] on span "[PERSON_NAME]" at bounding box center [356, 95] width 306 height 19
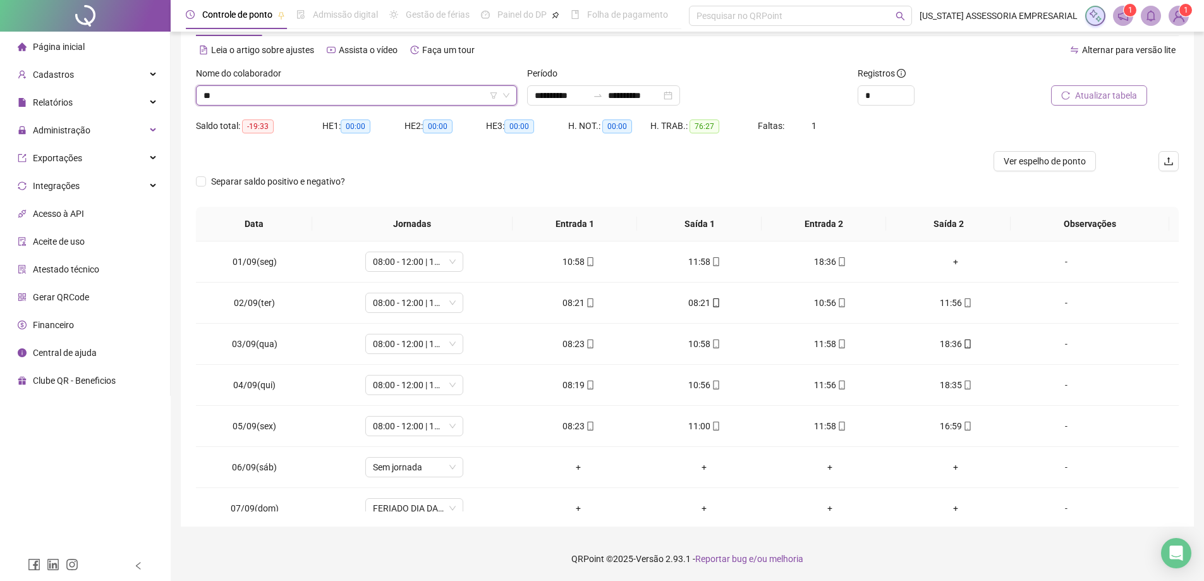
scroll to position [142, 0]
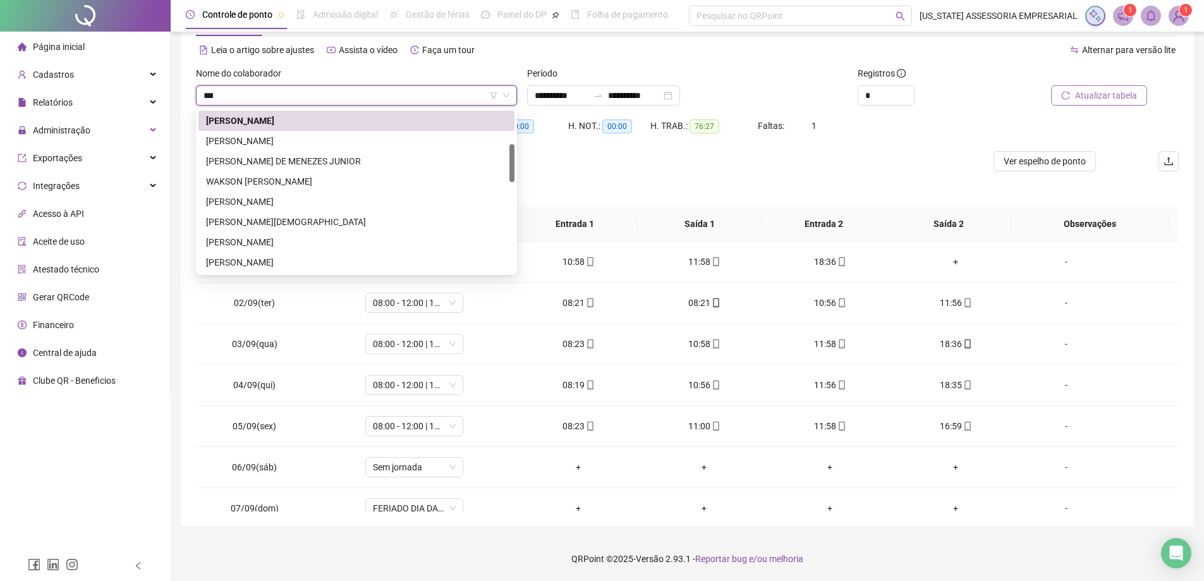
type input "****"
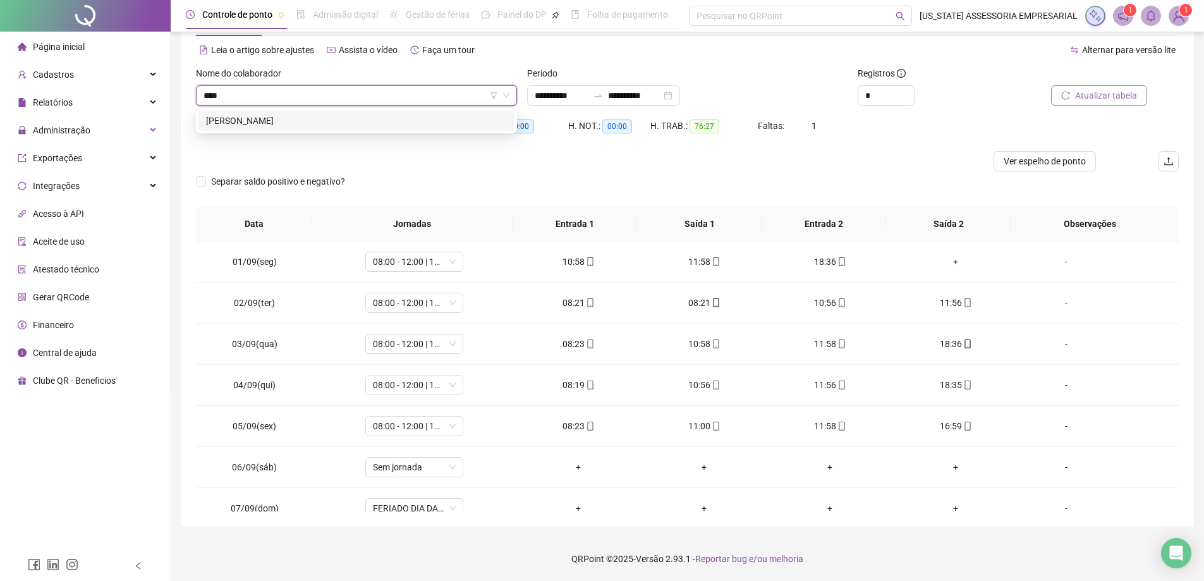
click at [242, 119] on div "WALISSON SILVA LIMA" at bounding box center [356, 121] width 301 height 14
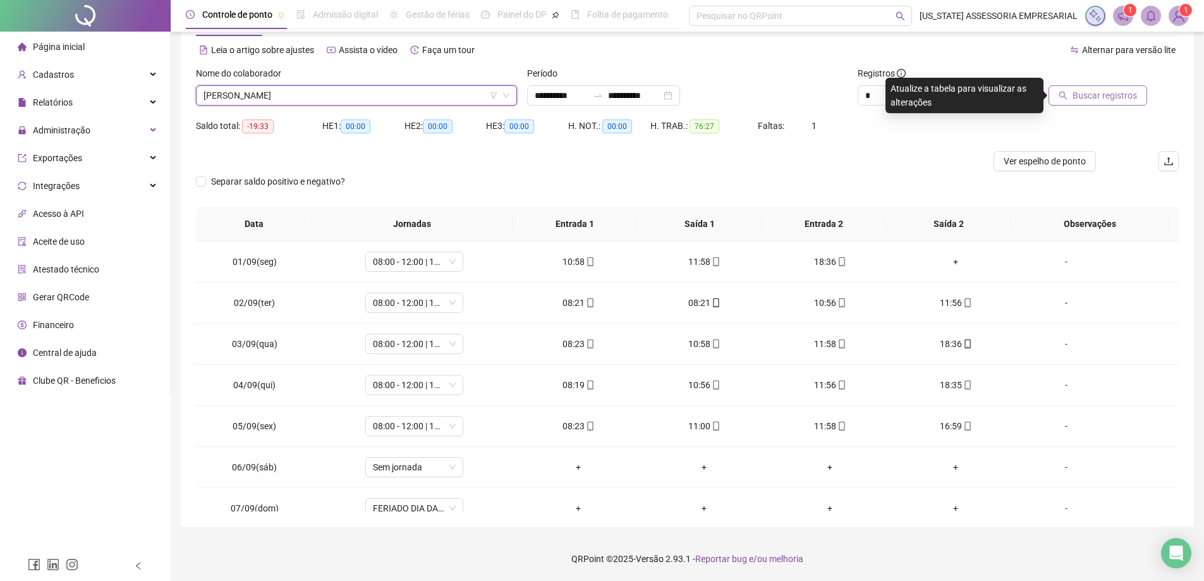
click at [1106, 98] on span "Buscar registros" at bounding box center [1104, 95] width 64 height 14
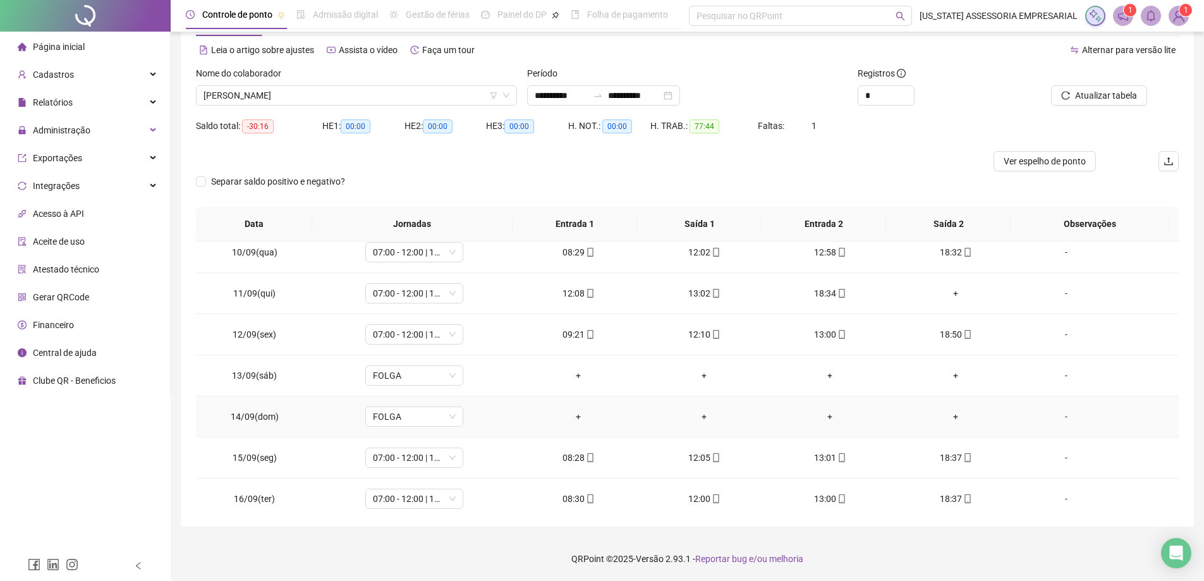
scroll to position [387, 0]
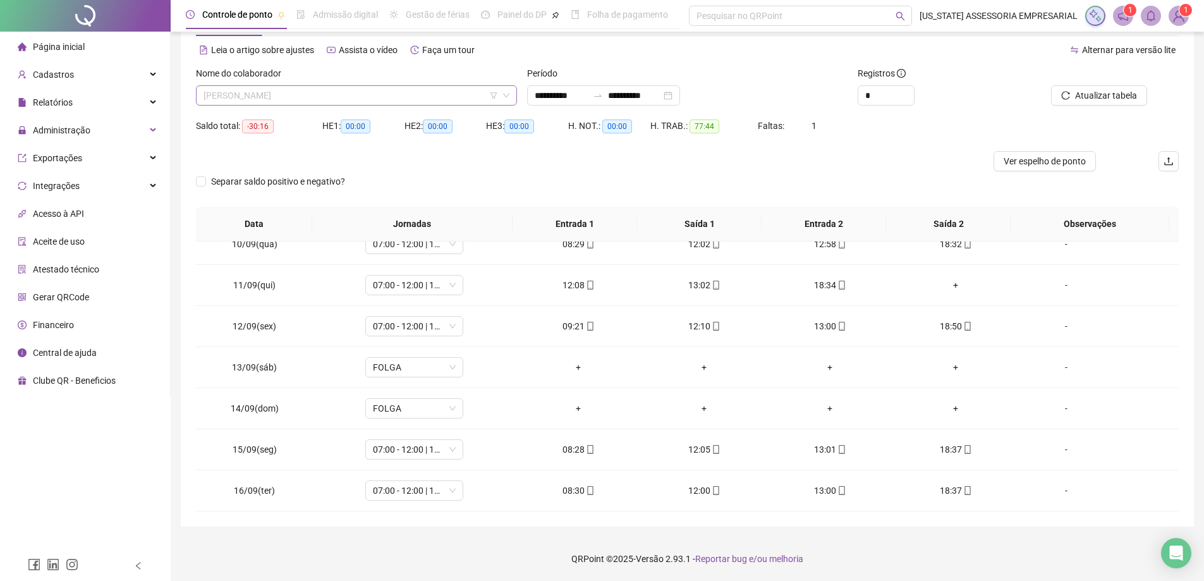
click at [442, 90] on span "WALISSON SILVA LIMA" at bounding box center [356, 95] width 306 height 19
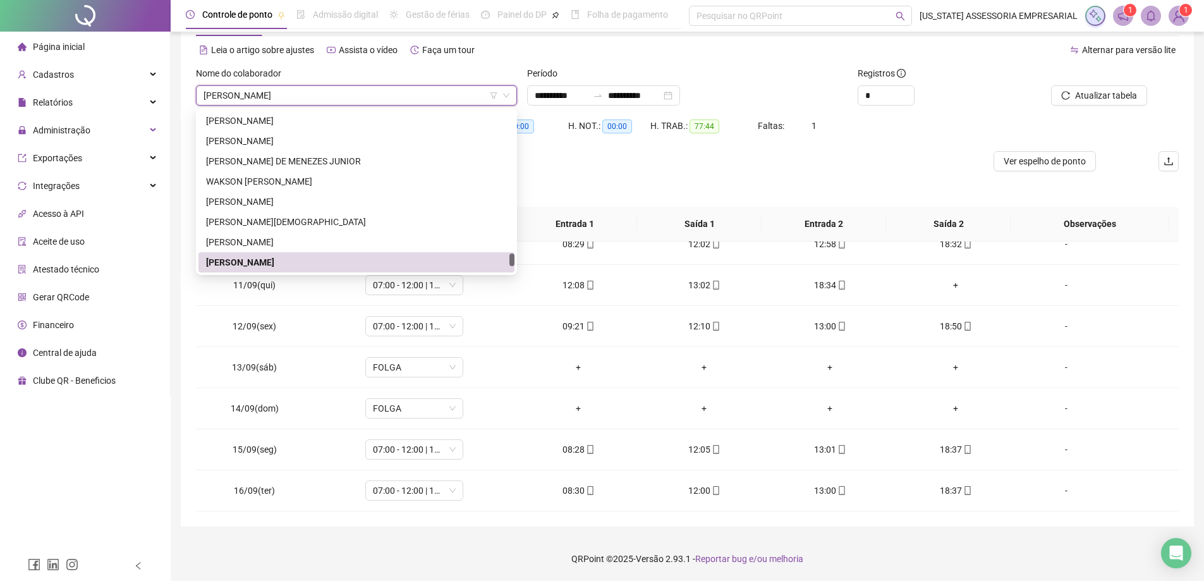
click at [442, 90] on span "WALISSON SILVA LIMA" at bounding box center [356, 95] width 306 height 19
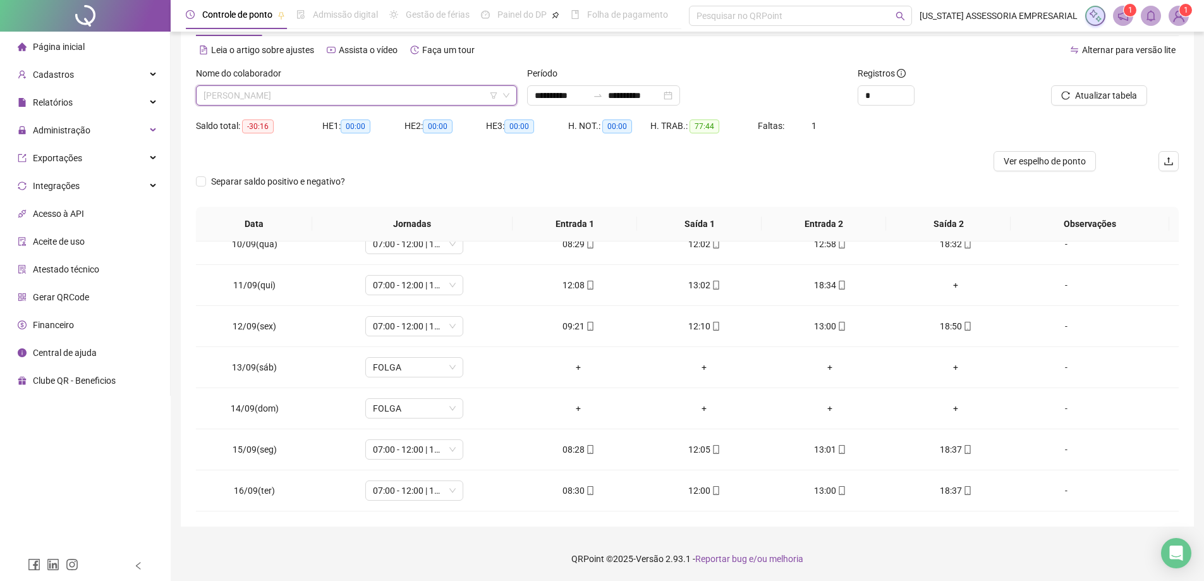
click at [442, 90] on span "WALISSON SILVA LIMA" at bounding box center [356, 95] width 306 height 19
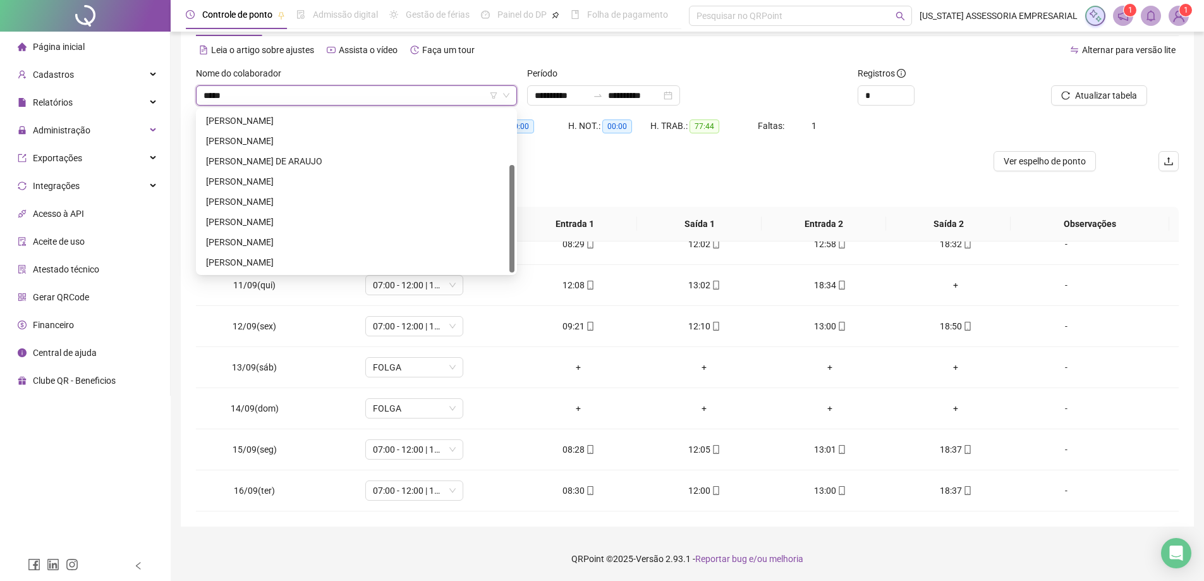
type input "******"
click at [320, 121] on div "WANDERLEIA PEREIRA LIMA" at bounding box center [356, 121] width 301 height 14
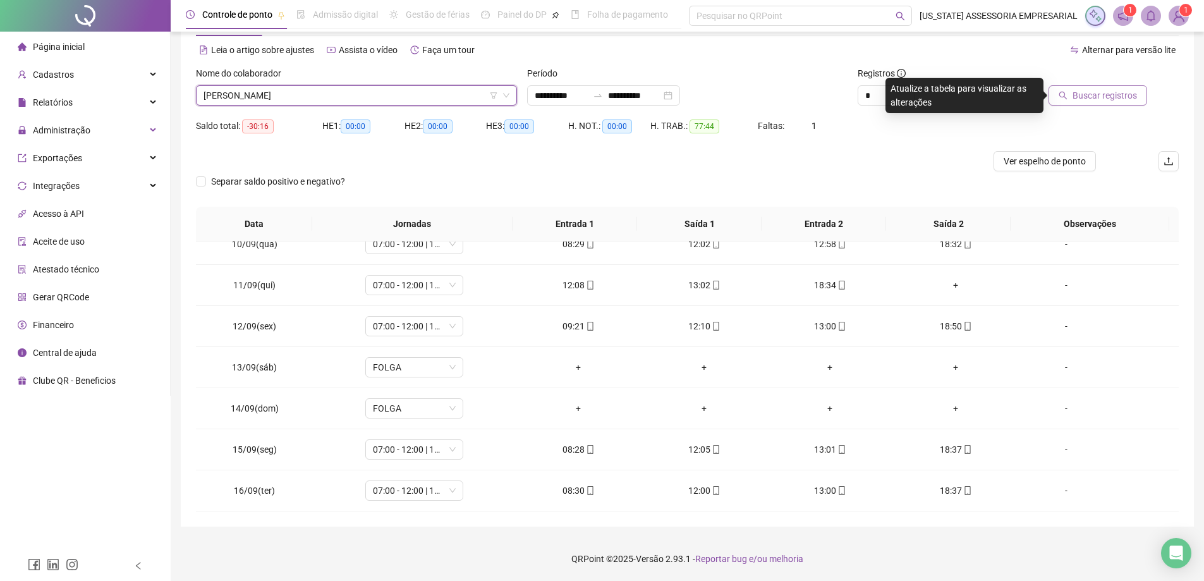
click at [1104, 100] on span "Buscar registros" at bounding box center [1104, 95] width 64 height 14
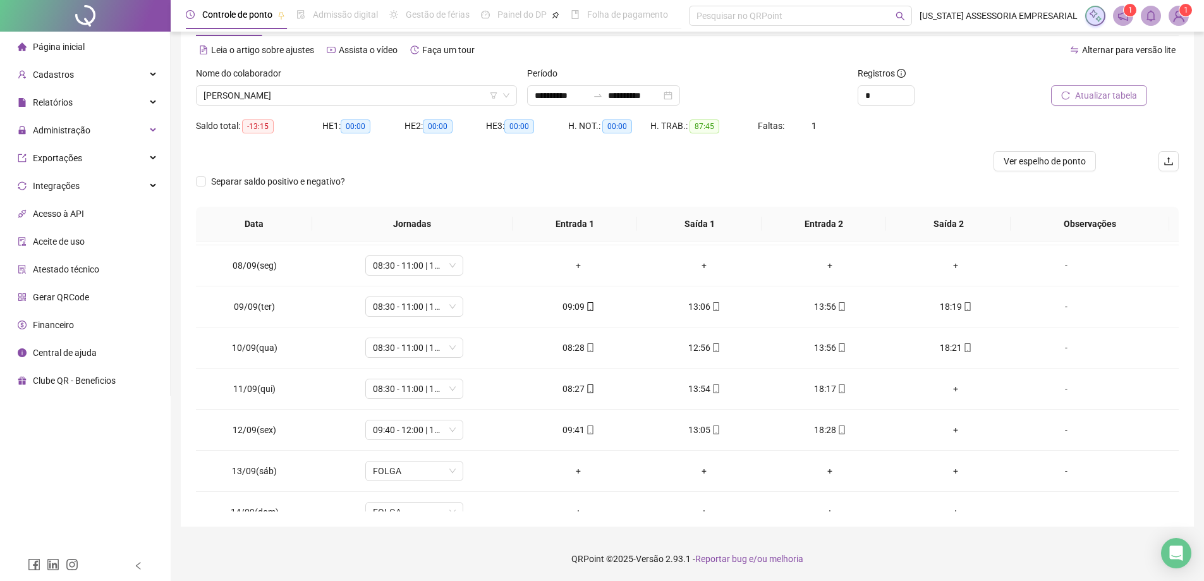
scroll to position [71, 0]
